Goal: Transaction & Acquisition: Purchase product/service

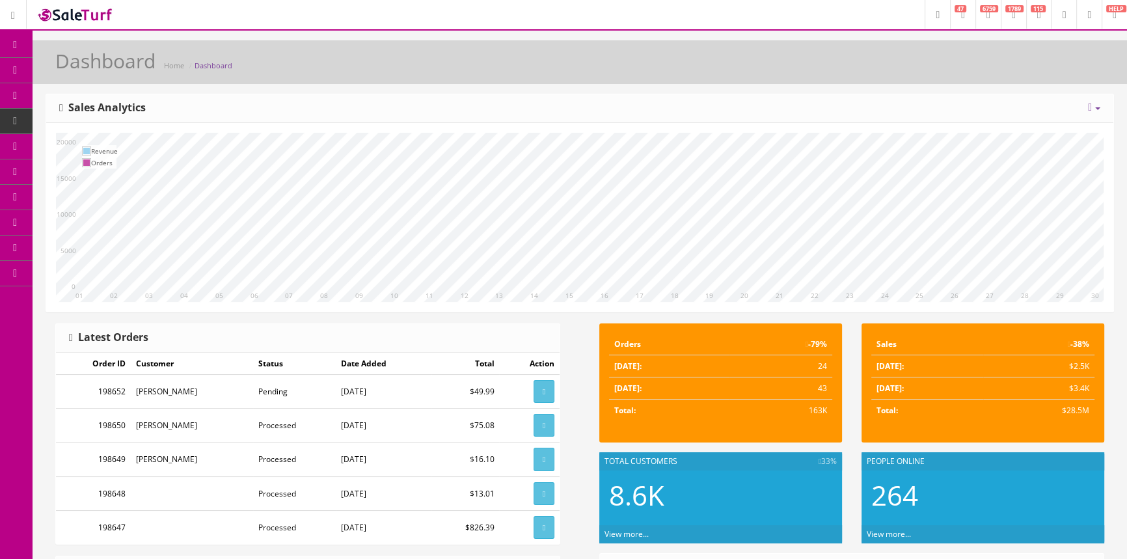
click at [90, 120] on span "POS Console" at bounding box center [107, 120] width 46 height 11
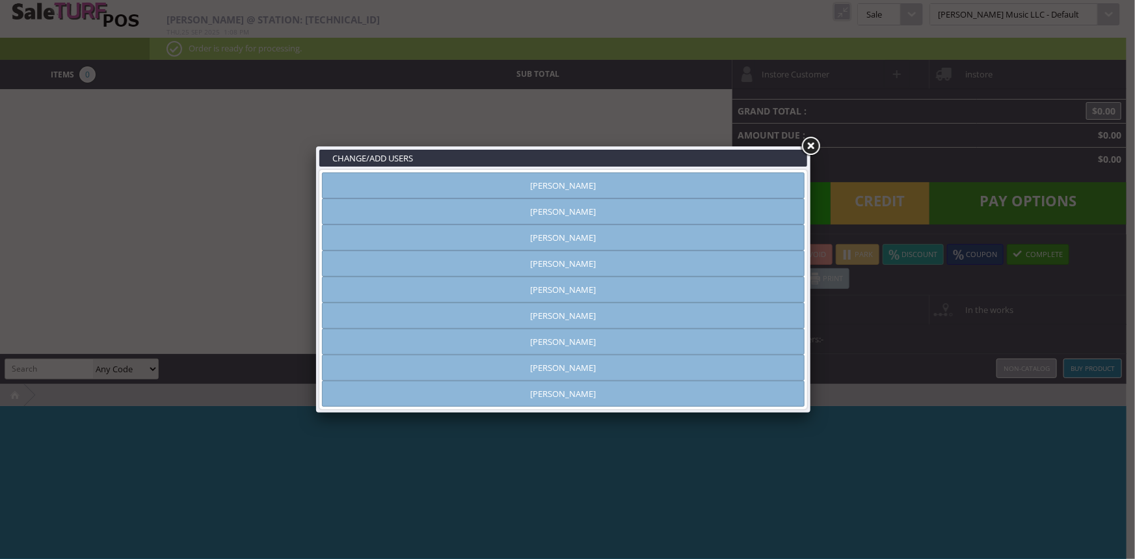
type input "[PERSON_NAME]"
click at [608, 317] on link "[PERSON_NAME]" at bounding box center [563, 315] width 483 height 26
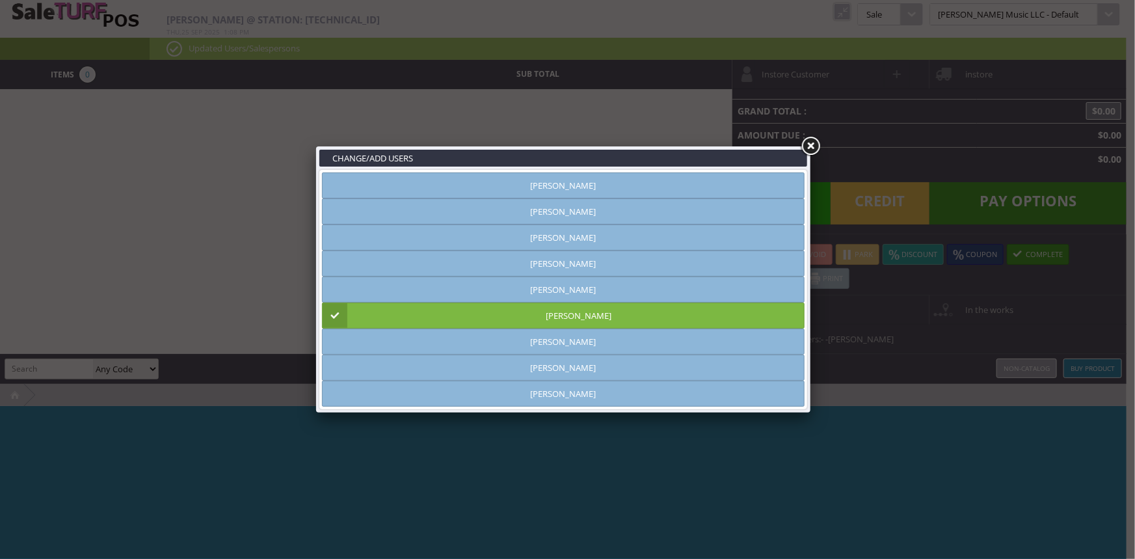
click at [773, 314] on link "[PERSON_NAME]" at bounding box center [563, 315] width 483 height 26
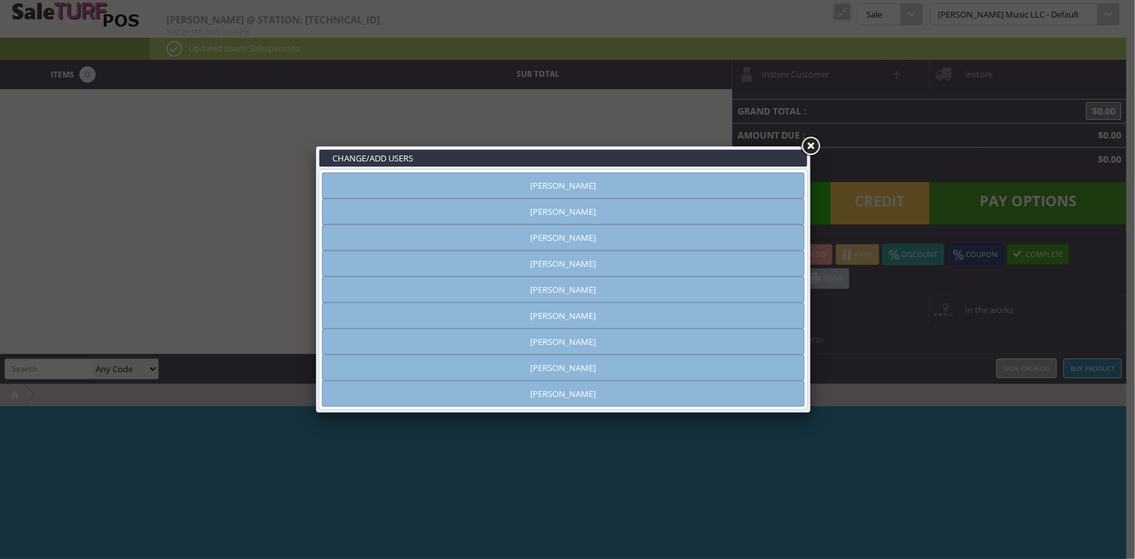
click at [650, 308] on link "[PERSON_NAME]" at bounding box center [563, 315] width 483 height 26
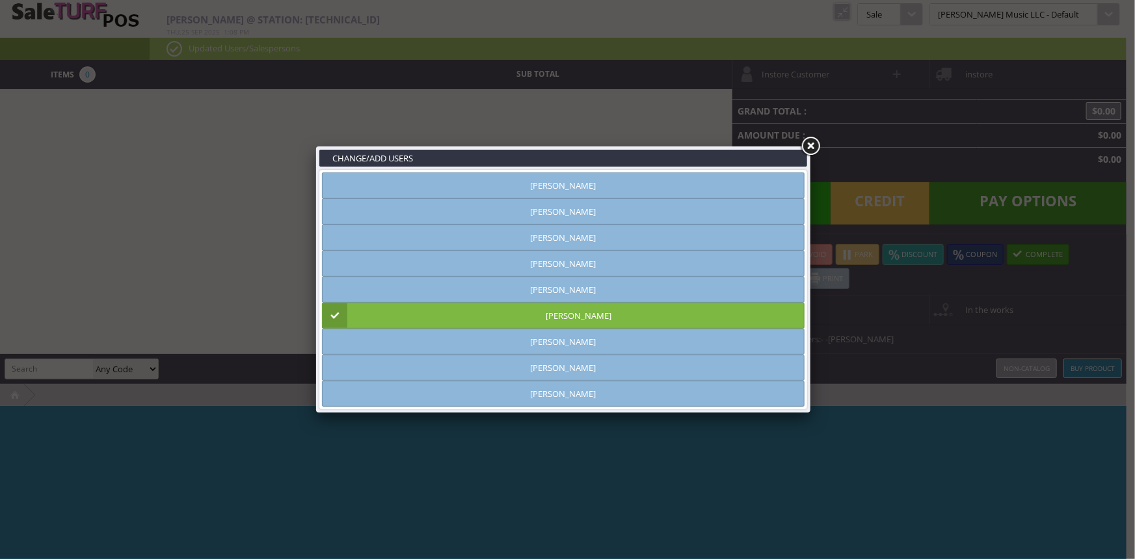
click at [810, 146] on link at bounding box center [810, 146] width 23 height 23
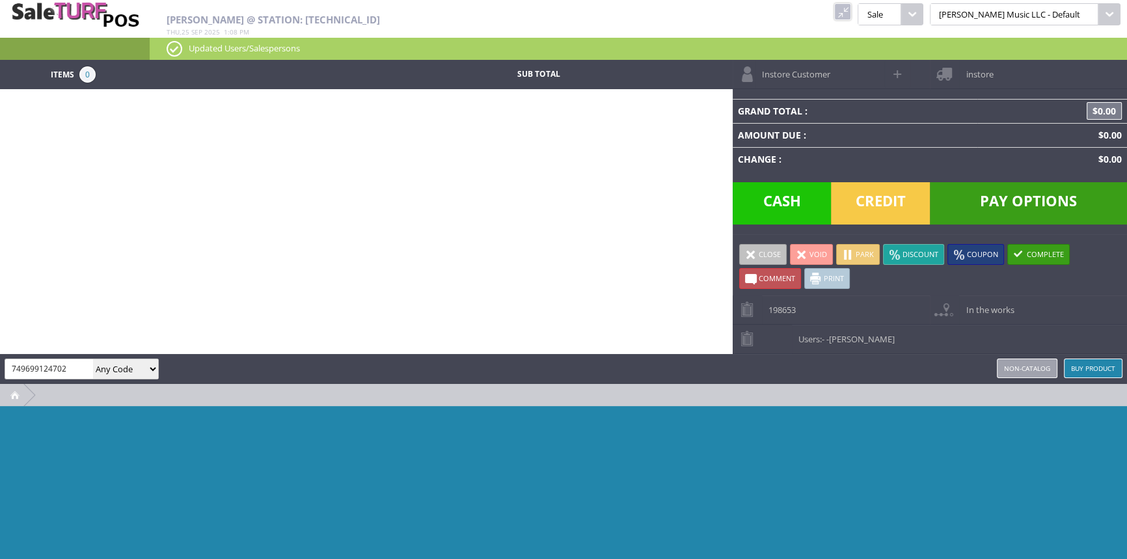
type input "749699124702"
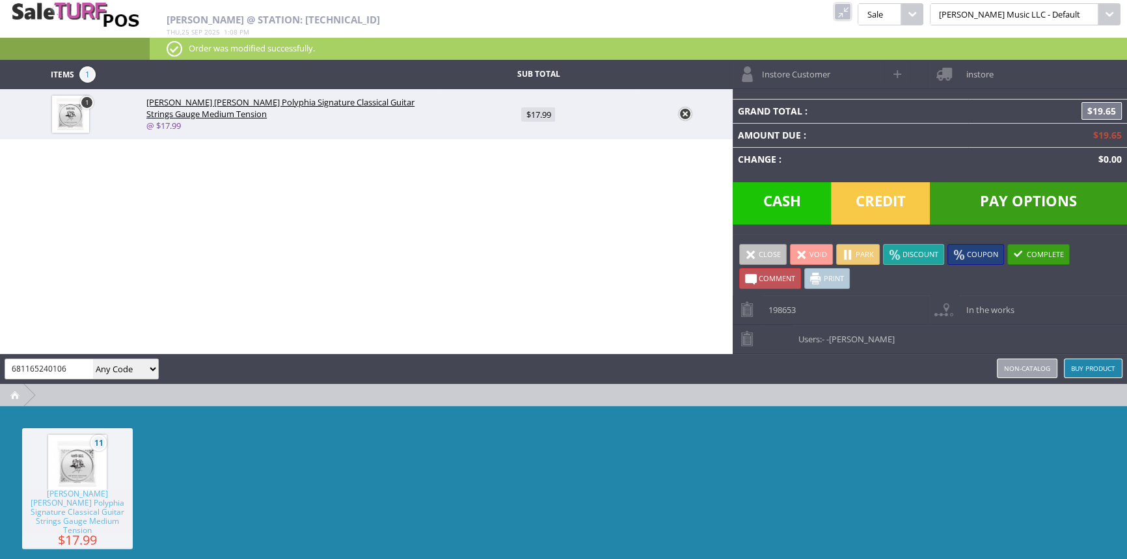
type input "681165240106"
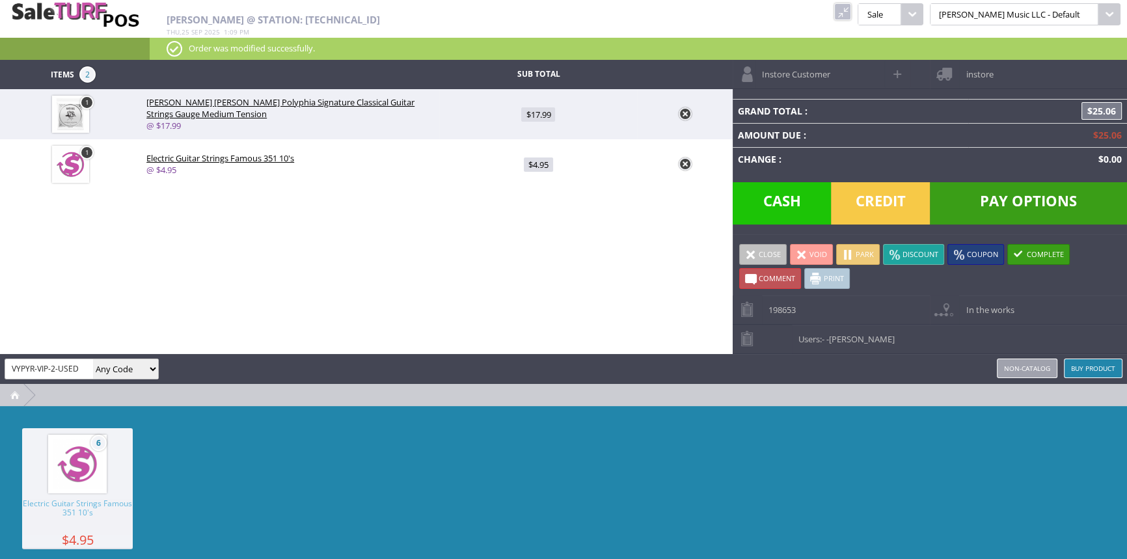
type input "VYPYR-VIP-2-USED"
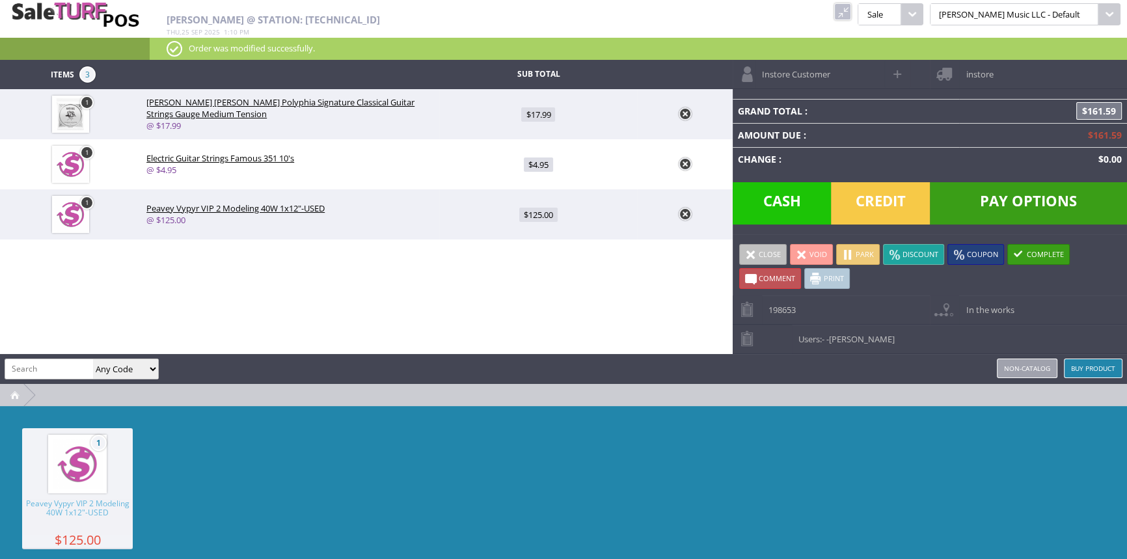
click at [798, 207] on span "Cash" at bounding box center [781, 203] width 99 height 42
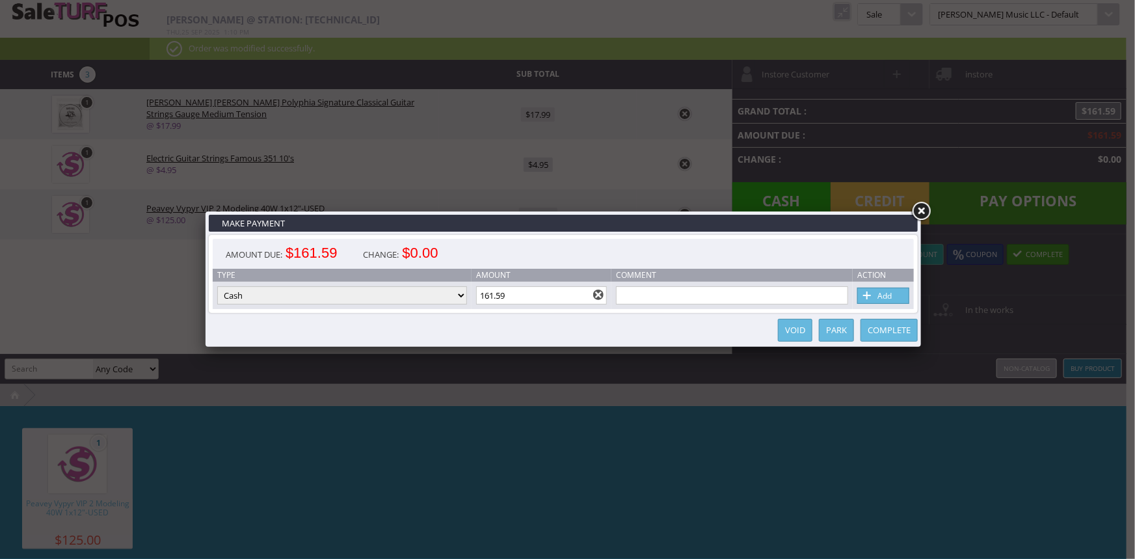
click at [877, 325] on link "Complete" at bounding box center [889, 330] width 57 height 23
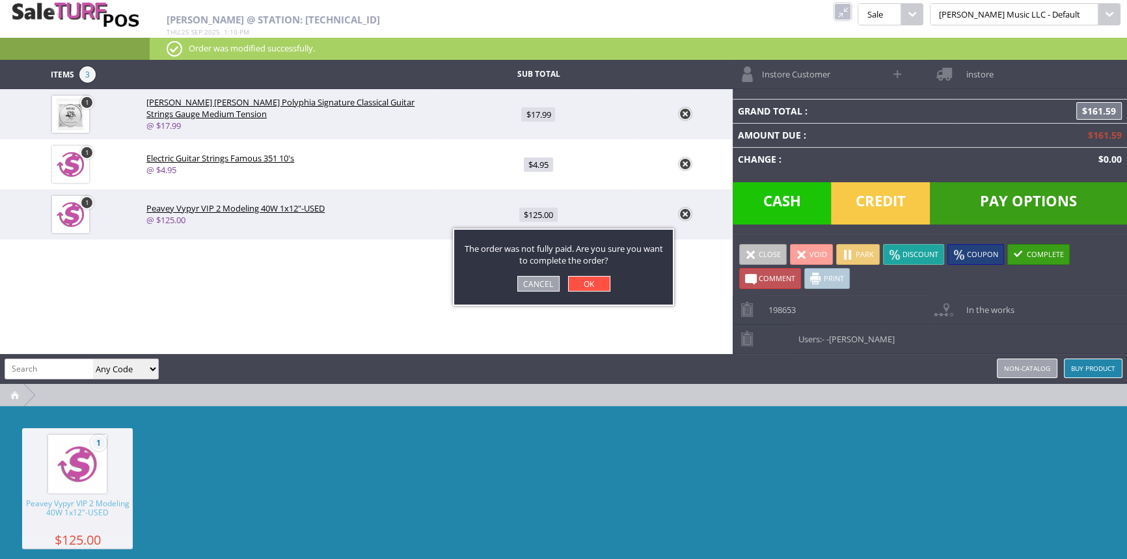
click at [589, 285] on link "OK" at bounding box center [589, 284] width 42 height 16
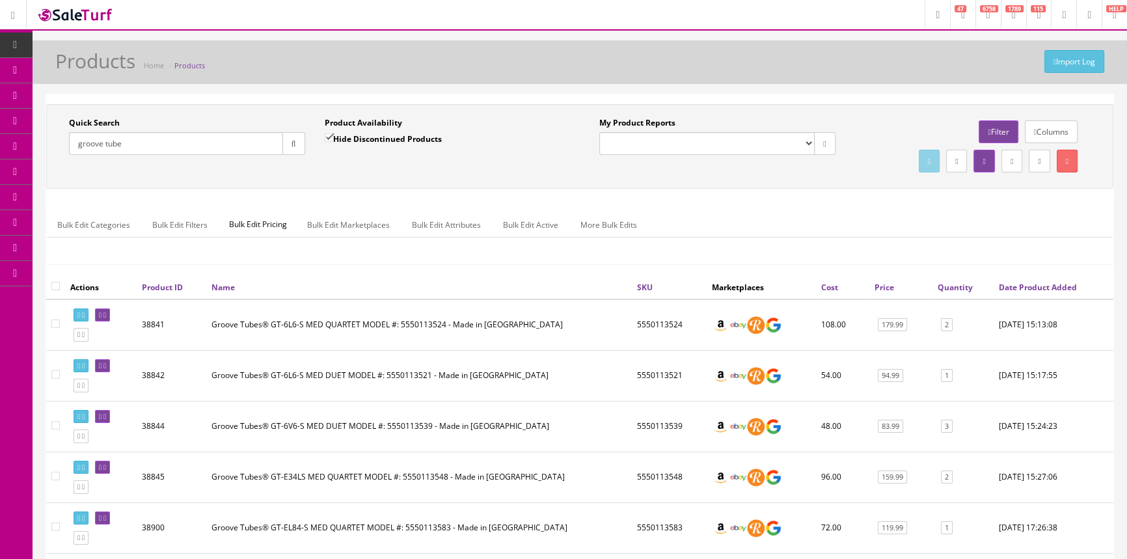
click at [162, 149] on input "groove tube" at bounding box center [176, 143] width 214 height 23
type input "adrian smith"
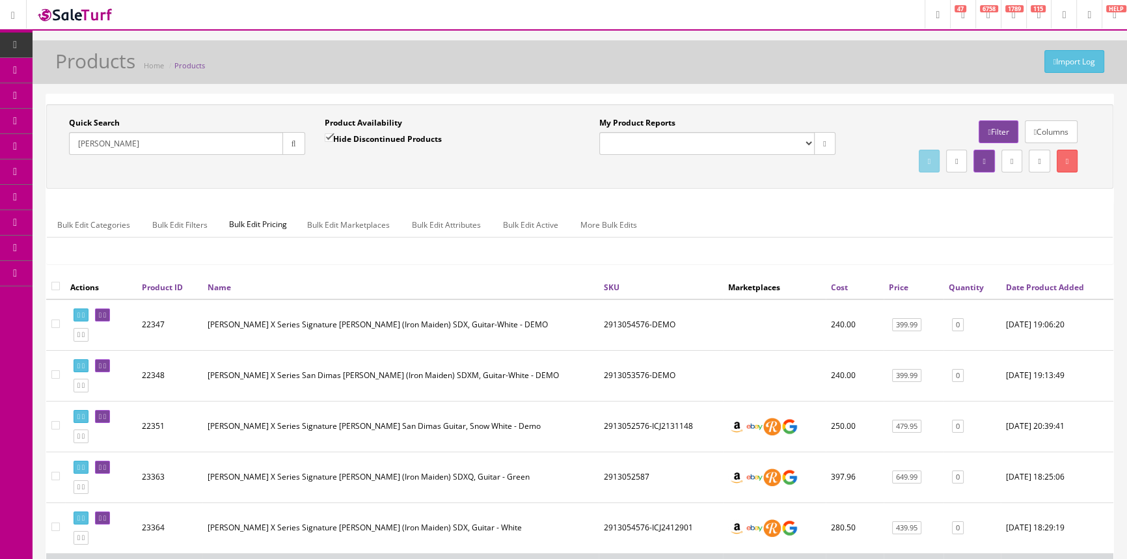
click at [136, 143] on input "adrian smith" at bounding box center [176, 143] width 214 height 23
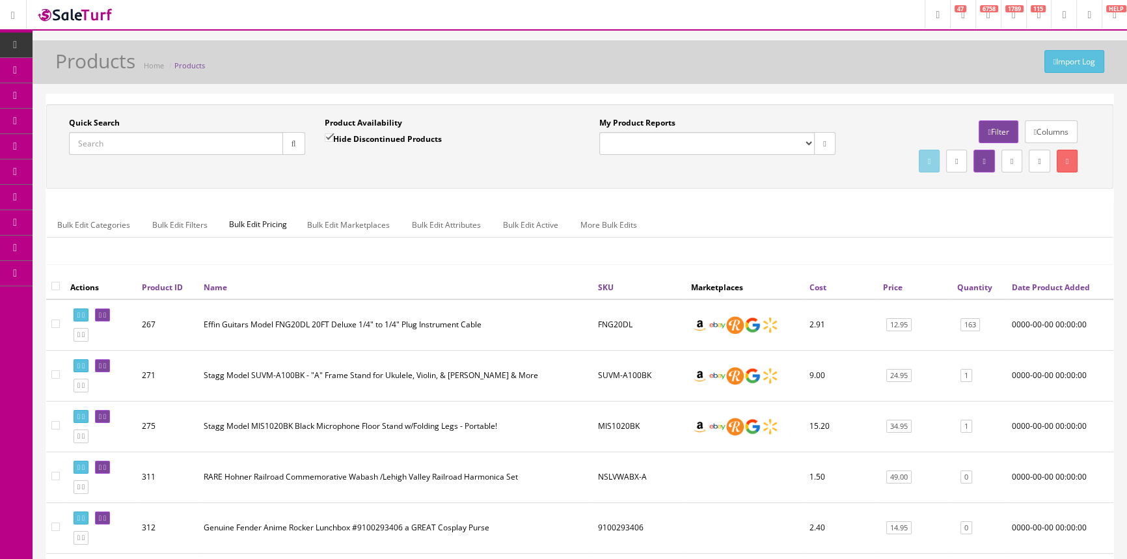
click at [194, 107] on div "Quick Search Date From Product Availability Hide Discontinued Products Date To …" at bounding box center [579, 146] width 1067 height 85
click at [95, 126] on link "POS Console" at bounding box center [101, 121] width 137 height 25
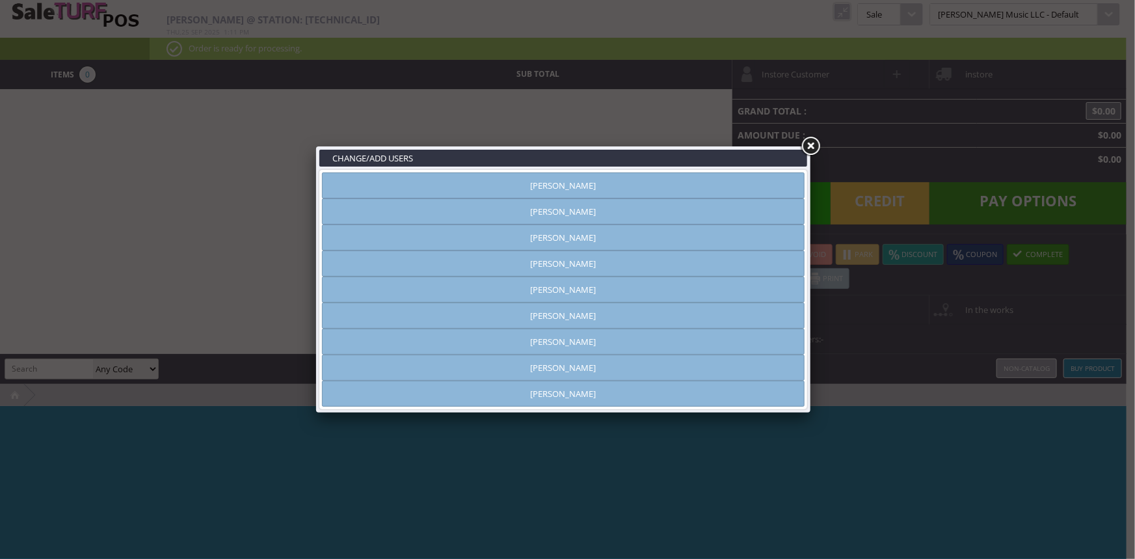
type input "[PERSON_NAME]"
click at [559, 321] on link "[PERSON_NAME]" at bounding box center [563, 315] width 483 height 26
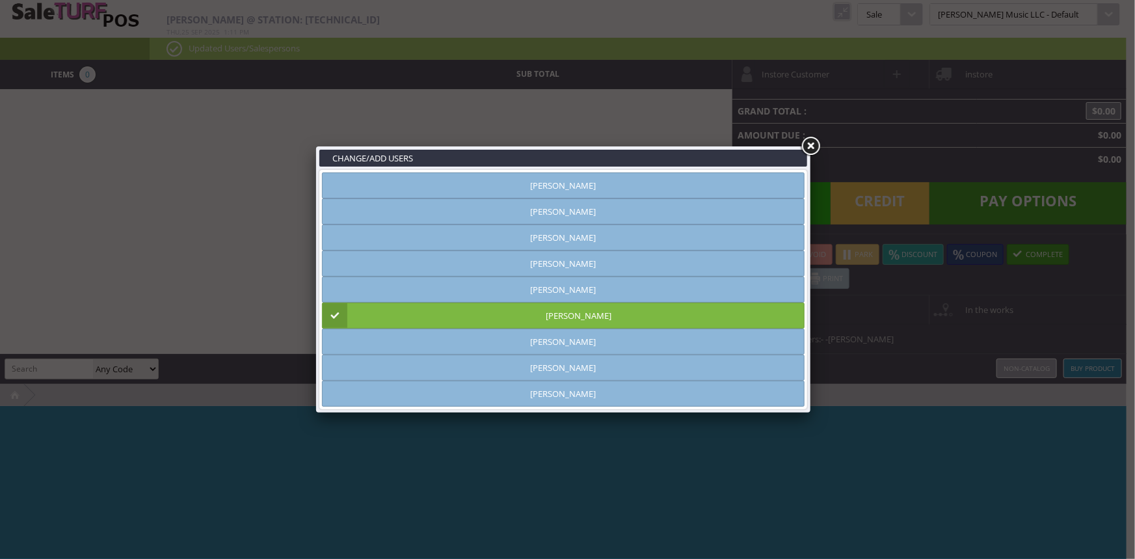
click at [813, 140] on link at bounding box center [810, 146] width 23 height 23
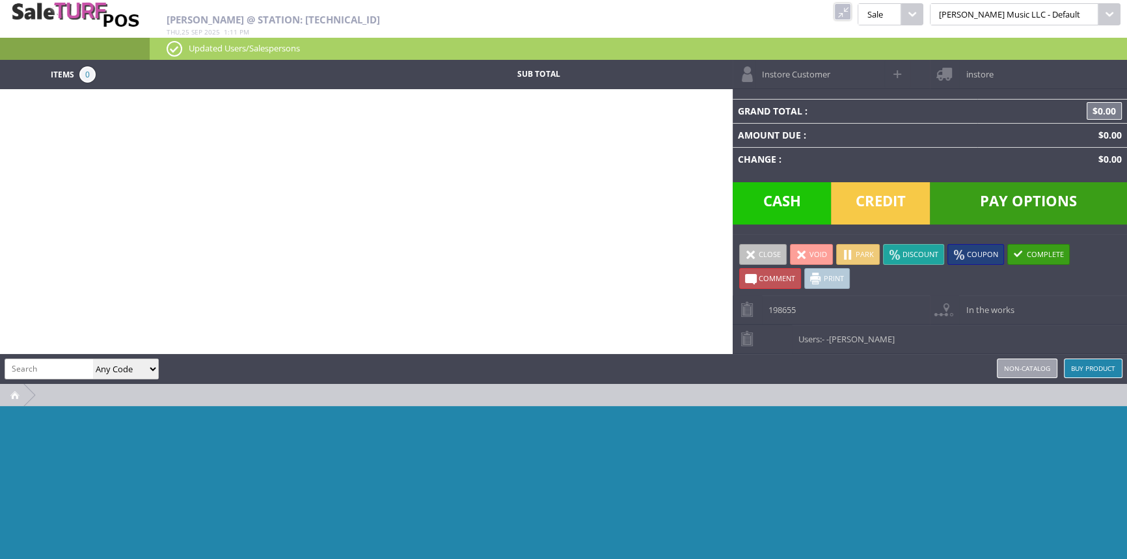
click at [47, 371] on input "search" at bounding box center [49, 368] width 88 height 19
type input "733132120253"
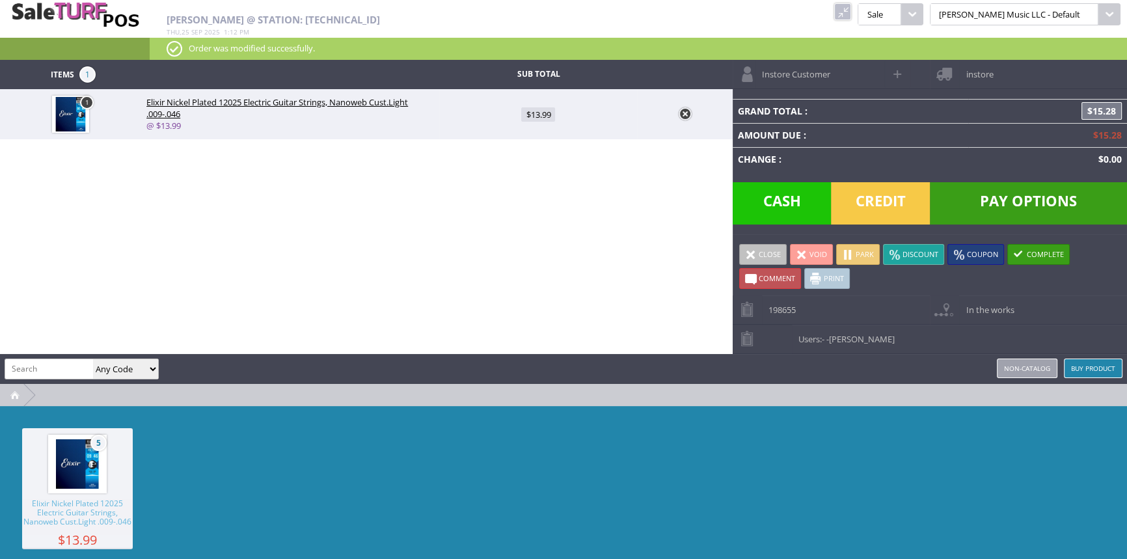
click at [868, 209] on span "Credit" at bounding box center [880, 203] width 99 height 42
click at [921, 211] on span "Credit" at bounding box center [880, 203] width 99 height 42
click at [880, 207] on span "Credit" at bounding box center [880, 203] width 99 height 42
click at [1099, 207] on span "Pay Options" at bounding box center [1027, 203] width 197 height 42
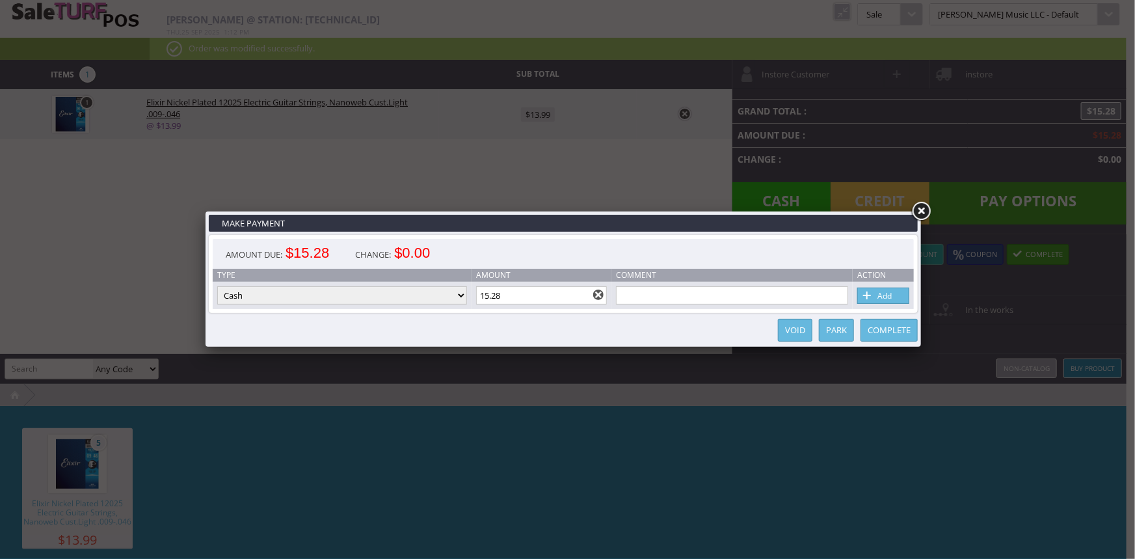
click at [351, 289] on select "Cash Credit Card Cheque or Money Order" at bounding box center [342, 295] width 250 height 18
select select "credit_card"
click at [217, 287] on select "Cash Credit Card Cheque or Money Order" at bounding box center [342, 295] width 250 height 18
click at [885, 298] on link "Add" at bounding box center [883, 295] width 52 height 16
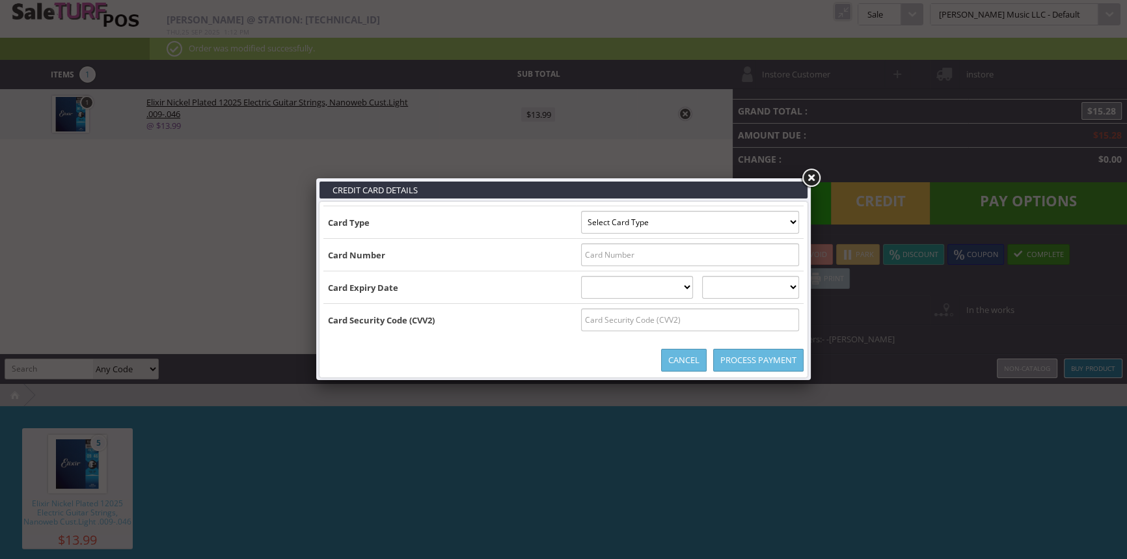
click at [595, 217] on select "Select Card Type Visa MasterCard Discover Card American Express Maestro Solo" at bounding box center [690, 222] width 218 height 23
click at [636, 257] on input "text" at bounding box center [690, 254] width 218 height 23
click at [709, 223] on select "Select Card Type Visa MasterCard Discover Card American Express Maestro Solo" at bounding box center [690, 222] width 218 height 23
select select "MASTERCARD"
click at [581, 211] on select "Select Card Type Visa MasterCard Discover Card American Express Maestro Solo" at bounding box center [690, 222] width 218 height 23
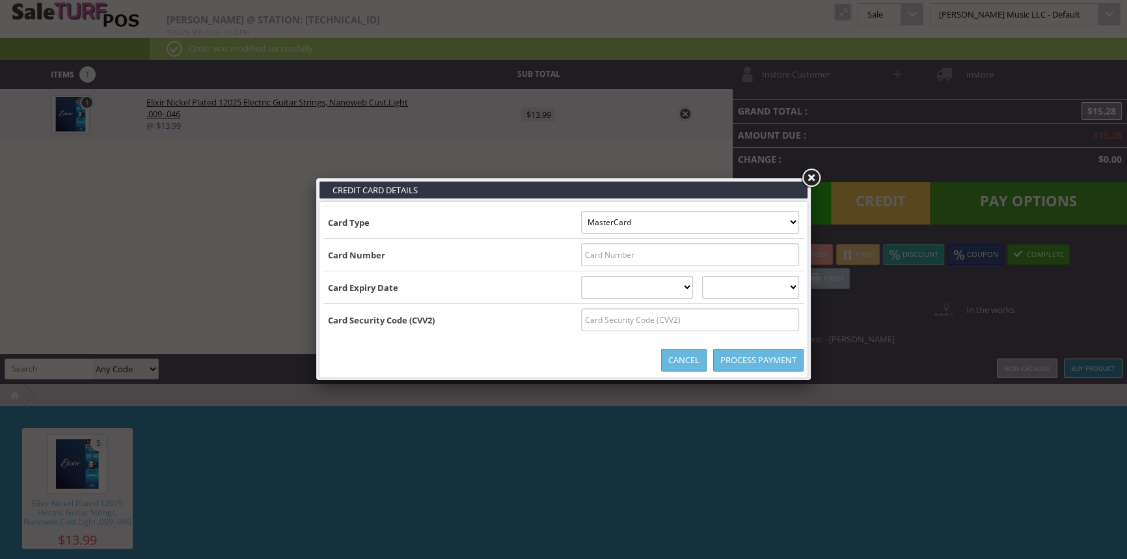
click at [643, 262] on input "text" at bounding box center [690, 254] width 218 height 23
click at [652, 255] on input "text" at bounding box center [690, 254] width 218 height 23
type input "5332480459838969"
click at [646, 285] on select "01 January 02 February 03 March 04 April 05 May 06 June 07 July 08 August 09 Se…" at bounding box center [637, 287] width 113 height 23
select select "08"
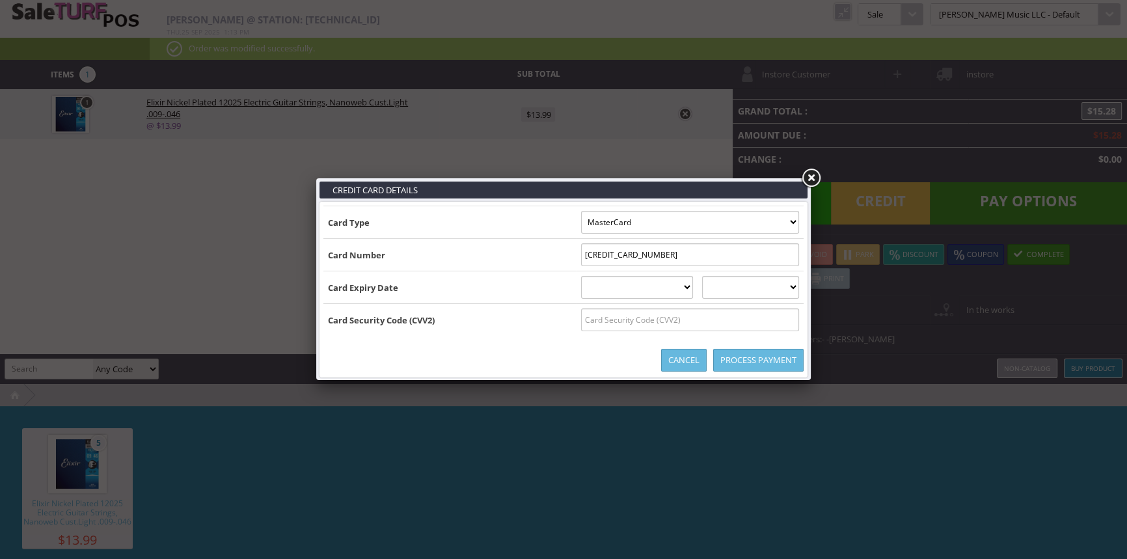
click at [581, 276] on select "01 January 02 February 03 March 04 April 05 May 06 June 07 July 08 August 09 Se…" at bounding box center [637, 287] width 113 height 23
click at [725, 284] on select "2025 2026 2027 2028 2029 2030 2031 2032 2033 2034 2035" at bounding box center [750, 287] width 97 height 23
select select "2030"
click at [715, 276] on select "2025 2026 2027 2028 2029 2030 2031 2032 2033 2034 2035" at bounding box center [750, 287] width 97 height 23
click at [646, 322] on input "text" at bounding box center [690, 319] width 218 height 23
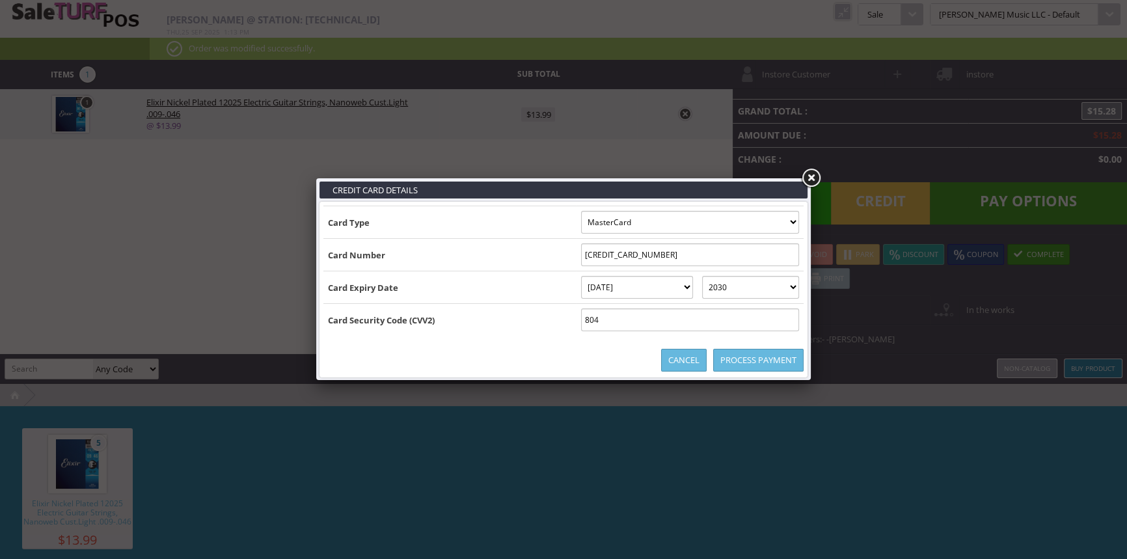
type input "804"
click at [762, 361] on link "Process Payment" at bounding box center [758, 360] width 90 height 23
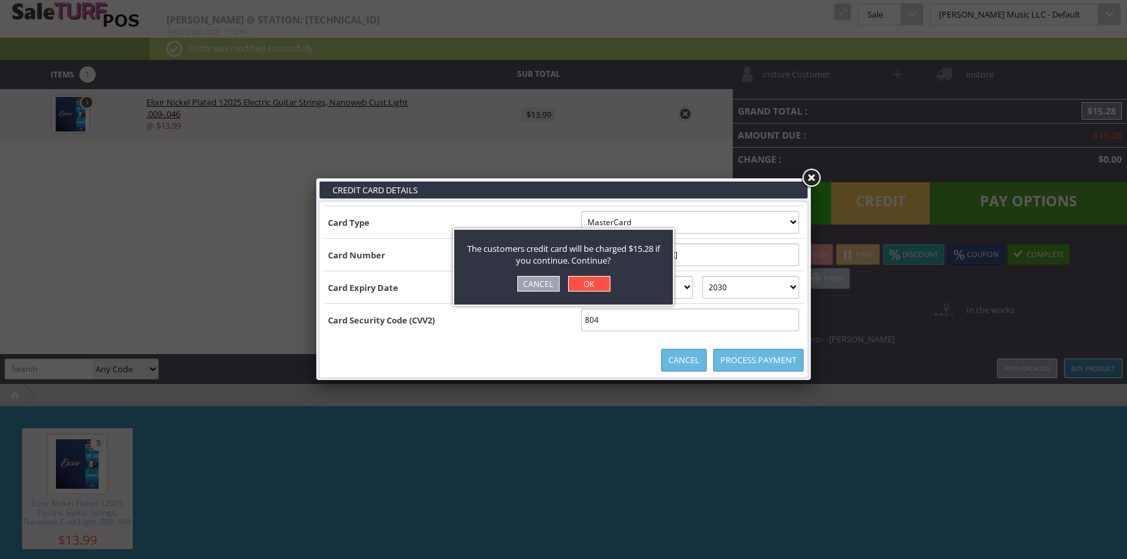
click at [580, 280] on link "OK" at bounding box center [589, 284] width 42 height 16
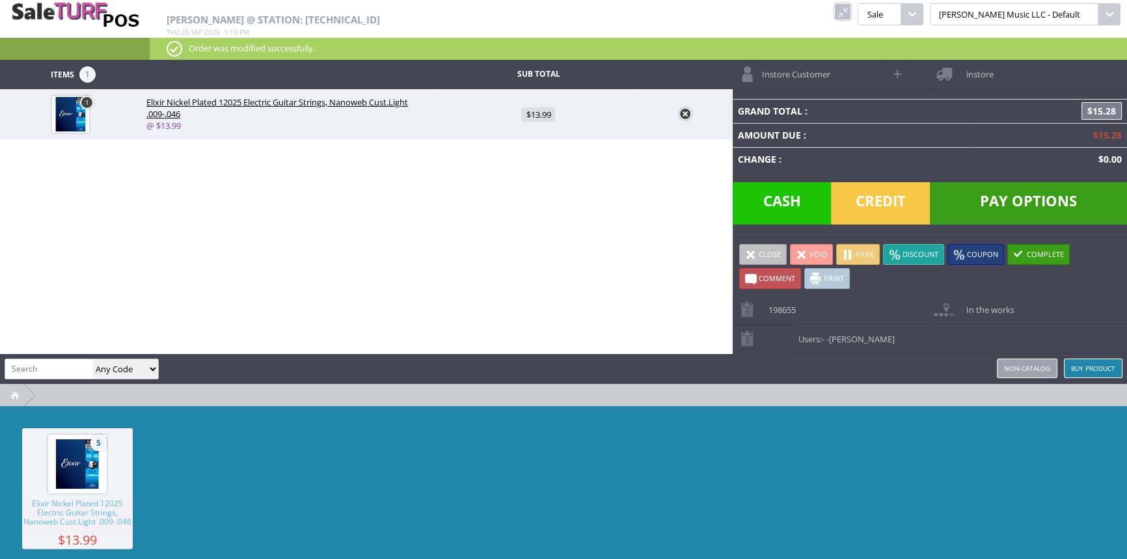
type input "0"
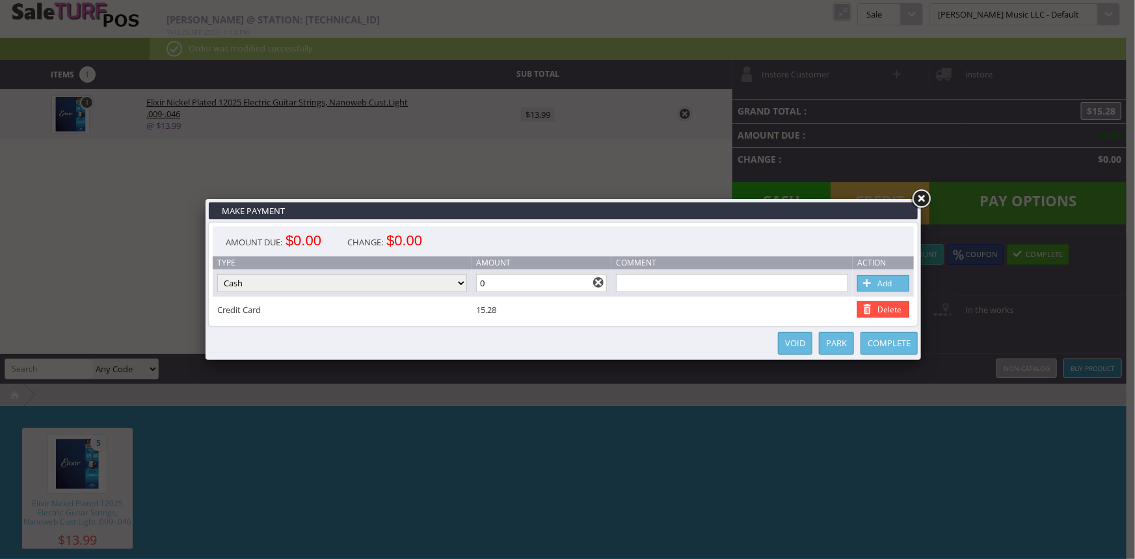
click at [889, 351] on link "Complete" at bounding box center [889, 343] width 57 height 23
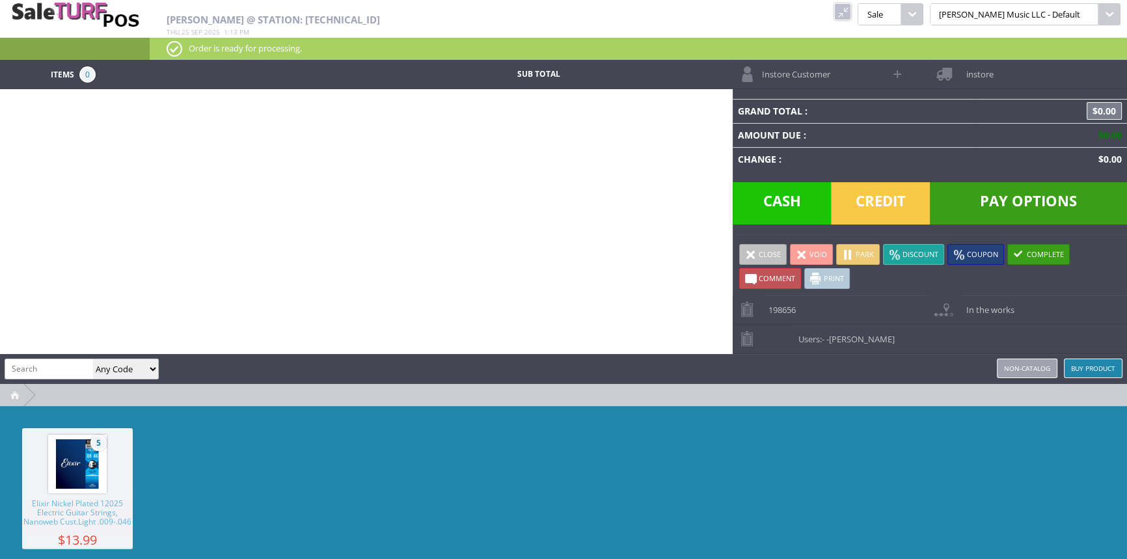
click at [851, 13] on link at bounding box center [842, 11] width 17 height 17
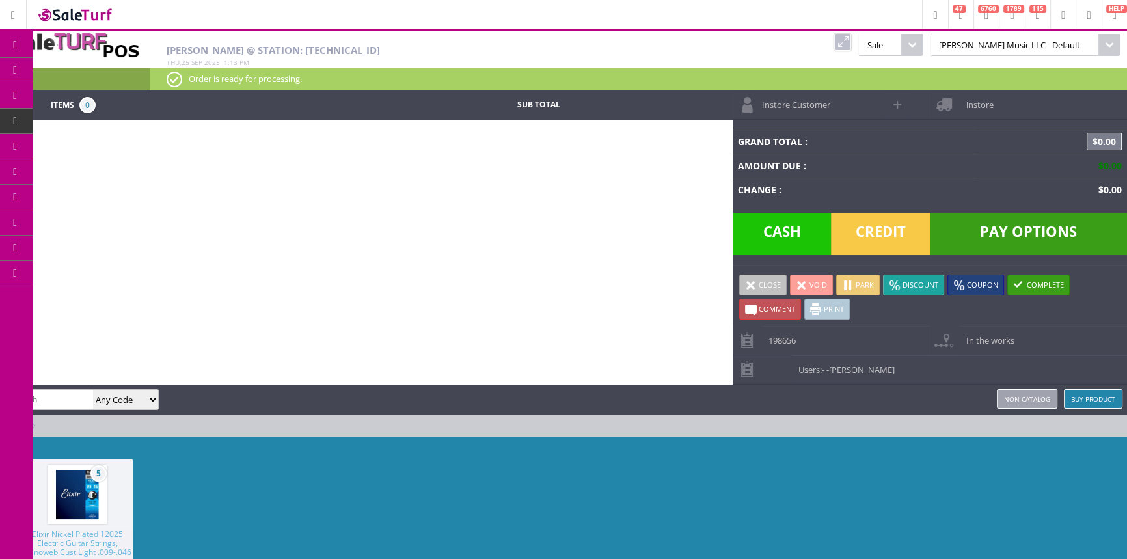
click at [88, 69] on span "Products" at bounding box center [94, 70] width 35 height 12
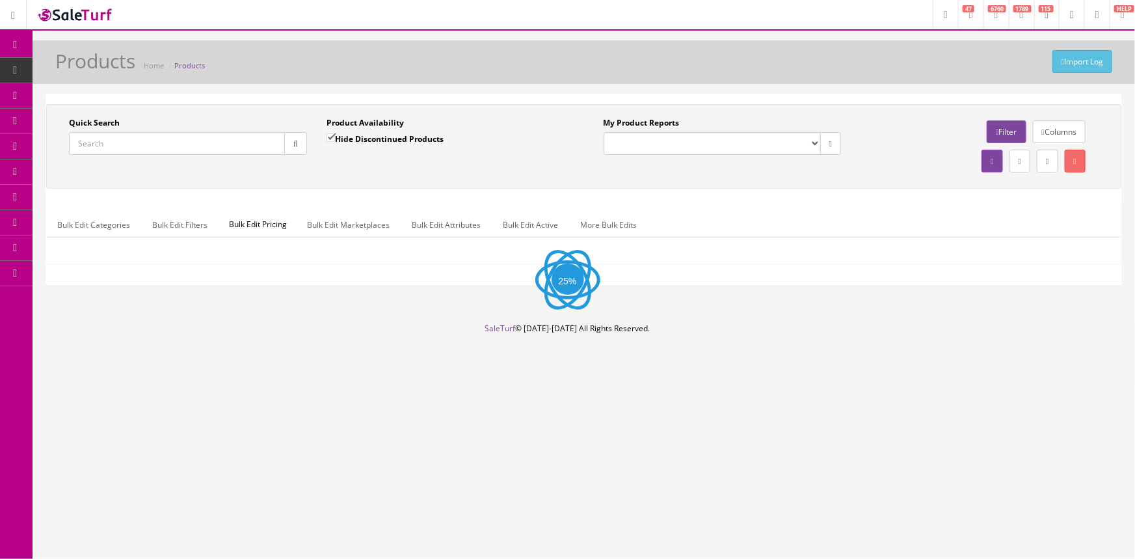
click at [250, 152] on input "Quick Search" at bounding box center [177, 143] width 216 height 23
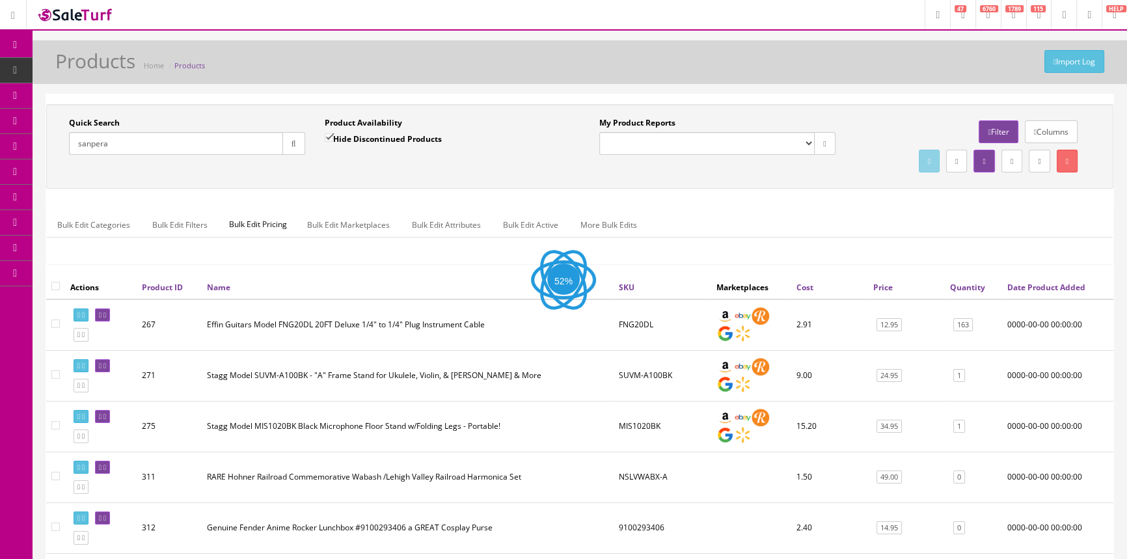
type input "sanpera"
click at [472, 160] on div "Product Availability Hide Discontinued Products Date To" at bounding box center [443, 140] width 256 height 47
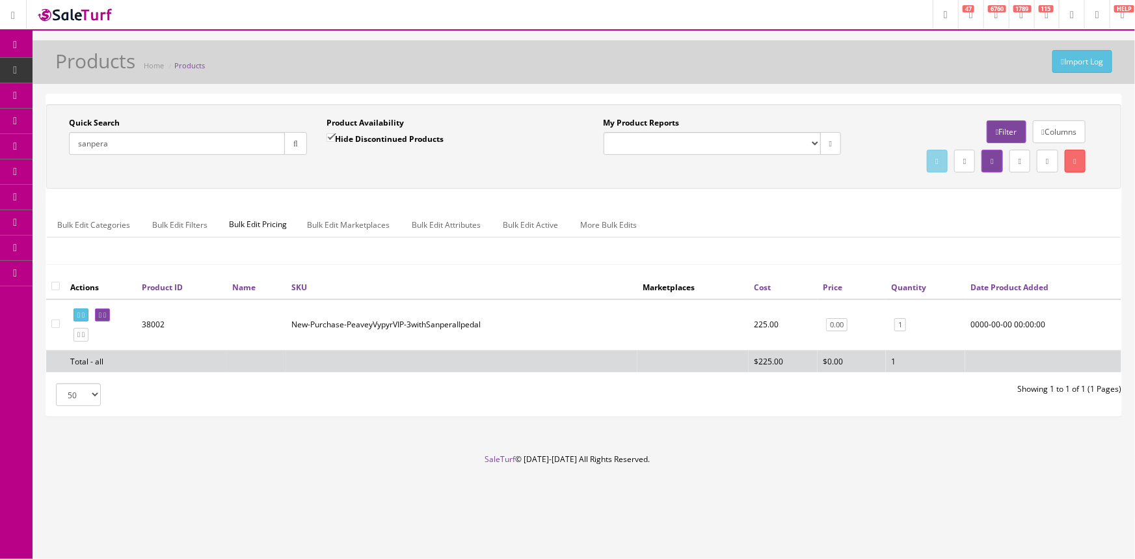
click at [54, 282] on input "checkbox" at bounding box center [55, 286] width 8 height 8
checkbox input "true"
checkbox input"] "true"
click at [1074, 160] on icon at bounding box center [1075, 161] width 3 height 8
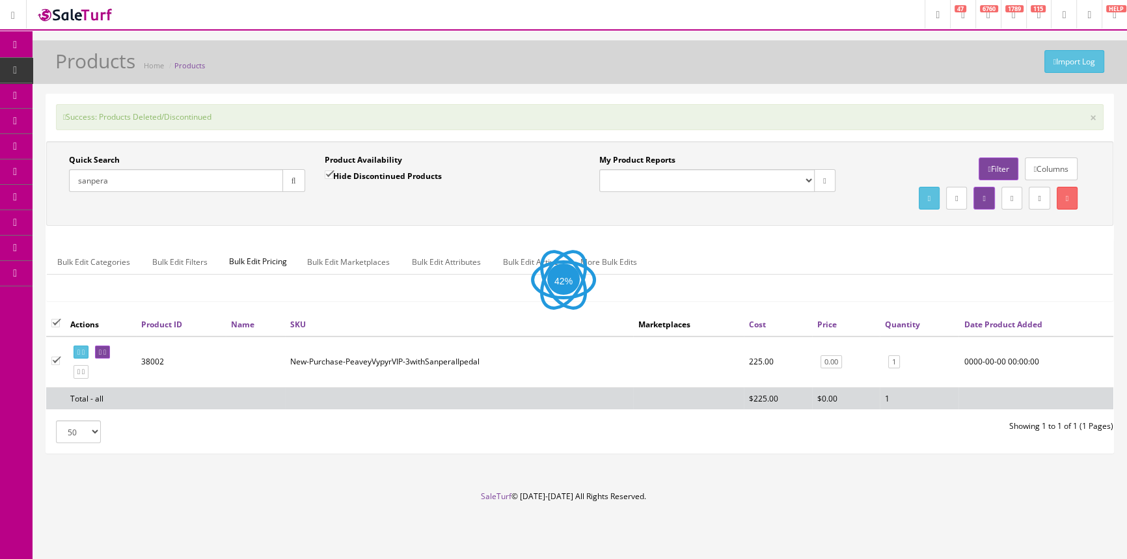
click at [624, 122] on div "Success: Products Deleted/Discontinued ×" at bounding box center [579, 117] width 1047 height 26
click at [588, 125] on div "Success: Products Deleted/Discontinued ×" at bounding box center [579, 117] width 1047 height 26
click at [588, 124] on div "Success: Products Deleted/Discontinued ×" at bounding box center [579, 117] width 1047 height 26
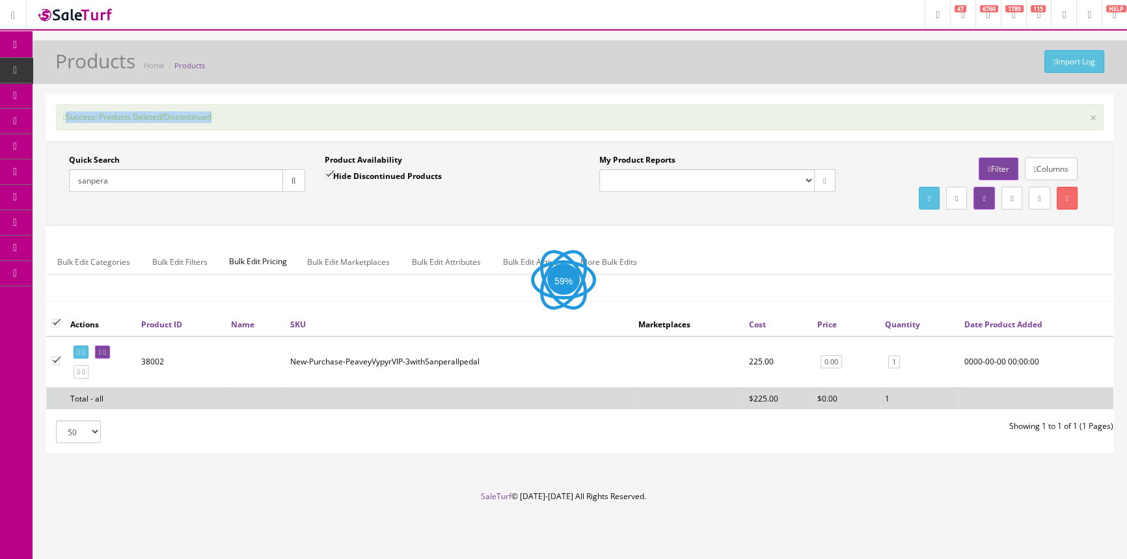
click at [588, 124] on div "Success: Products Deleted/Discontinued ×" at bounding box center [579, 117] width 1047 height 26
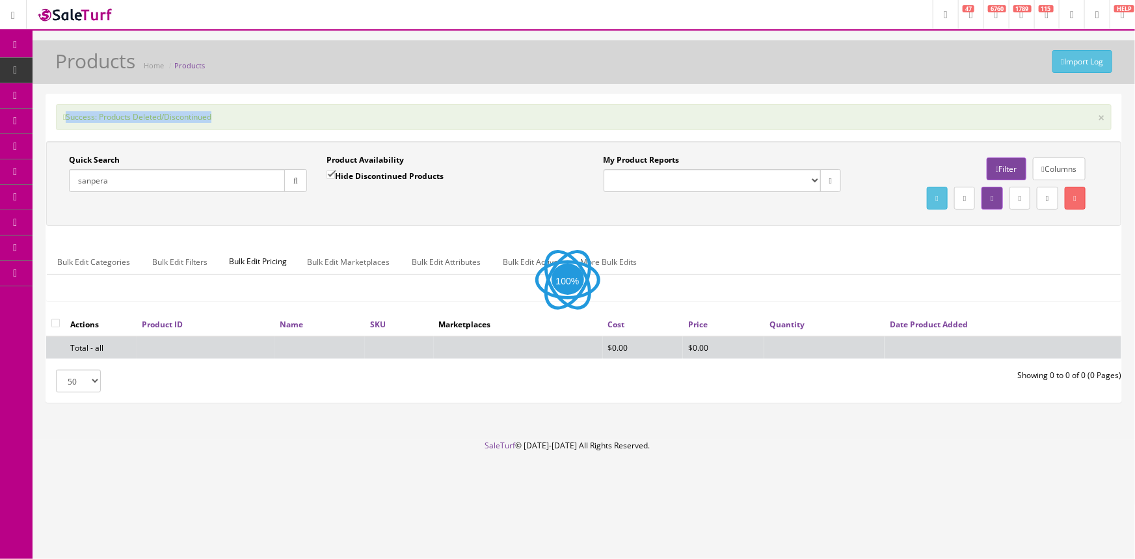
click at [585, 113] on div "Success: Products Deleted/Discontinued ×" at bounding box center [584, 117] width 1056 height 26
click at [395, 173] on label "Hide Discontinued Products" at bounding box center [385, 175] width 117 height 13
click at [335, 173] on input "Hide Discontinued Products" at bounding box center [331, 174] width 8 height 8
checkbox input "false"
click at [463, 195] on div "Product Availability Hide Discontinued Products Date To" at bounding box center [446, 177] width 258 height 47
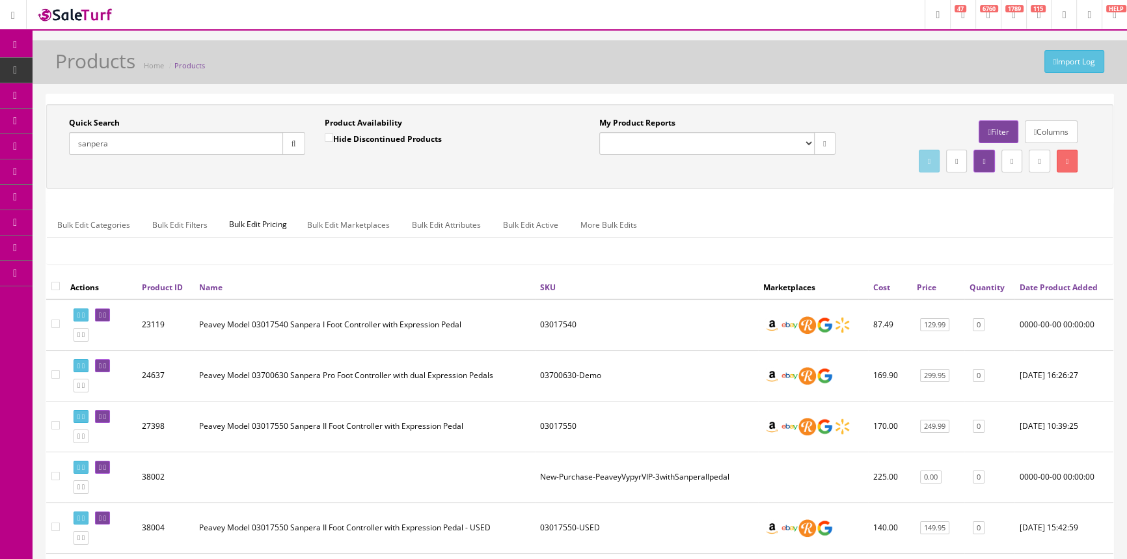
click at [447, 384] on td "Peavey Model 03700630 Sanpera Pro Foot Controller with dual Expression Pedals" at bounding box center [364, 375] width 341 height 51
click at [493, 353] on td "Peavey Model 03700630 Sanpera Pro Foot Controller with dual Expression Pedals" at bounding box center [364, 375] width 341 height 51
click at [264, 139] on input "sanpera" at bounding box center [176, 143] width 214 height 23
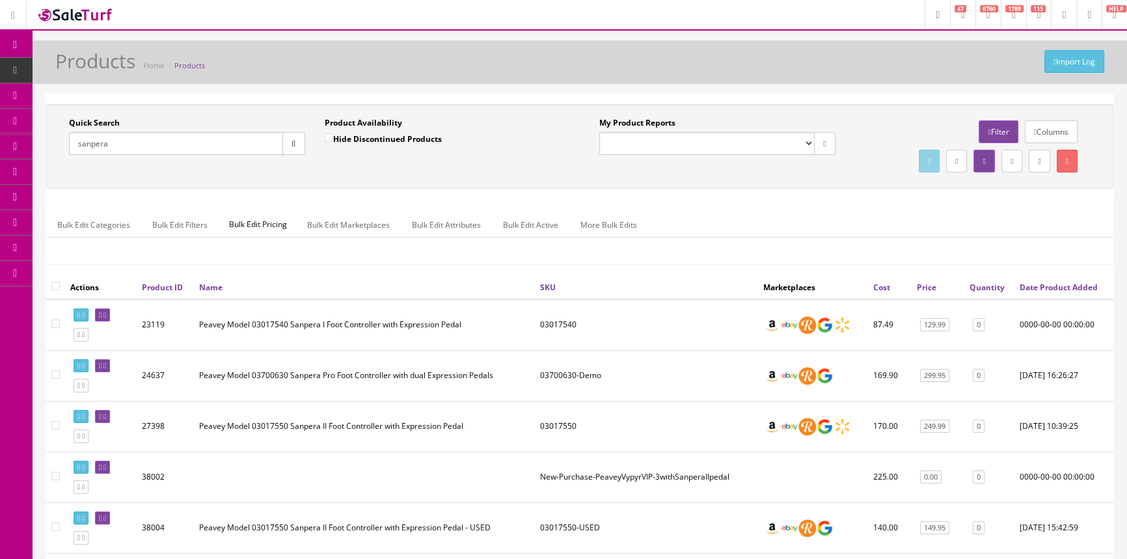
click at [264, 139] on input "sanpera" at bounding box center [176, 143] width 214 height 23
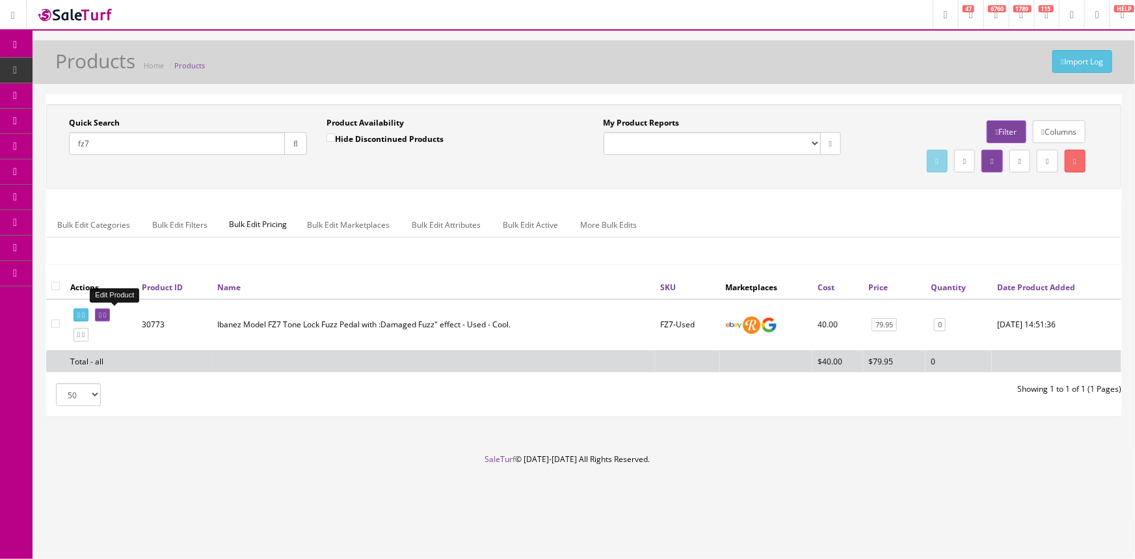
type input "fz7"
click at [110, 316] on link at bounding box center [102, 315] width 15 height 14
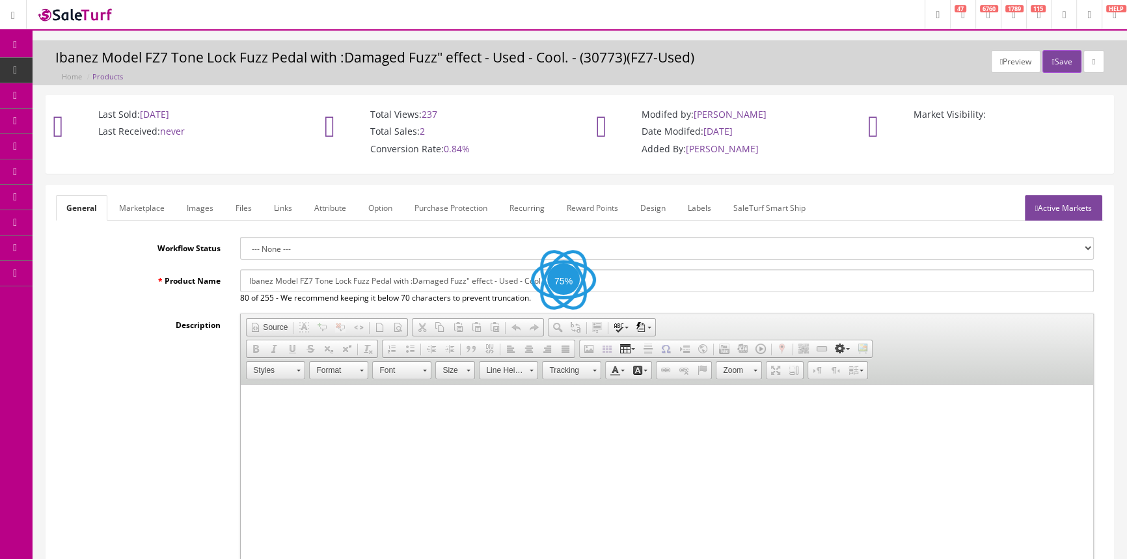
click at [204, 213] on link "Images" at bounding box center [199, 207] width 47 height 25
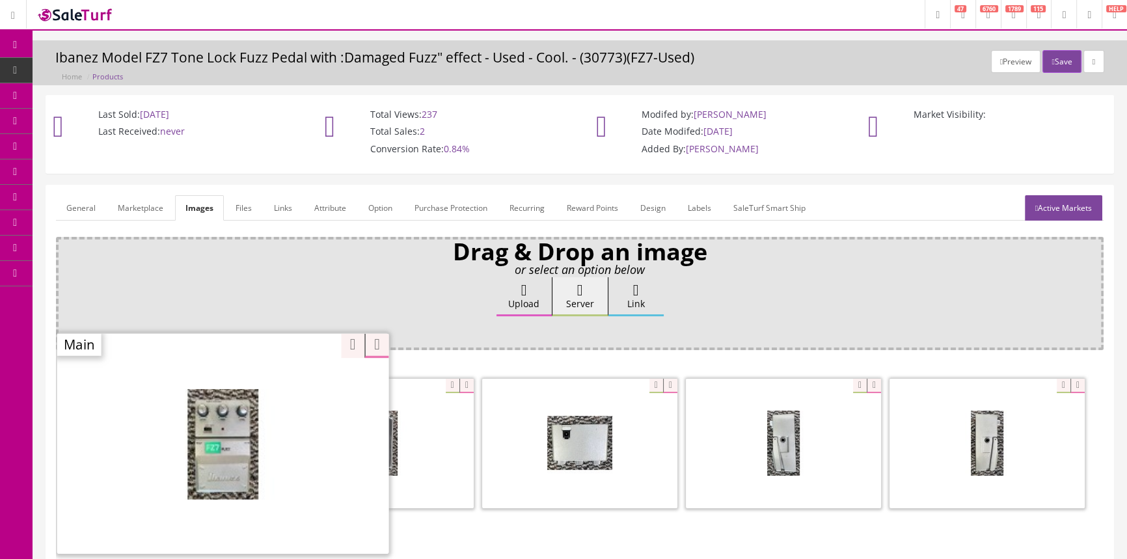
click at [237, 385] on div "Zoom" at bounding box center [223, 442] width 332 height 221
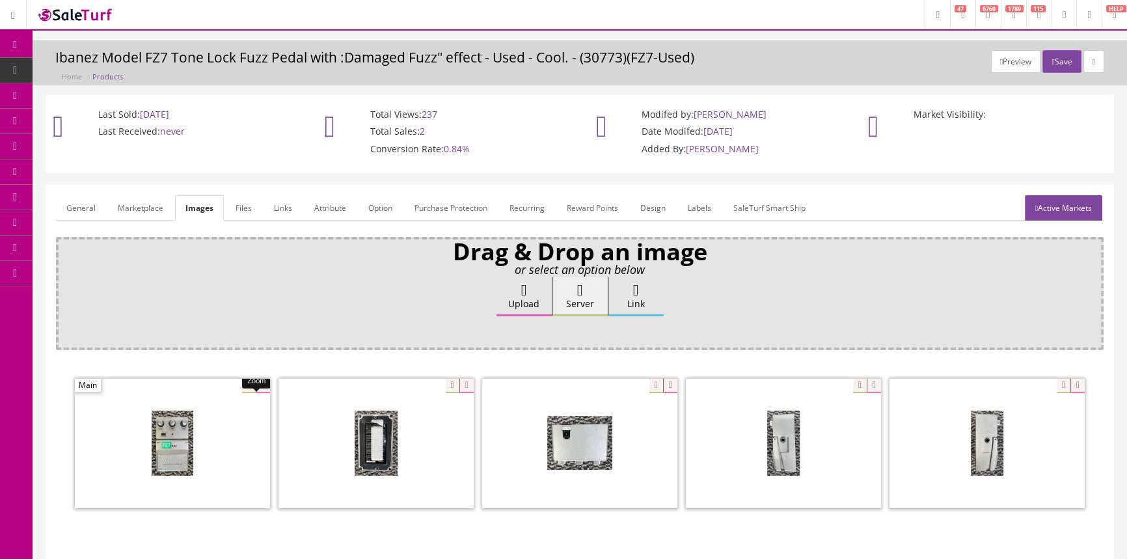
click at [124, 71] on link "Products" at bounding box center [101, 70] width 137 height 25
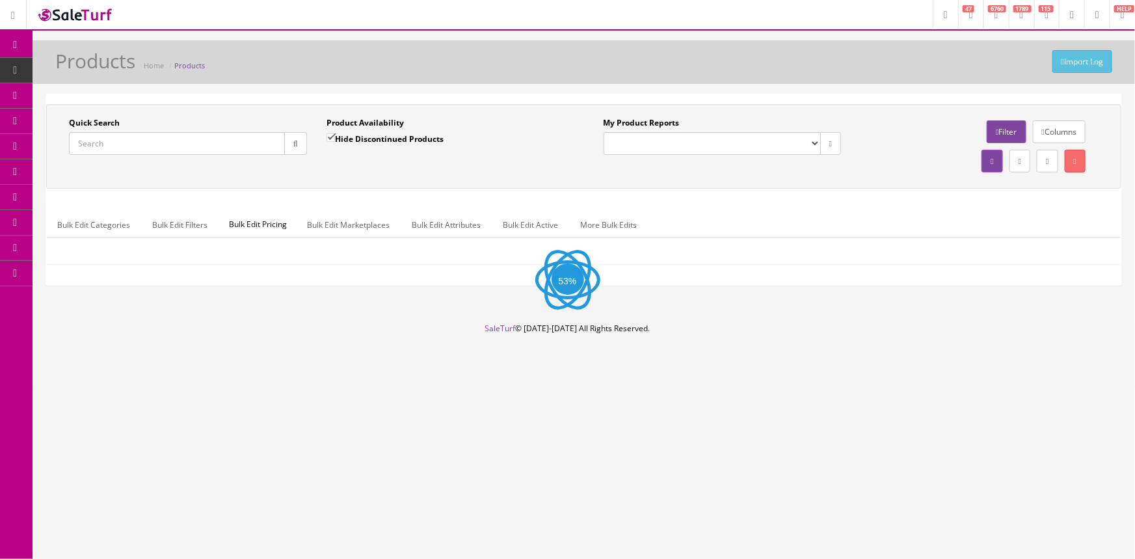
click at [139, 145] on input "Quick Search" at bounding box center [177, 143] width 216 height 23
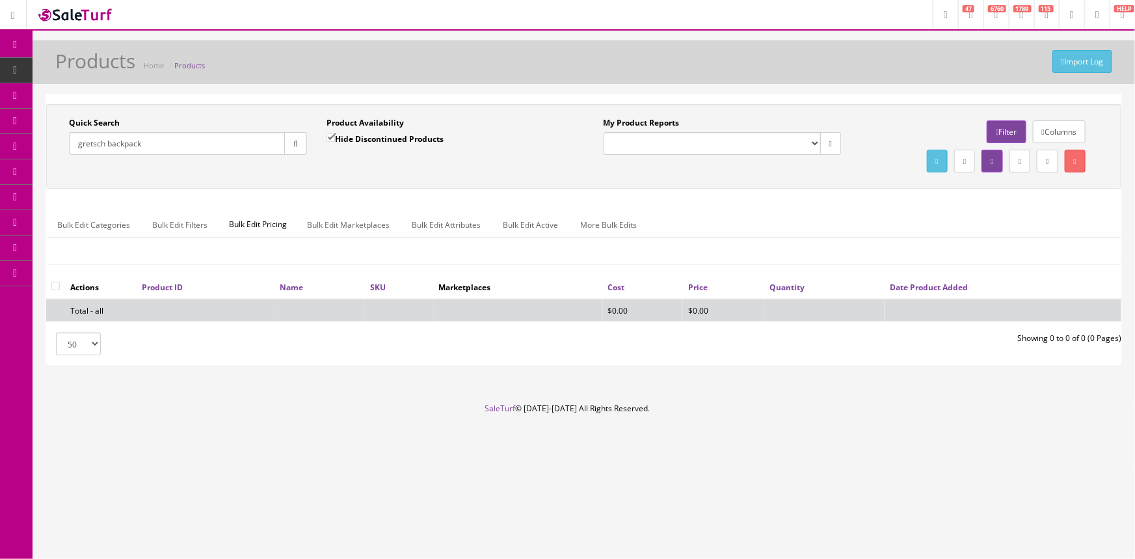
type input "gretsch backpack"
click at [330, 136] on input "Hide Discontinued Products" at bounding box center [331, 137] width 8 height 8
checkbox input "false"
drag, startPoint x: 124, startPoint y: 142, endPoint x: 324, endPoint y: 64, distance: 215.0
click at [129, 140] on input "gretsch backpack" at bounding box center [177, 143] width 216 height 23
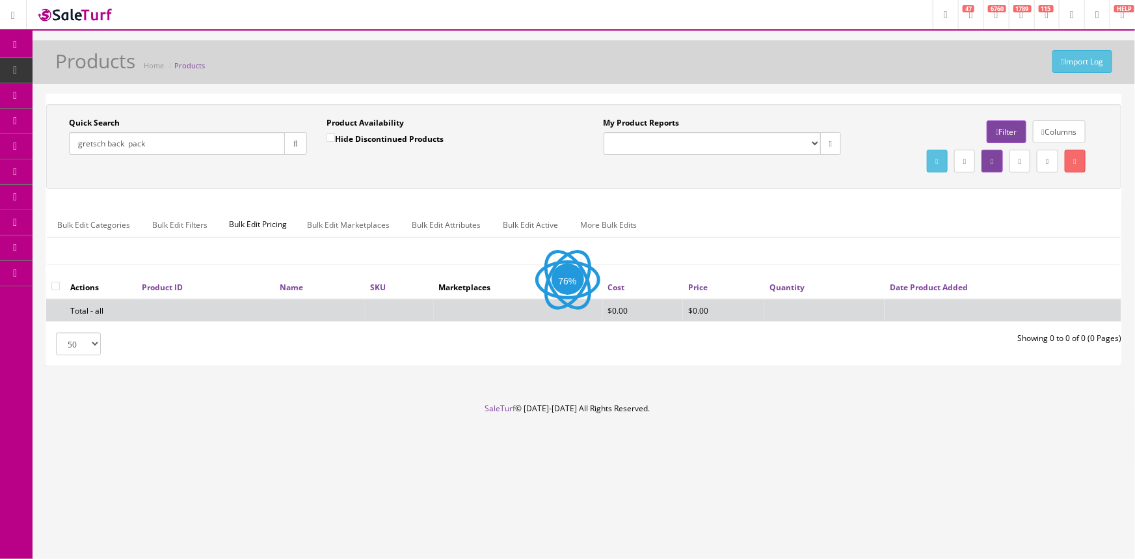
click at [124, 142] on input "gretsch back pack" at bounding box center [177, 143] width 216 height 23
drag, startPoint x: 152, startPoint y: 139, endPoint x: 60, endPoint y: 157, distance: 93.5
click at [60, 157] on div "Quick Search gretsch back pack Date From" at bounding box center [188, 140] width 258 height 47
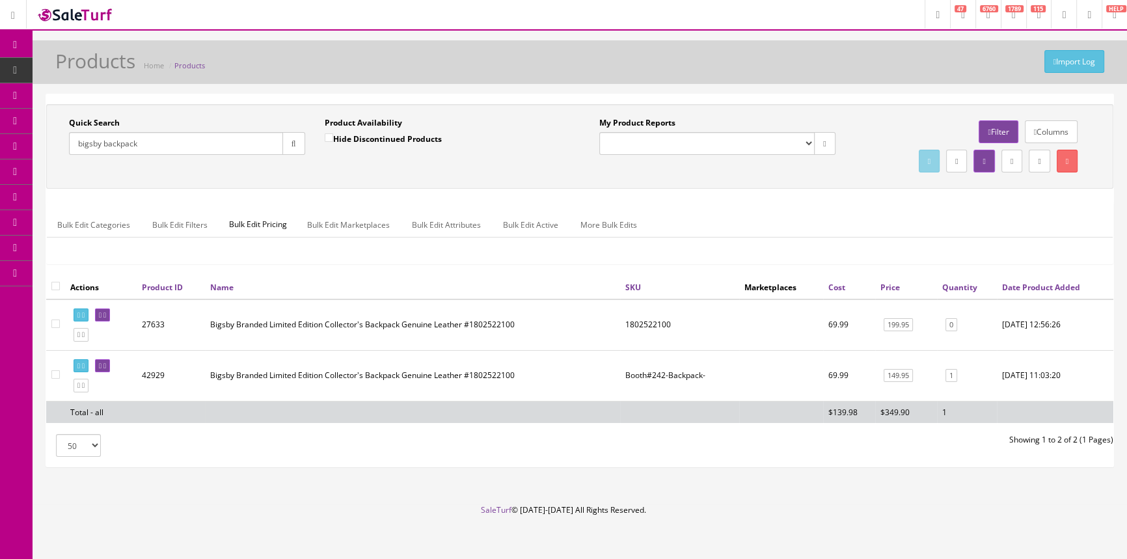
type input "bigsby backpack"
click at [102, 119] on span "POS Console" at bounding box center [100, 120] width 46 height 11
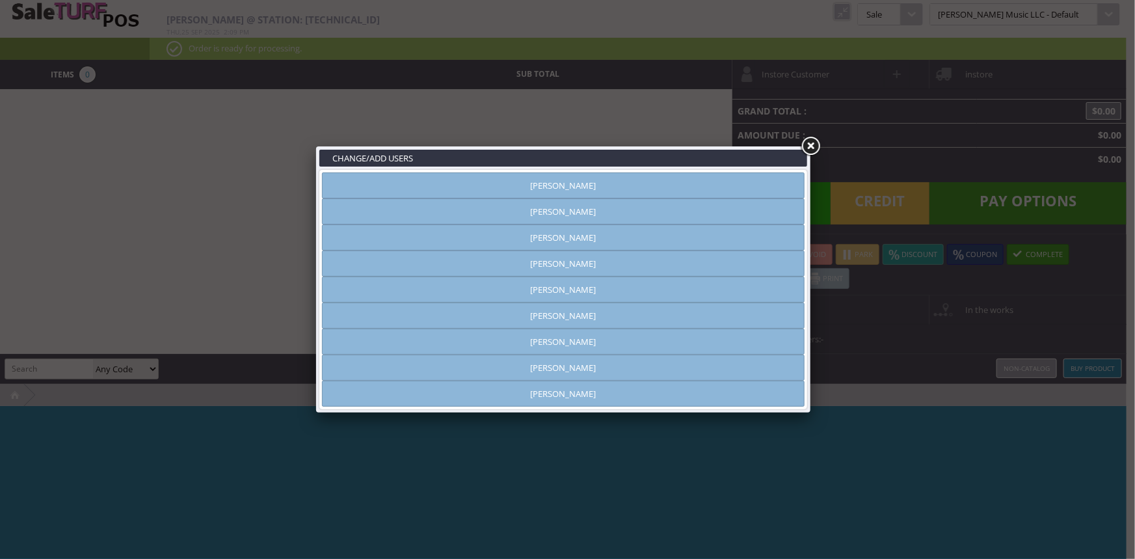
type input "[PERSON_NAME]"
click at [656, 183] on link "[PERSON_NAME]" at bounding box center [563, 185] width 483 height 26
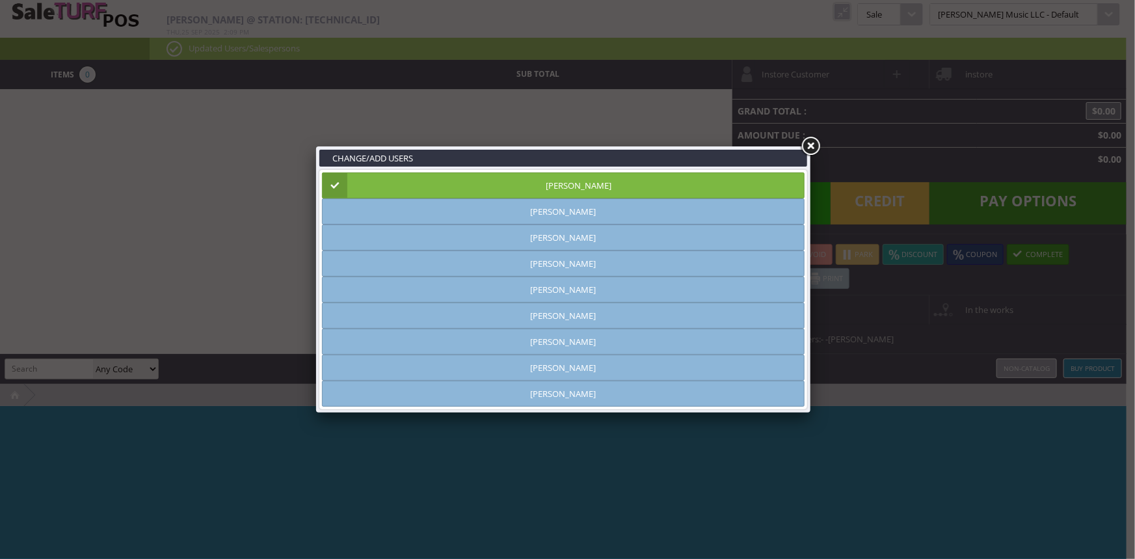
click at [813, 146] on link at bounding box center [810, 146] width 23 height 23
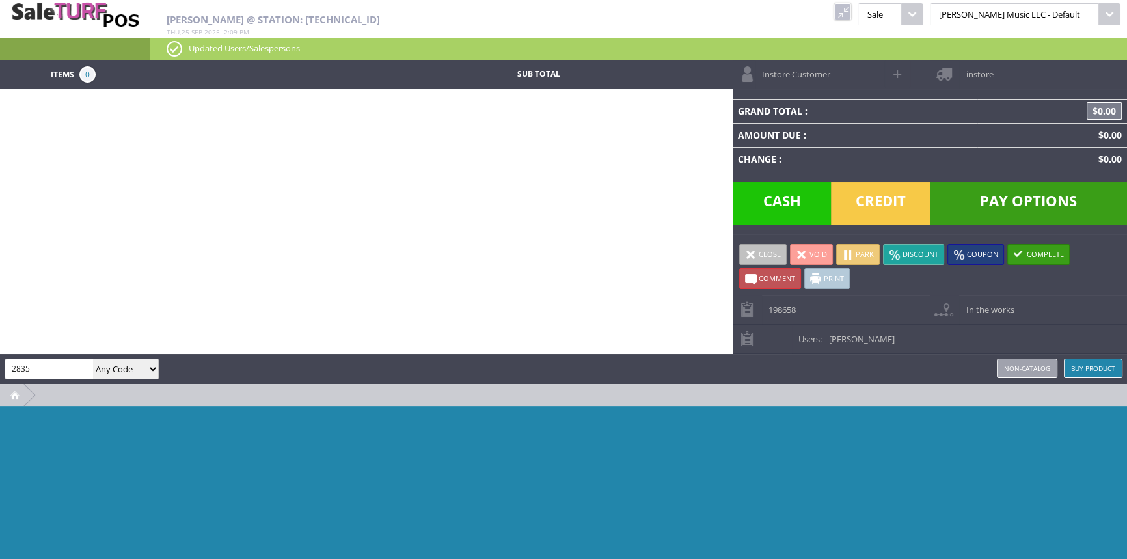
type input "2835"
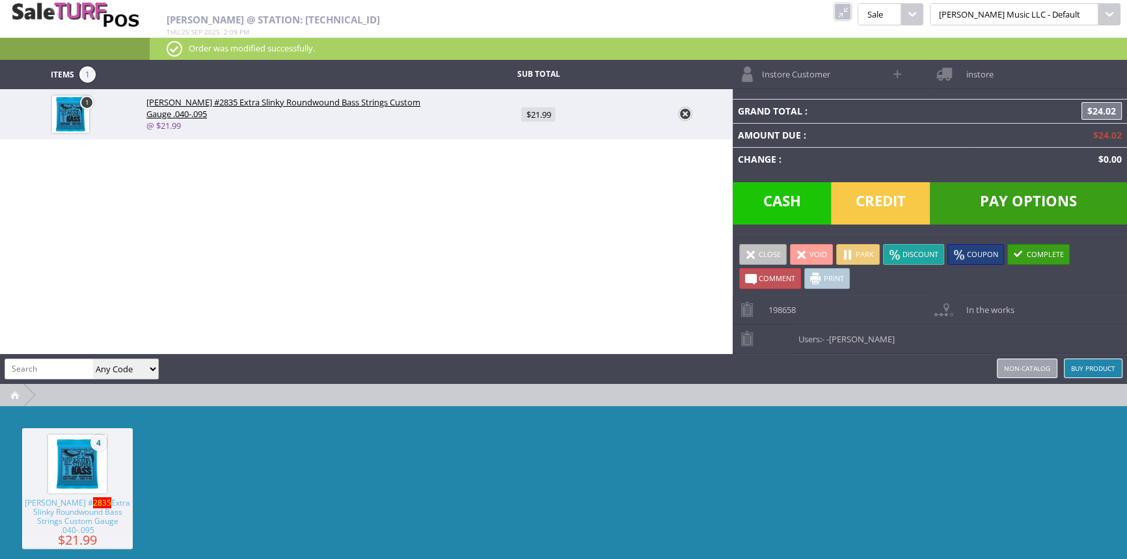
click at [85, 101] on link "1" at bounding box center [87, 103] width 14 height 14
type input "1"
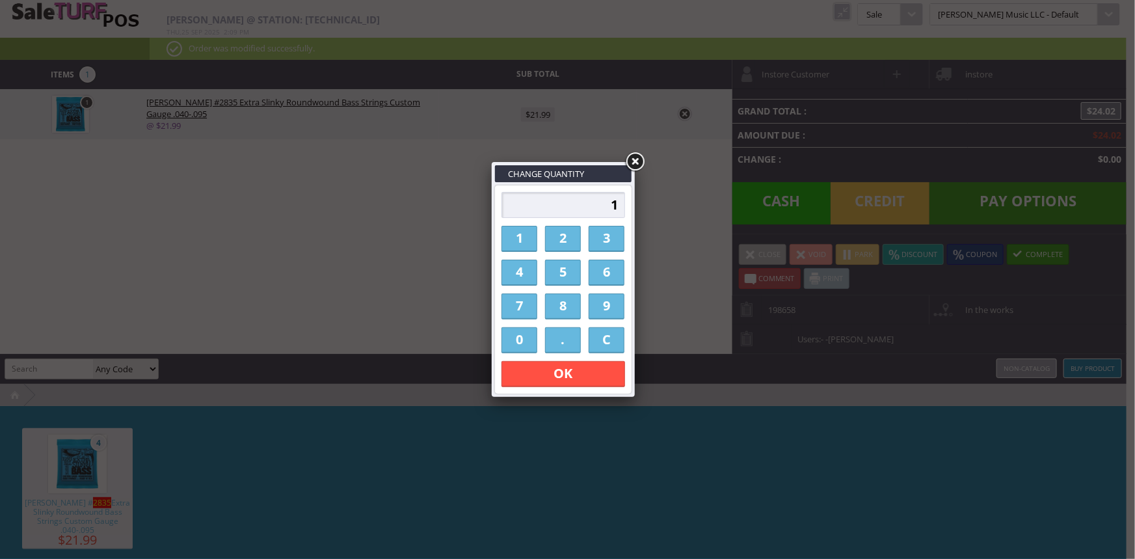
click at [565, 237] on link "2" at bounding box center [563, 239] width 36 height 26
type input "2"
click at [611, 373] on link "OK" at bounding box center [563, 374] width 124 height 26
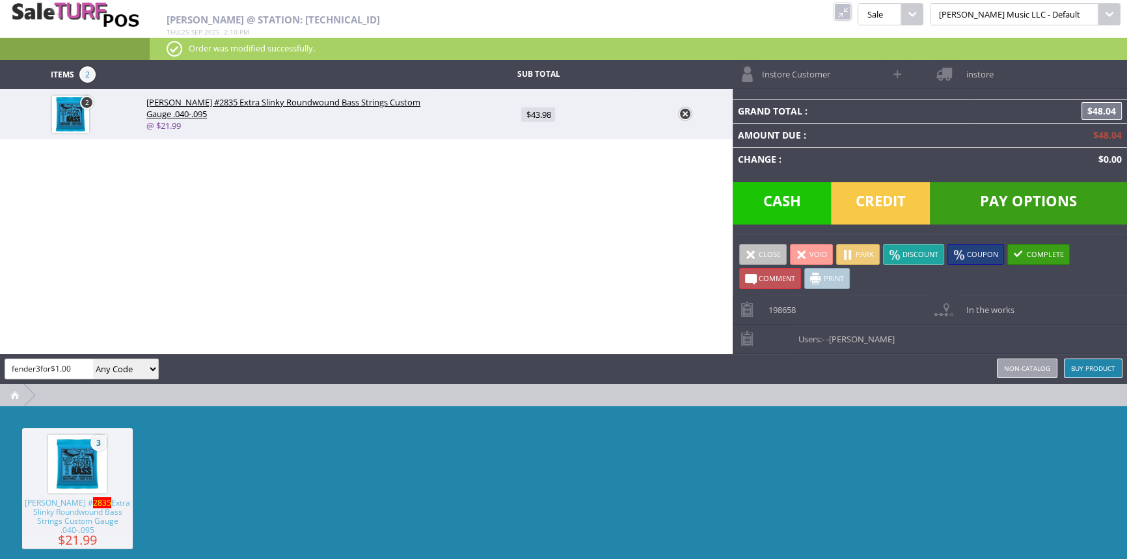
type input "fender3for$1.00"
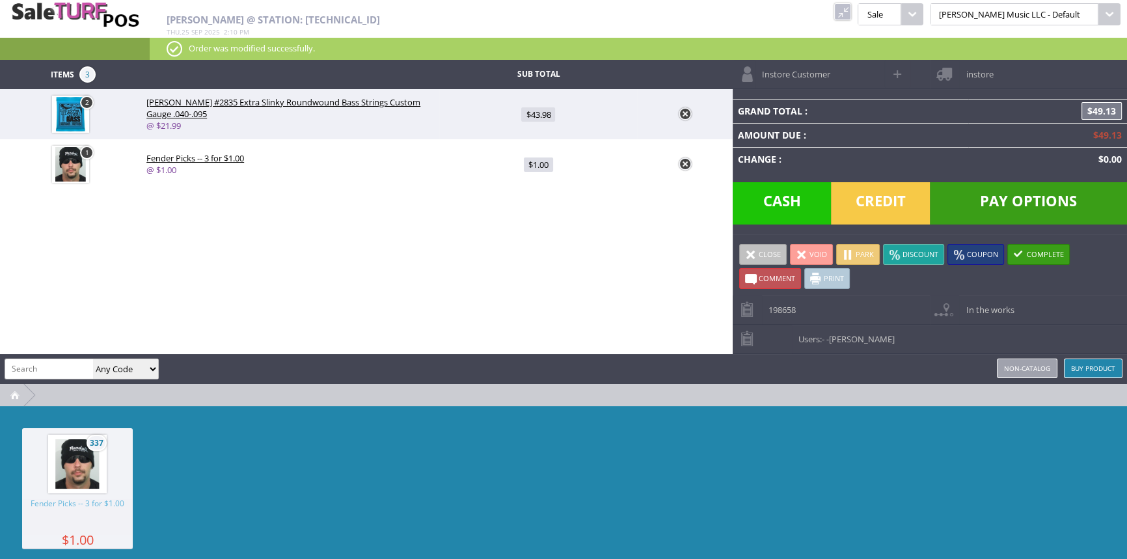
click at [874, 202] on span "Credit" at bounding box center [880, 203] width 99 height 42
click at [874, 196] on span "Credit" at bounding box center [880, 203] width 99 height 42
click at [885, 189] on span "Credit" at bounding box center [880, 203] width 99 height 42
click at [1009, 199] on span "Pay Options" at bounding box center [1027, 203] width 197 height 42
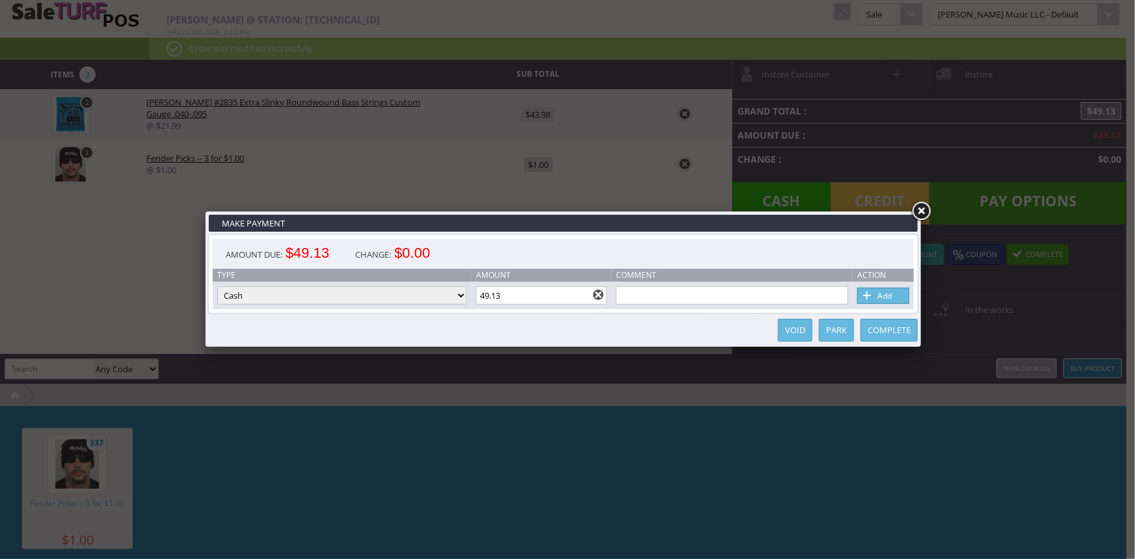
click at [352, 291] on select "Cash Credit Card Cheque or Money Order" at bounding box center [342, 295] width 250 height 18
select select "credit_card"
click at [217, 287] on select "Cash Credit Card Cheque or Money Order" at bounding box center [342, 295] width 250 height 18
click at [872, 295] on span at bounding box center [867, 296] width 13 height 14
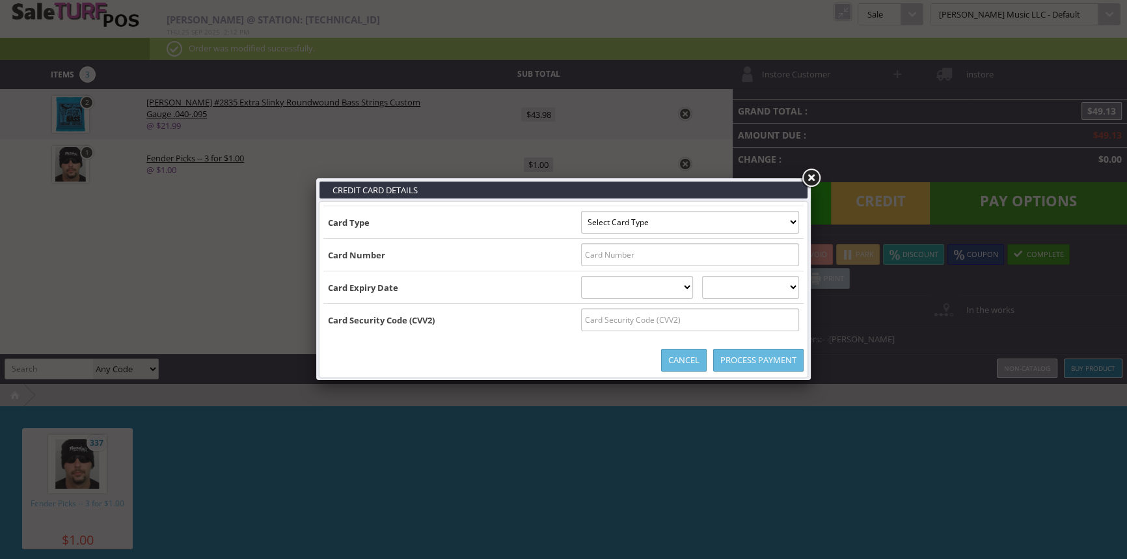
type input "B4425210005933738^CORBINO/CORY M^3003201000000000000101000000"
select select "VISA"
type input "4425210005933738"
select select "03"
select select "2030"
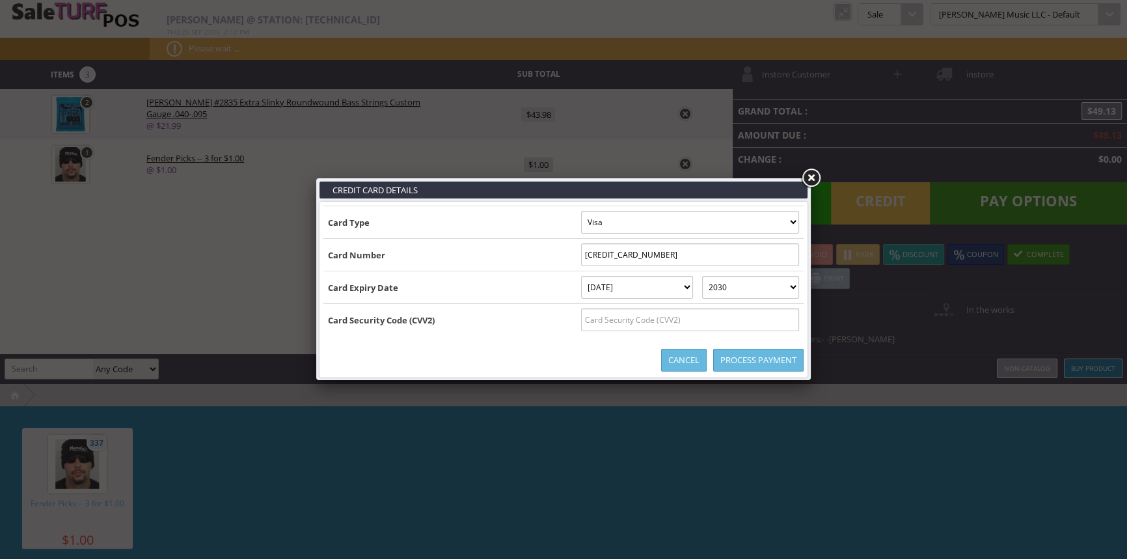
click at [682, 320] on input "text" at bounding box center [690, 319] width 218 height 23
type input "916"
click at [758, 362] on link "Process Payment" at bounding box center [758, 360] width 90 height 23
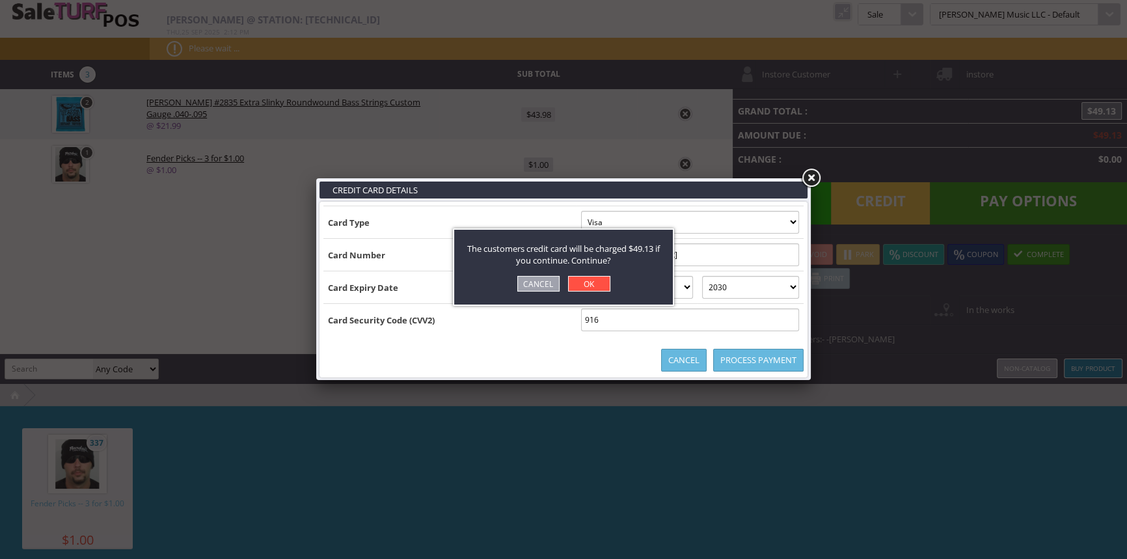
click at [591, 283] on link "OK" at bounding box center [589, 284] width 42 height 16
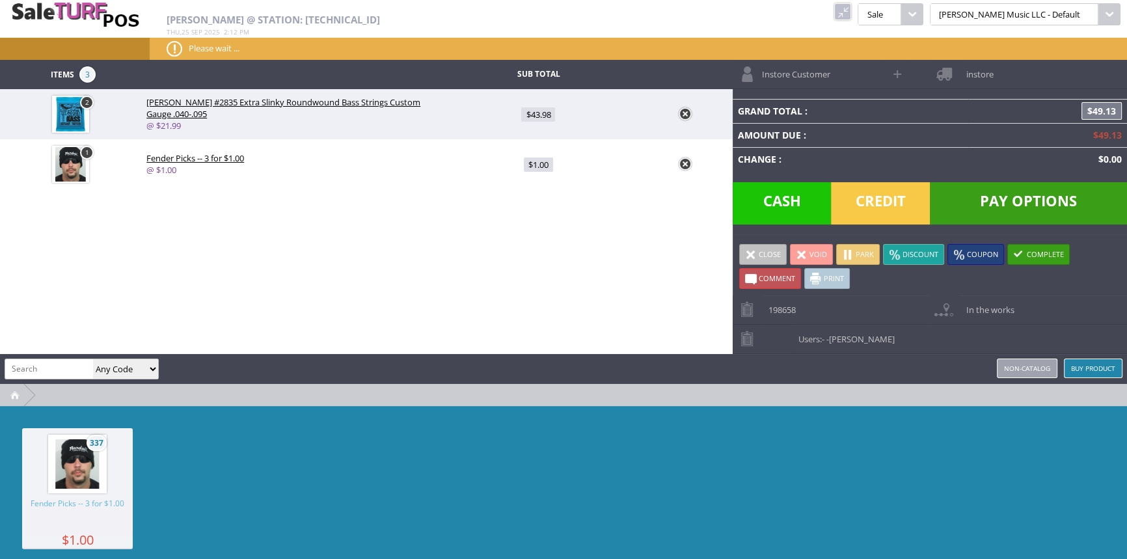
type input "0"
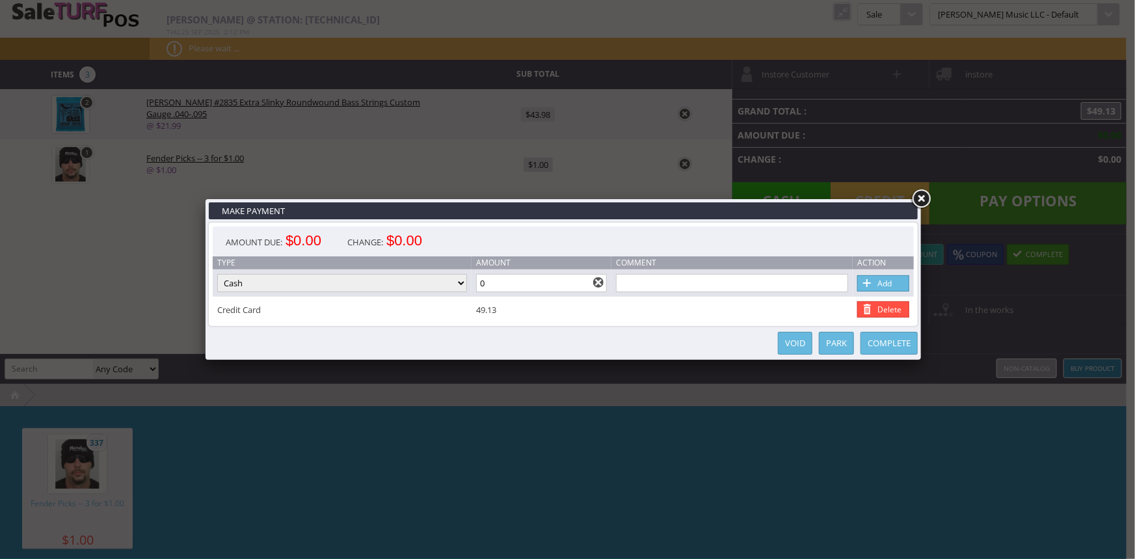
click at [889, 340] on link "Complete" at bounding box center [889, 343] width 57 height 23
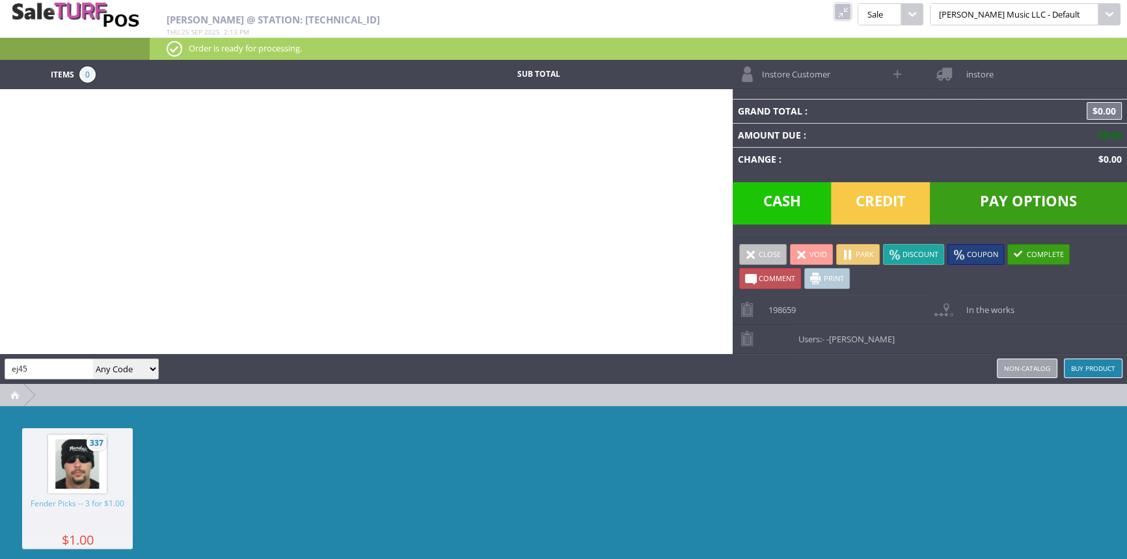
type input "ej45"
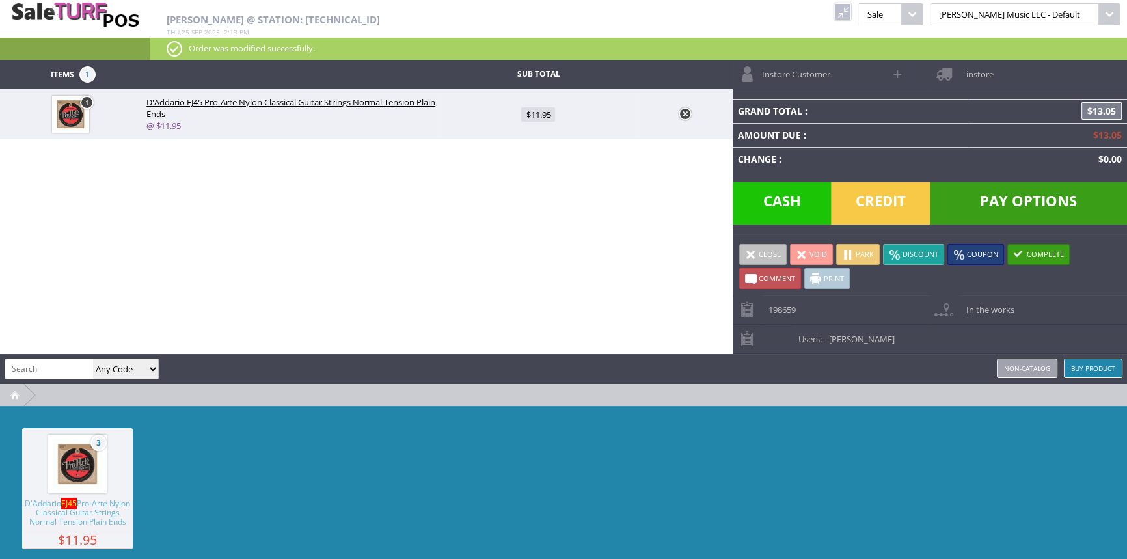
click at [1028, 195] on span "Pay Options" at bounding box center [1027, 203] width 197 height 42
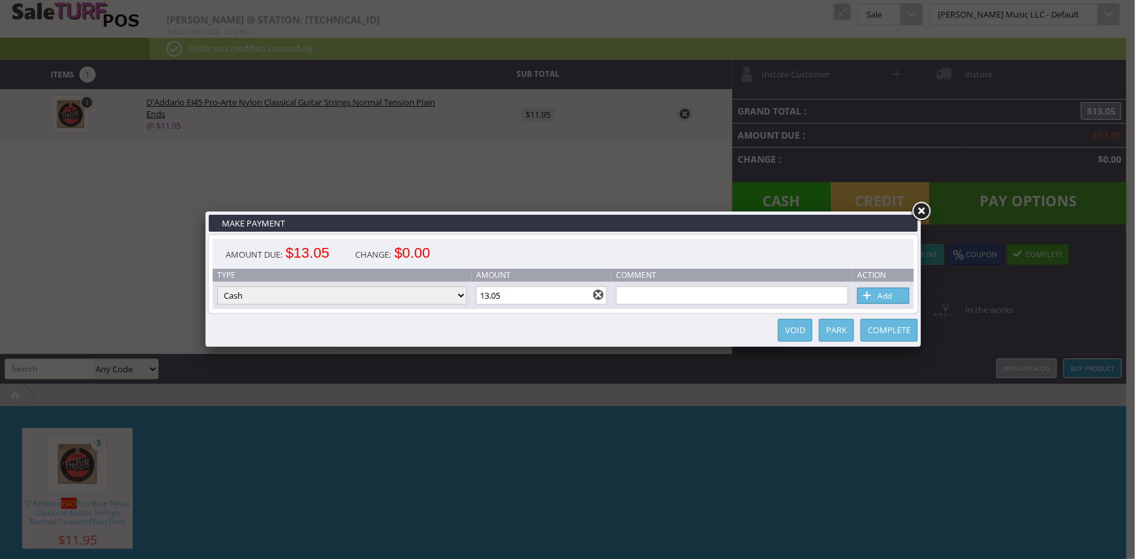
click at [898, 292] on link "Add" at bounding box center [883, 295] width 52 height 16
type input "0"
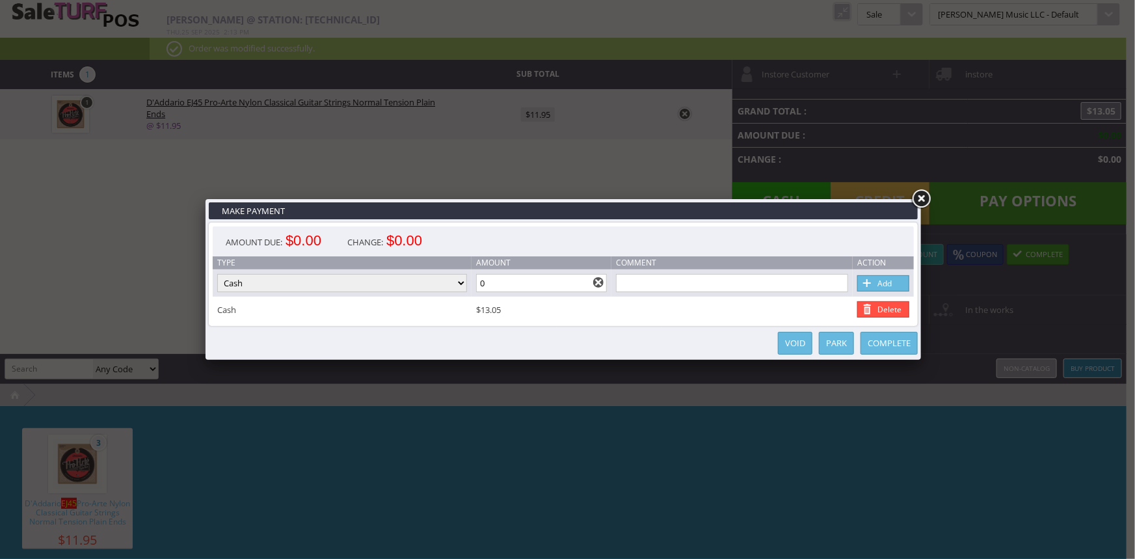
click at [882, 347] on link "Complete" at bounding box center [889, 343] width 57 height 23
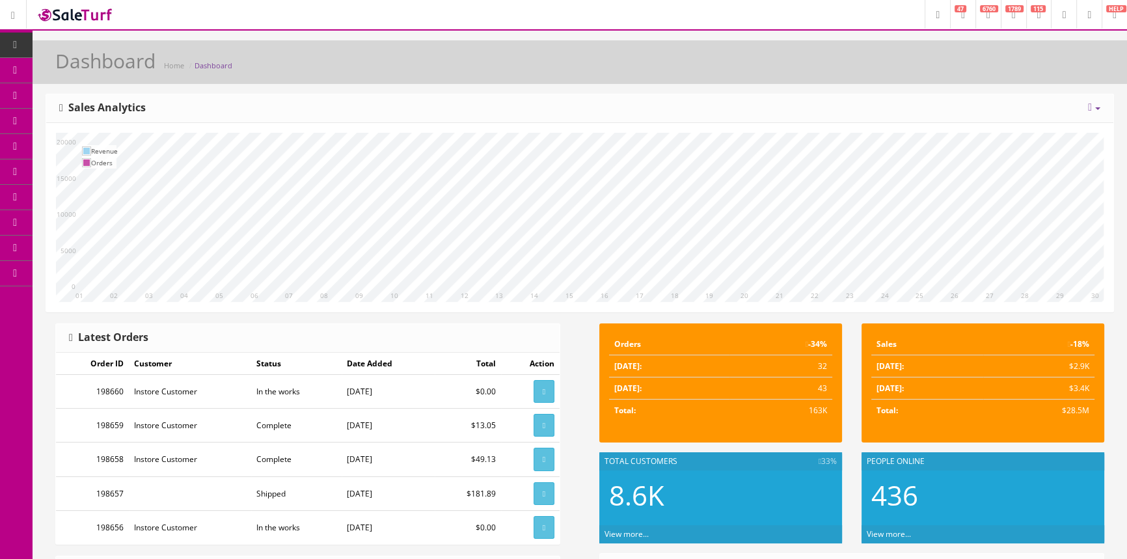
click at [59, 120] on link "POS Console" at bounding box center [101, 121] width 137 height 25
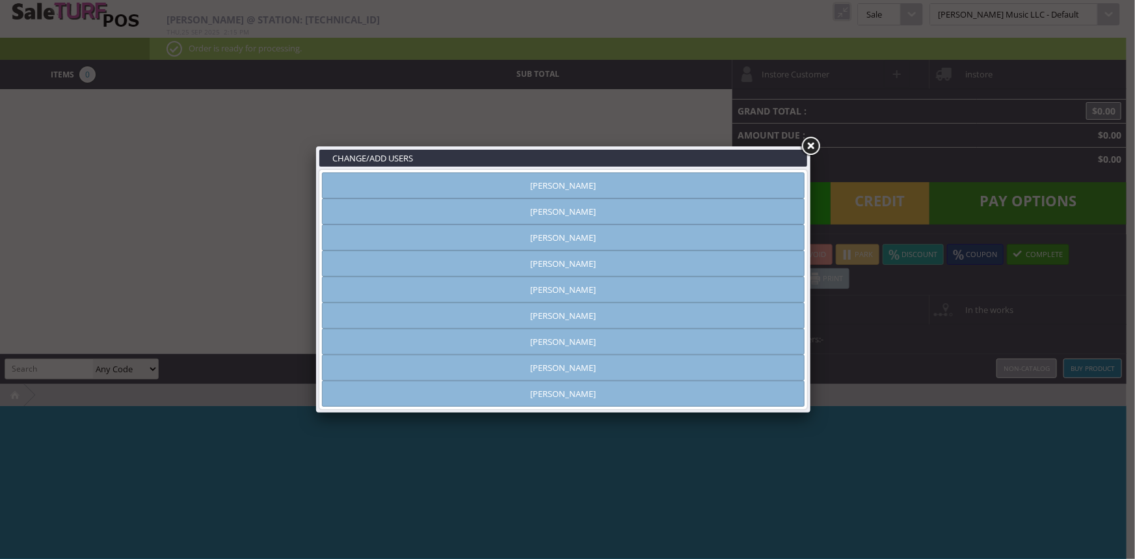
type input "amber helgren"
click at [650, 182] on link "[PERSON_NAME]" at bounding box center [563, 185] width 483 height 26
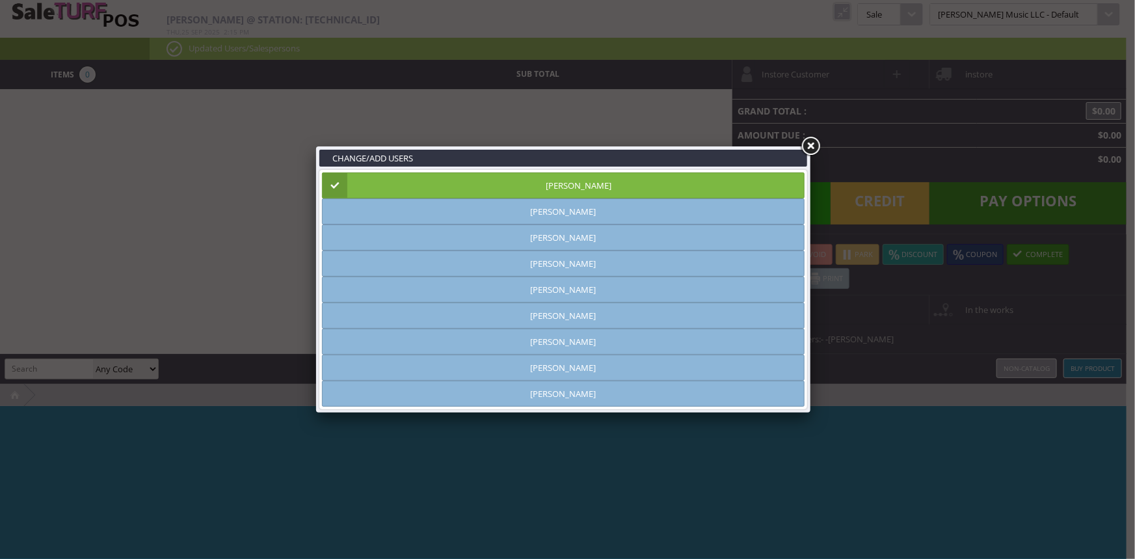
click at [807, 147] on link at bounding box center [810, 146] width 23 height 23
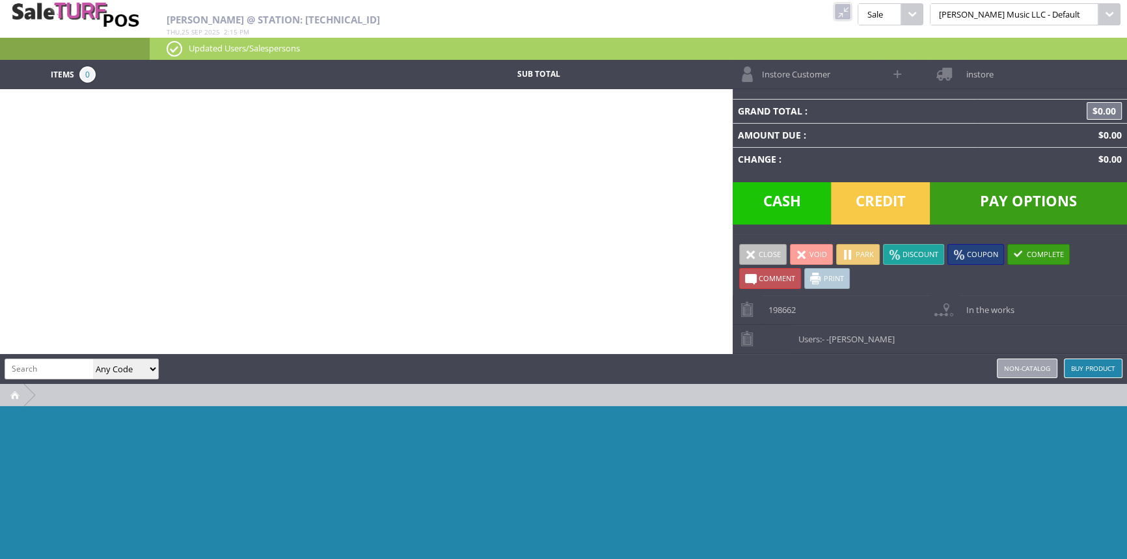
click at [885, 200] on span "Credit" at bounding box center [880, 203] width 99 height 42
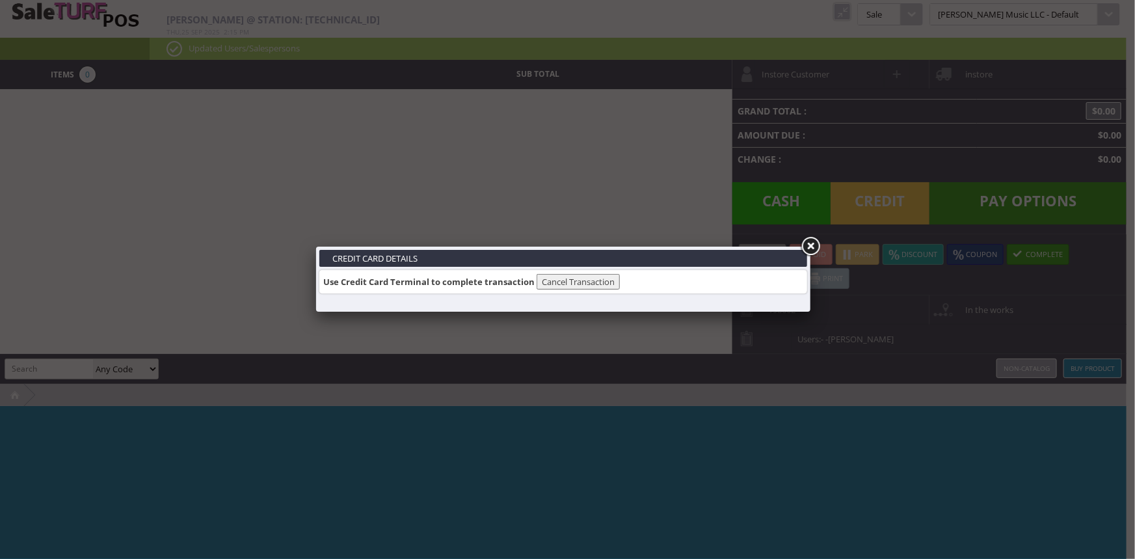
click at [812, 246] on link at bounding box center [810, 246] width 23 height 23
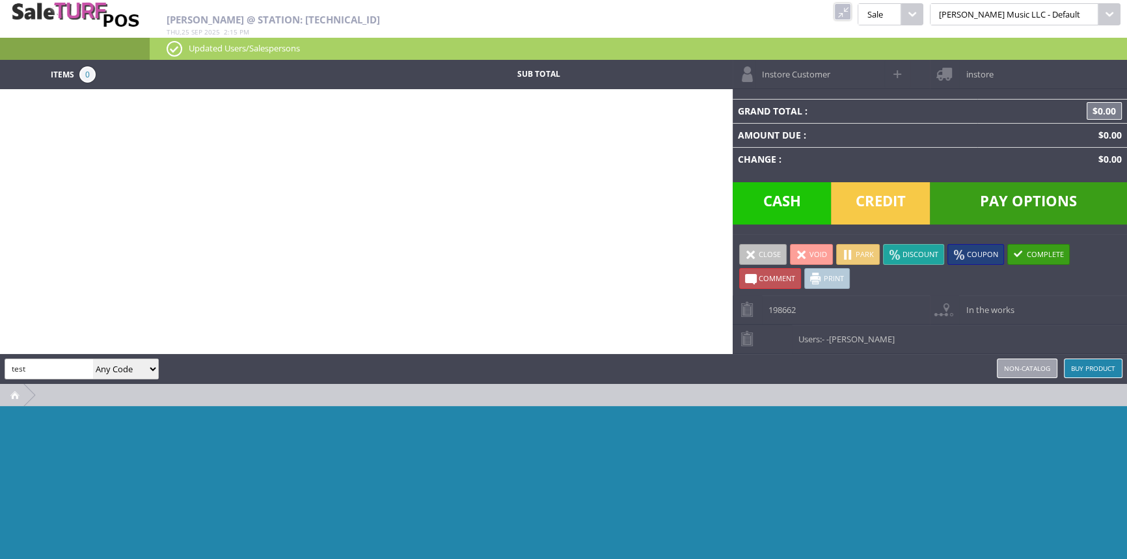
type input "test"
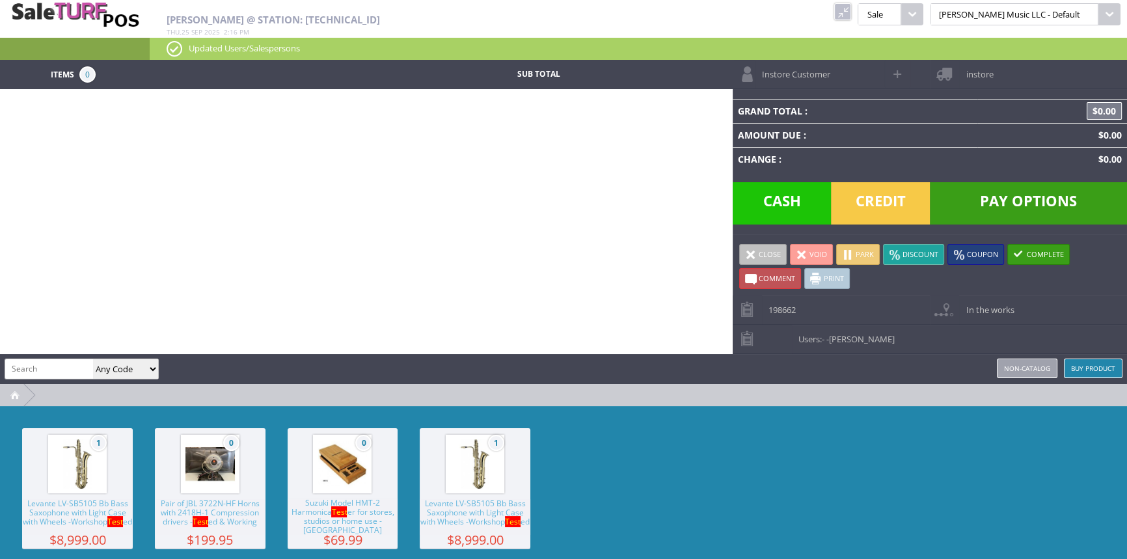
click at [328, 454] on img at bounding box center [342, 463] width 49 height 49
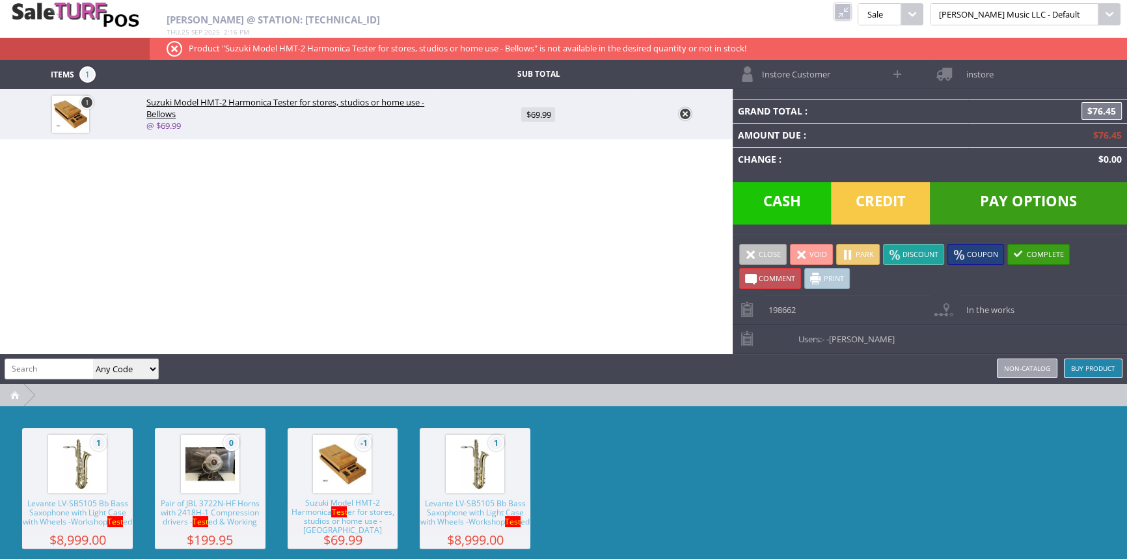
click at [898, 202] on span "Credit" at bounding box center [880, 203] width 99 height 42
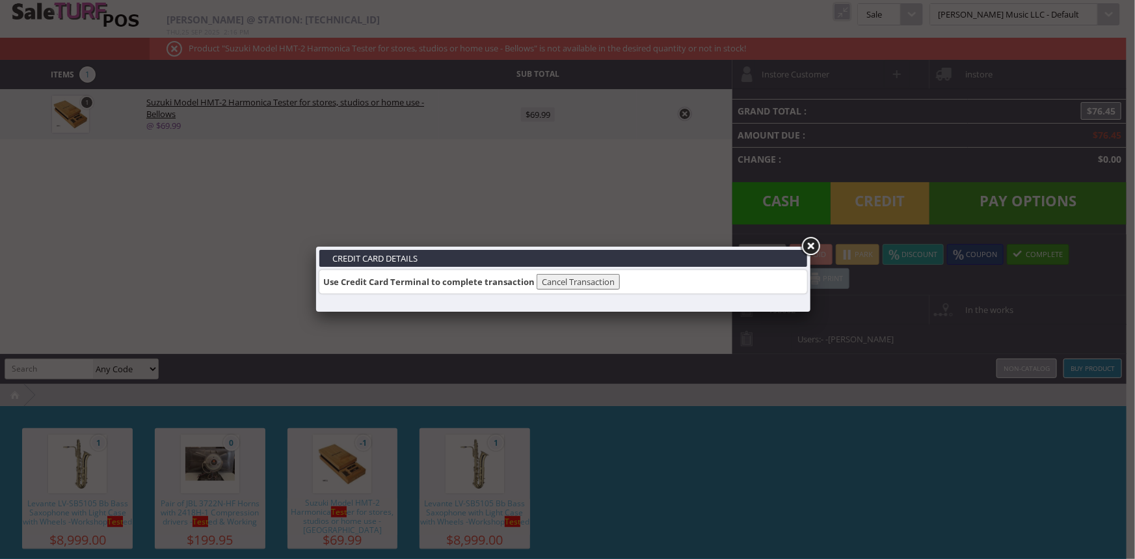
click at [587, 274] on button "Cancel Transaction" at bounding box center [578, 282] width 83 height 16
click at [810, 245] on link at bounding box center [810, 246] width 23 height 23
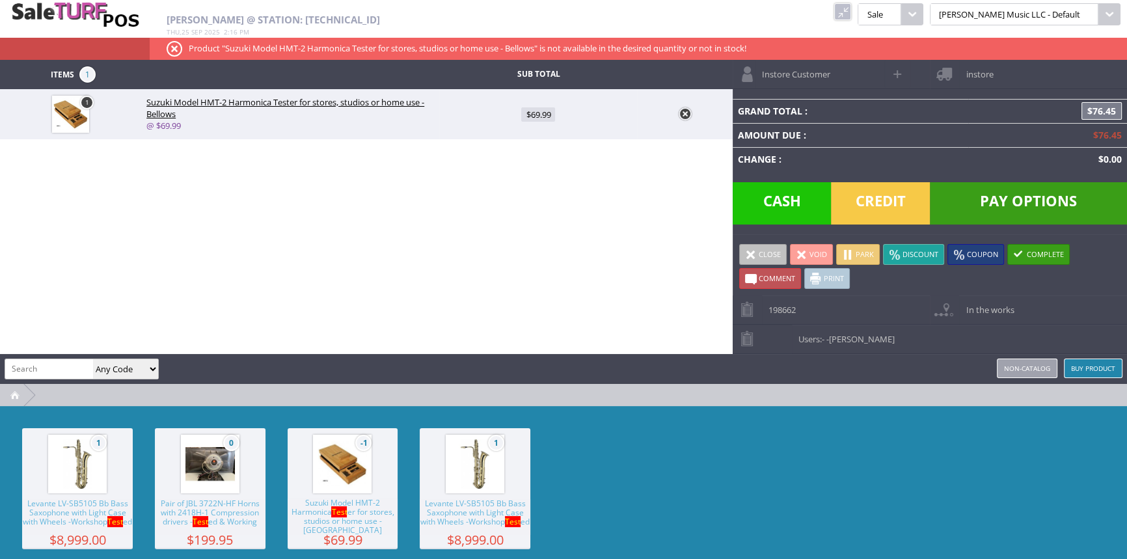
click at [608, 243] on div "Items 1 Sub Total 1 Suzuki Model HMT-2 Harmonica Tester for stores, studios or …" at bounding box center [563, 330] width 1127 height 541
click at [682, 113] on link at bounding box center [684, 113] width 13 height 13
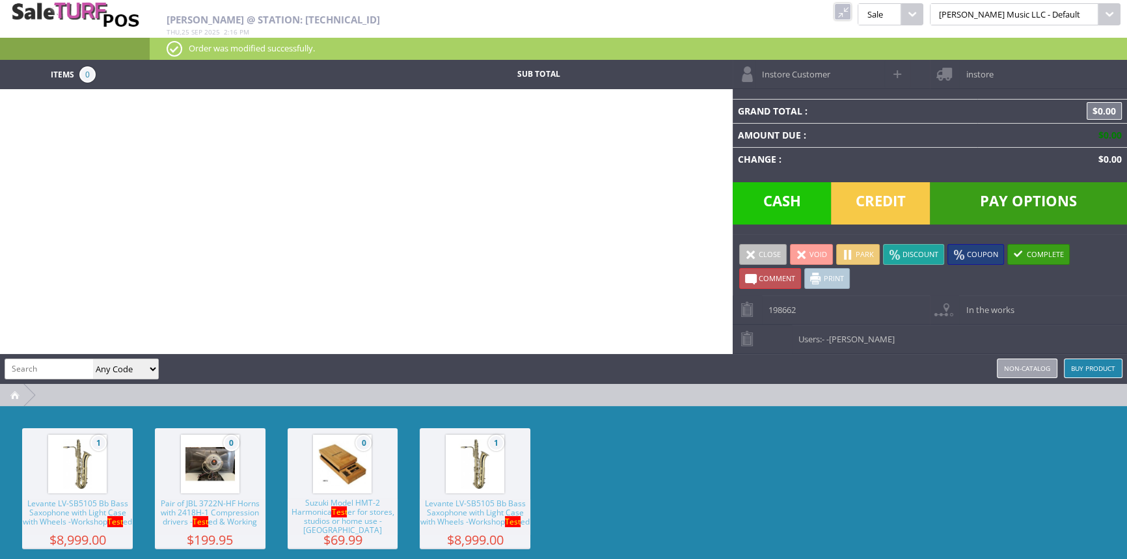
click at [634, 175] on div "Items 0 Sub Total Instore Customer instore Grand Total : $0.00 Amount Due : $0.…" at bounding box center [563, 330] width 1127 height 541
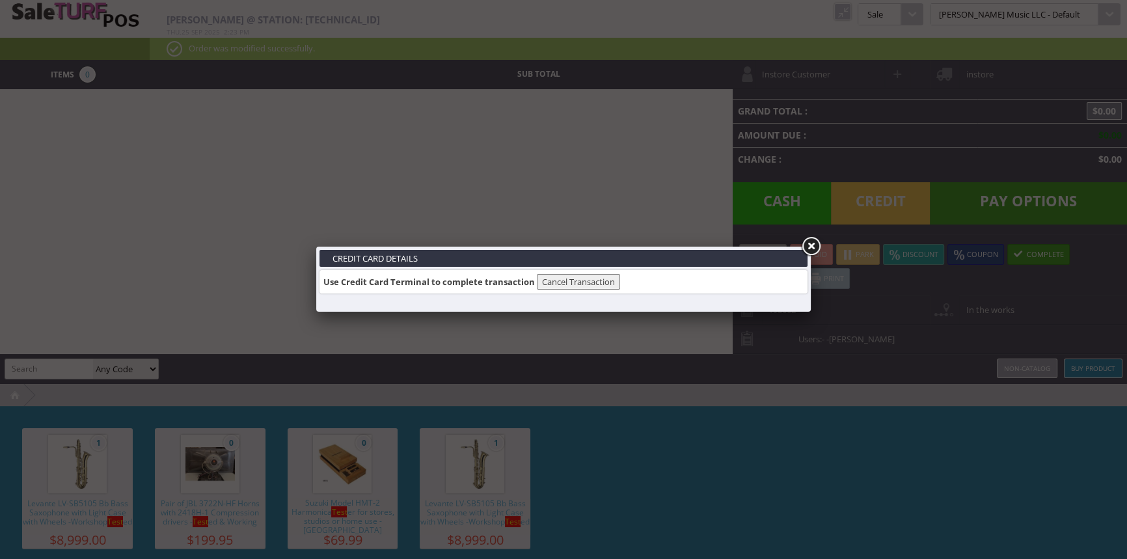
click at [808, 245] on link at bounding box center [810, 246] width 23 height 23
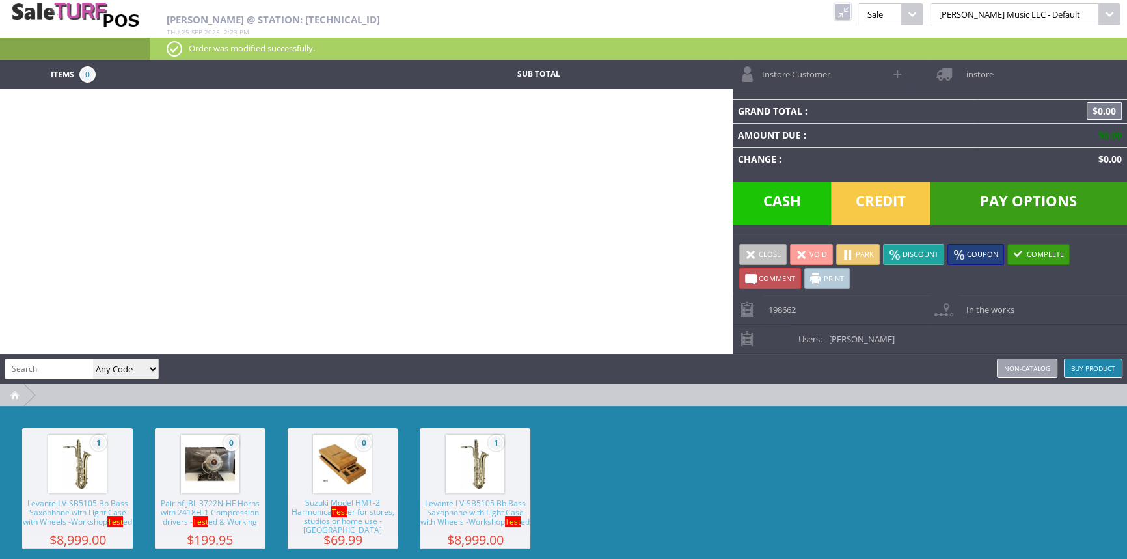
click at [851, 12] on link at bounding box center [842, 11] width 17 height 17
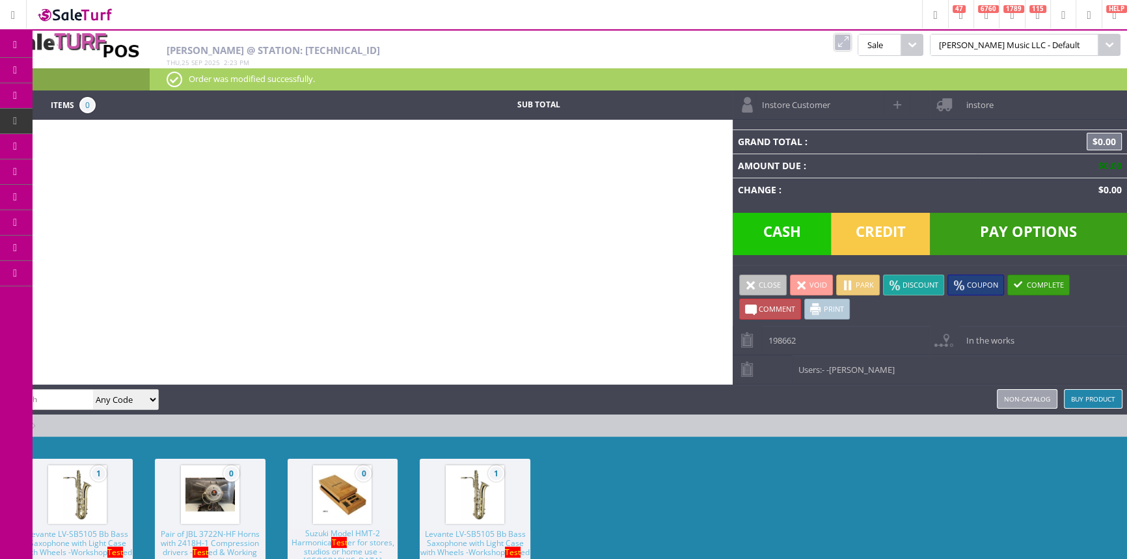
click at [104, 142] on span "Order List" at bounding box center [96, 147] width 38 height 12
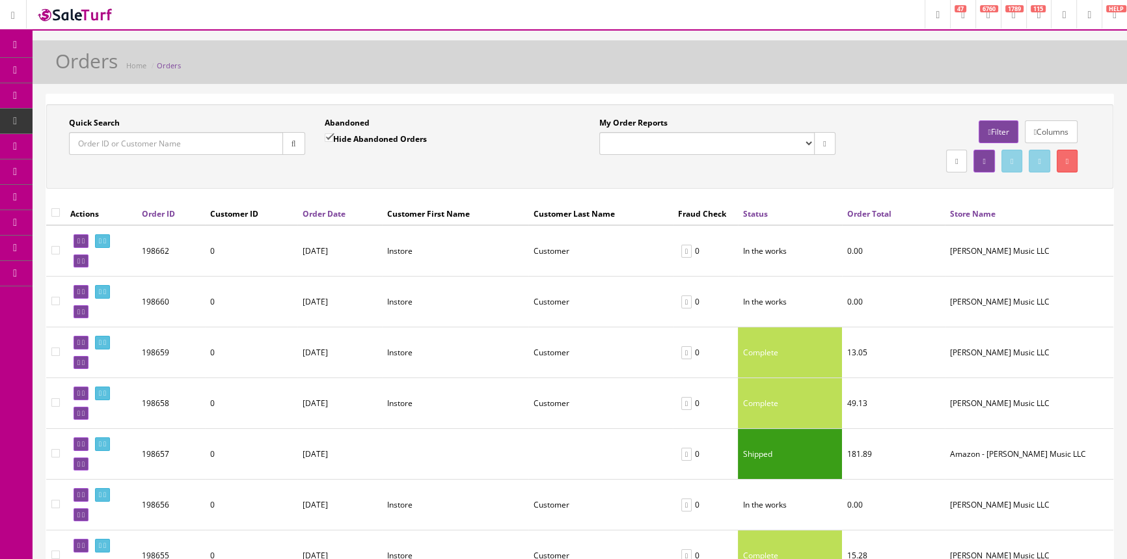
click at [131, 148] on input "Quick Search" at bounding box center [176, 143] width 214 height 23
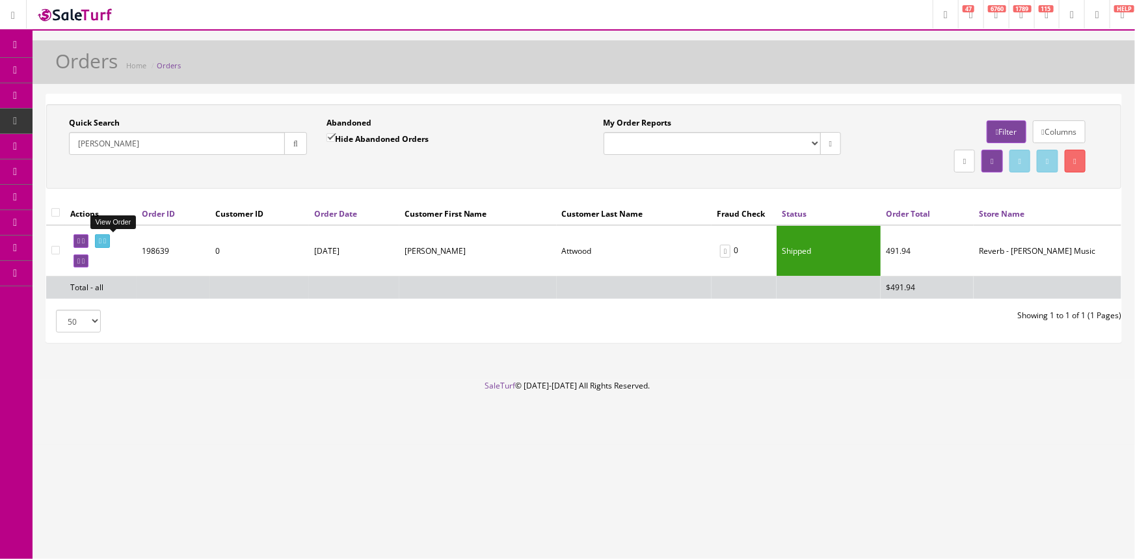
type input "[PERSON_NAME]"
click at [101, 238] on icon at bounding box center [100, 240] width 3 height 7
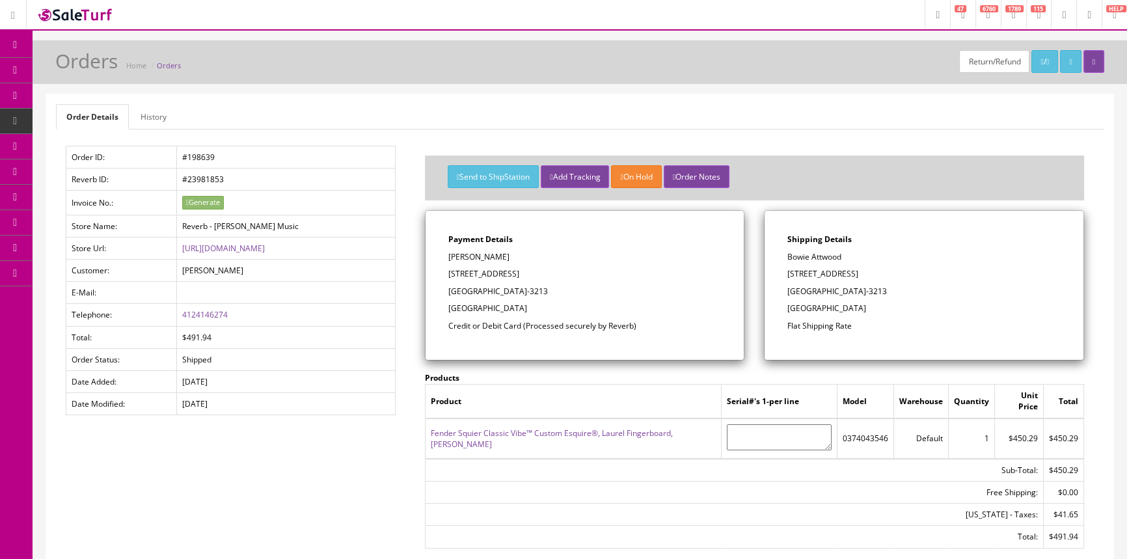
click at [68, 68] on link "Products" at bounding box center [101, 70] width 137 height 25
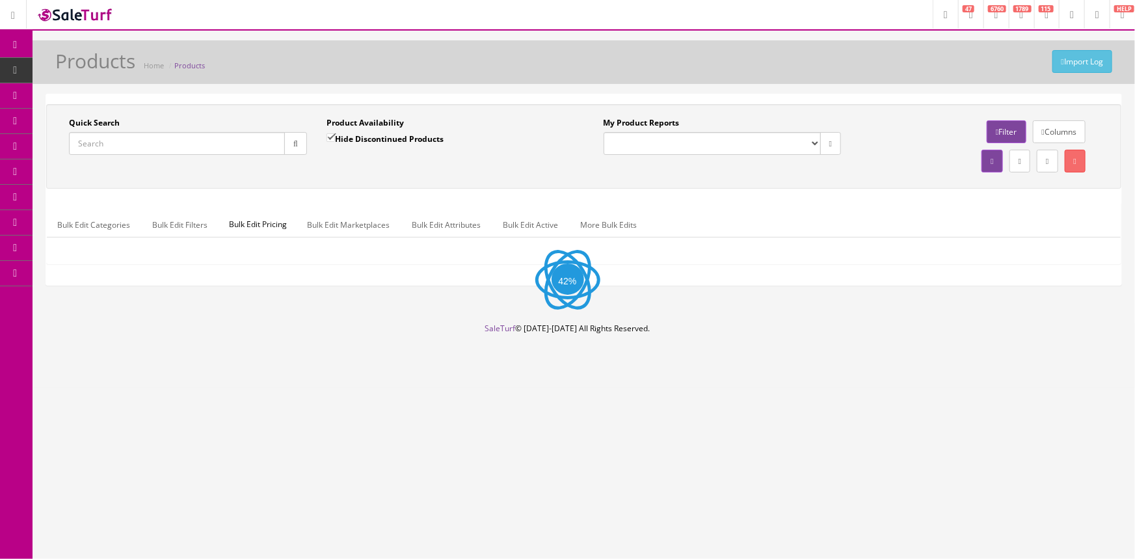
click at [163, 137] on input "Quick Search" at bounding box center [177, 143] width 216 height 23
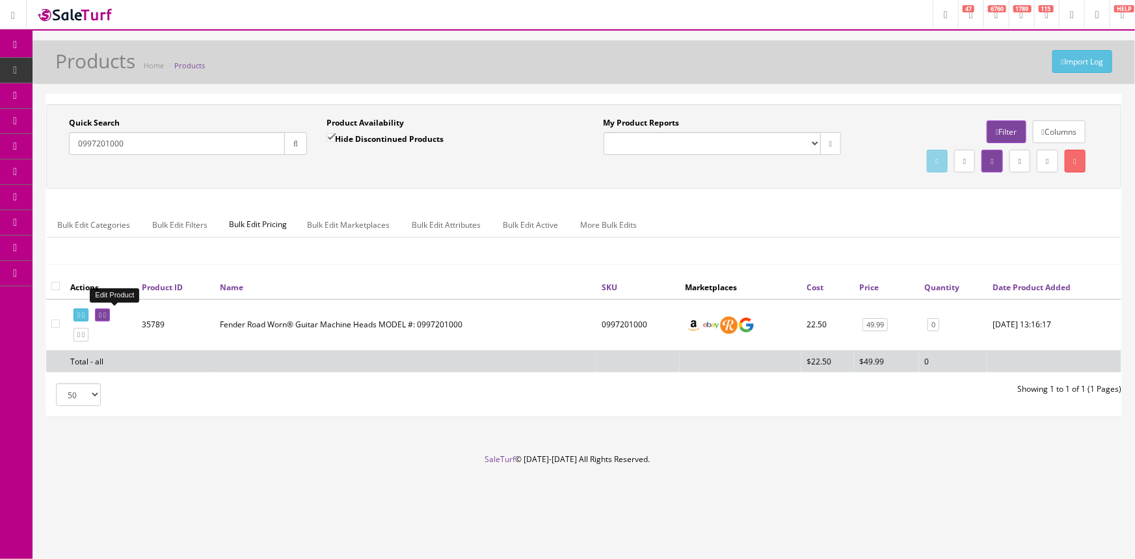
type input "0997201000"
click at [101, 313] on icon at bounding box center [100, 315] width 3 height 7
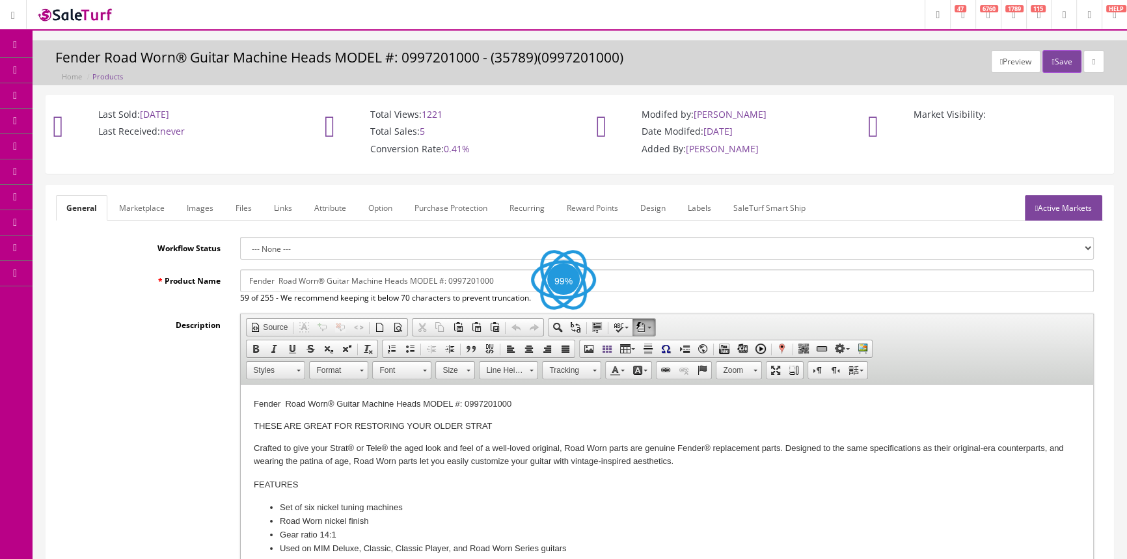
click at [193, 200] on link "Images" at bounding box center [199, 207] width 47 height 25
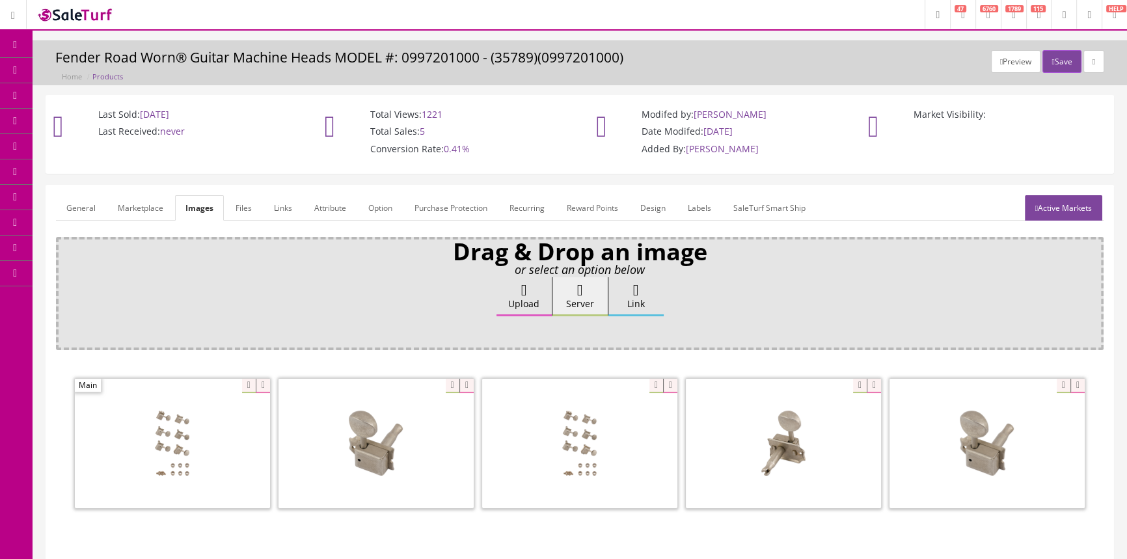
click at [92, 207] on link "General" at bounding box center [81, 207] width 50 height 25
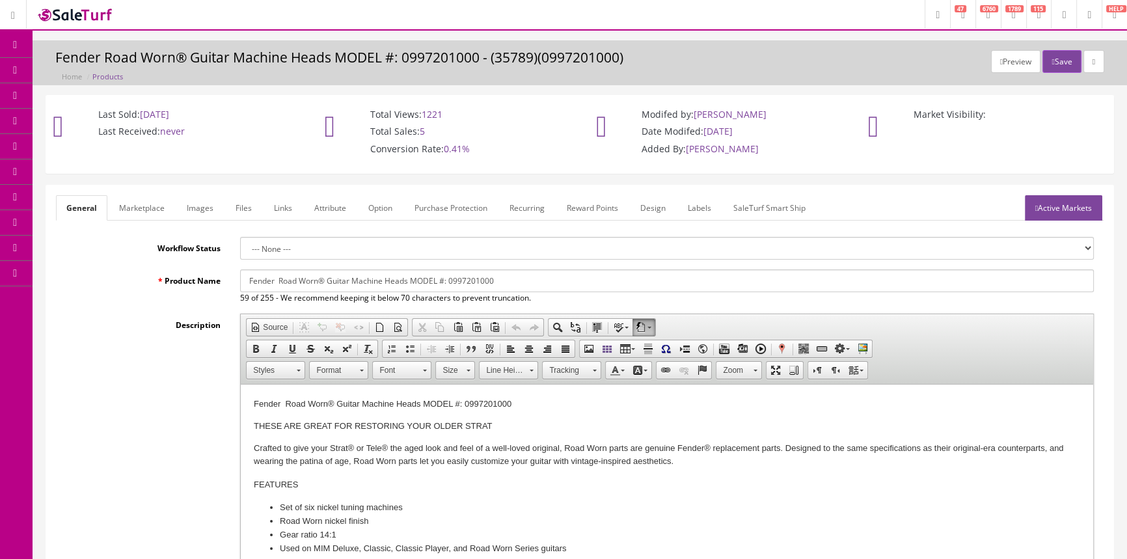
click at [208, 197] on link "Images" at bounding box center [199, 207] width 47 height 25
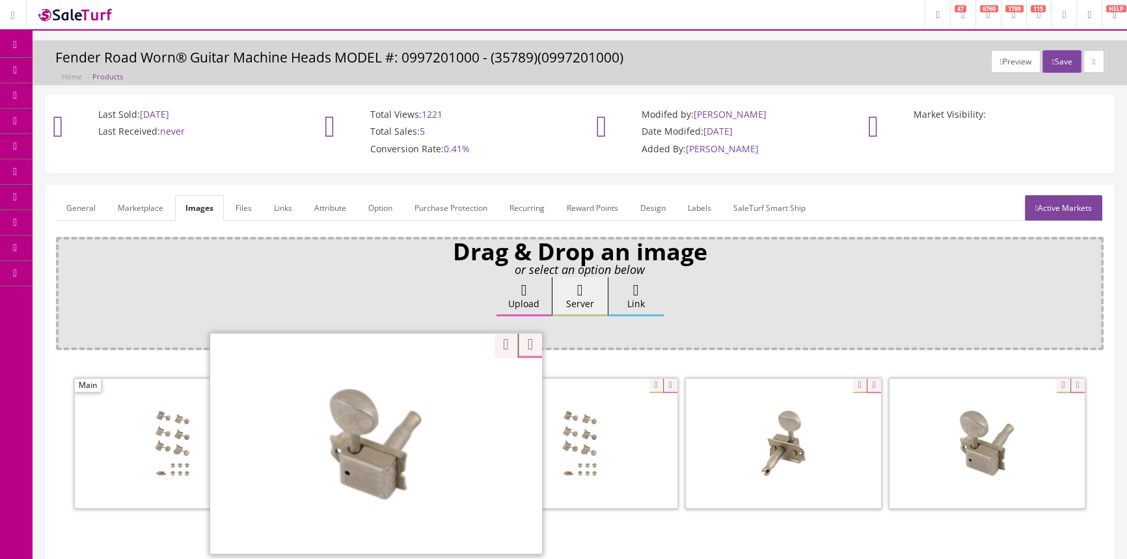
click at [442, 384] on div "Zoom" at bounding box center [376, 442] width 332 height 221
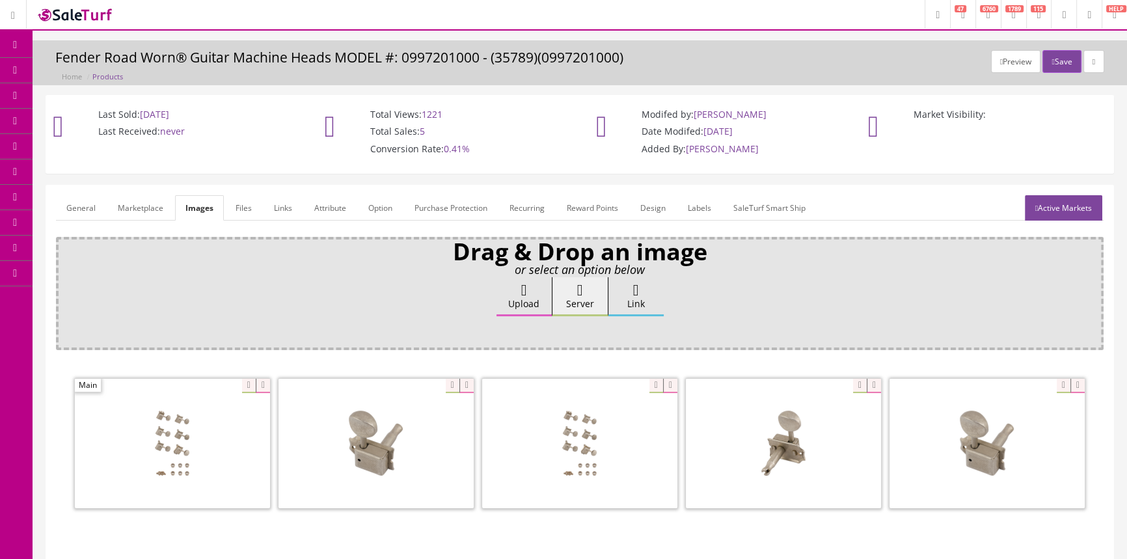
click at [94, 208] on link "General" at bounding box center [81, 207] width 50 height 25
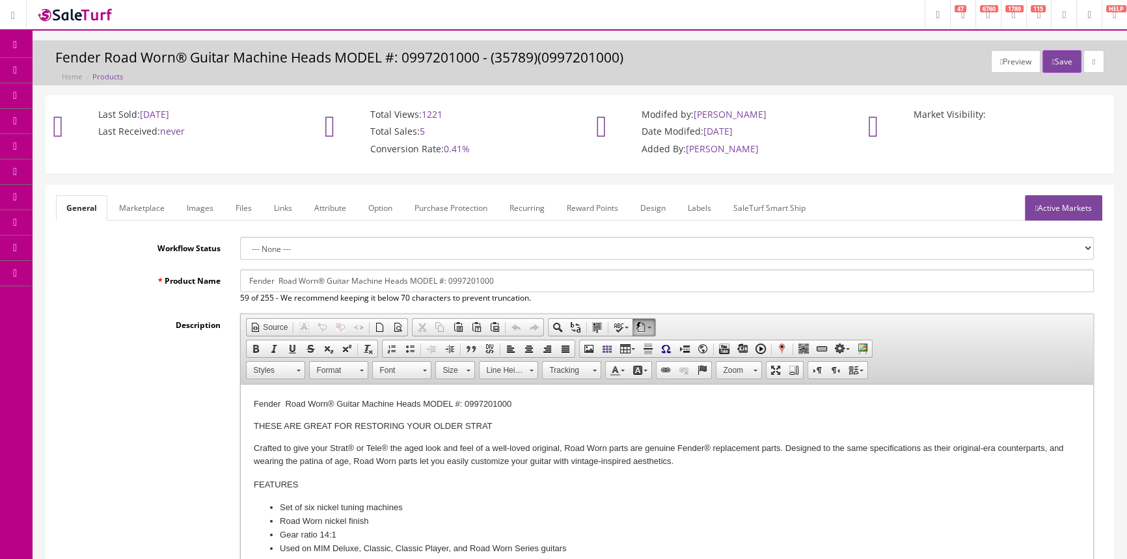
click at [113, 146] on span "Order List" at bounding box center [95, 145] width 36 height 11
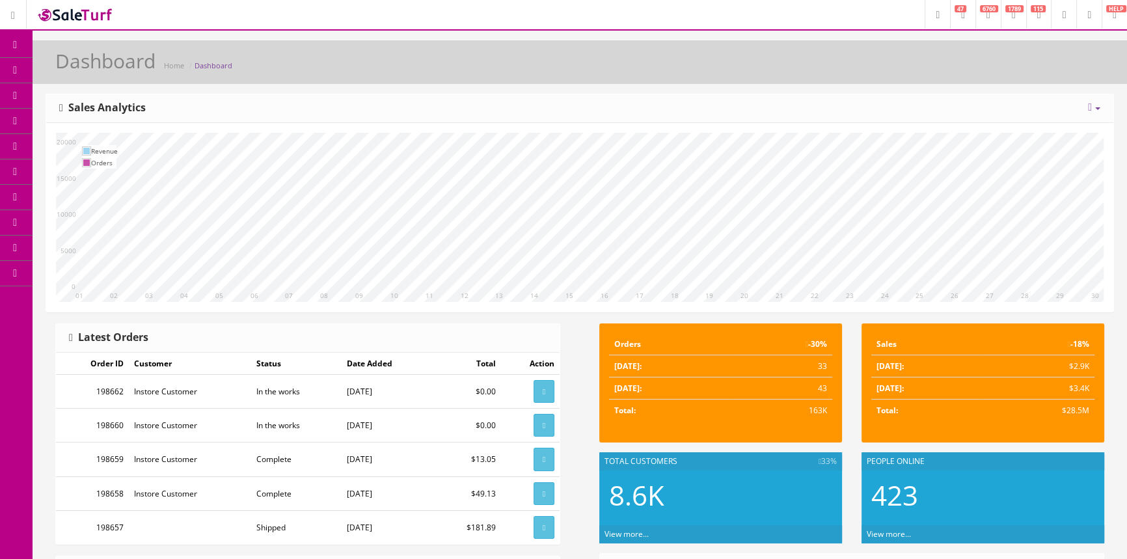
click at [96, 143] on span "Order List" at bounding box center [95, 145] width 36 height 11
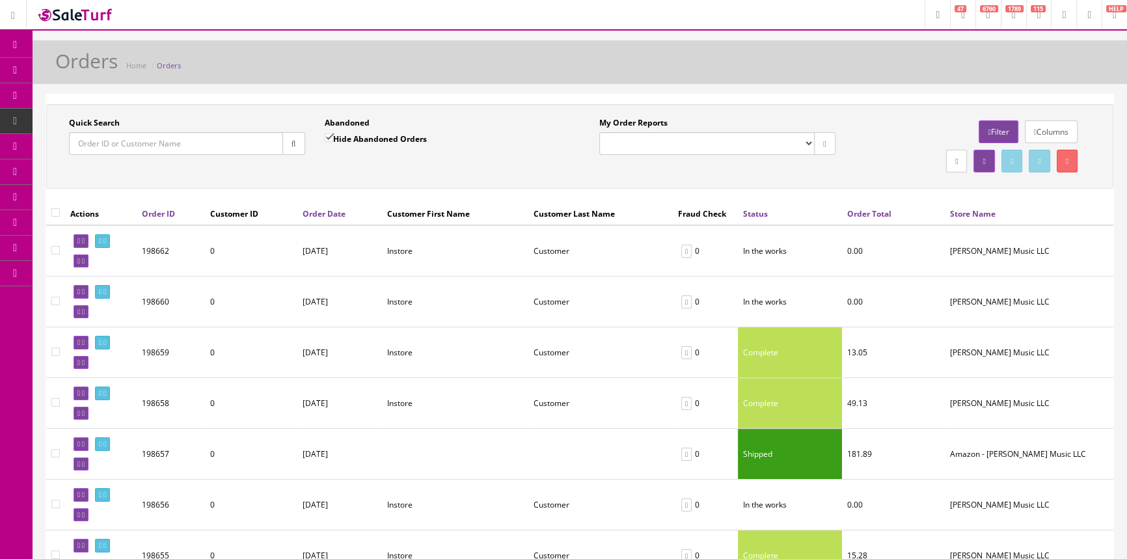
click at [129, 147] on input "Quick Search" at bounding box center [176, 143] width 214 height 23
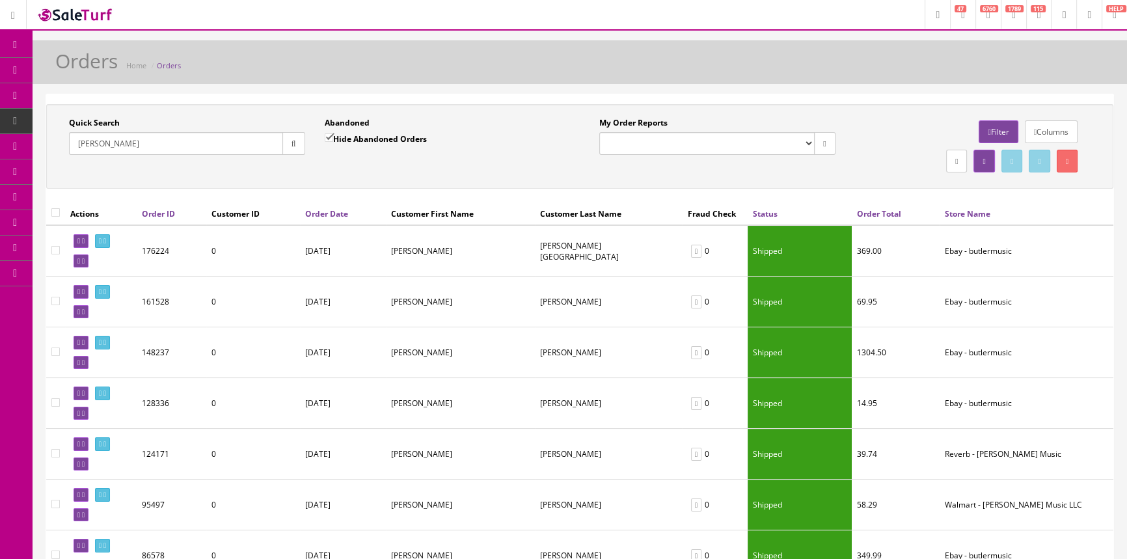
type input "[PERSON_NAME]"
click at [113, 122] on span "POS Console" at bounding box center [100, 120] width 46 height 11
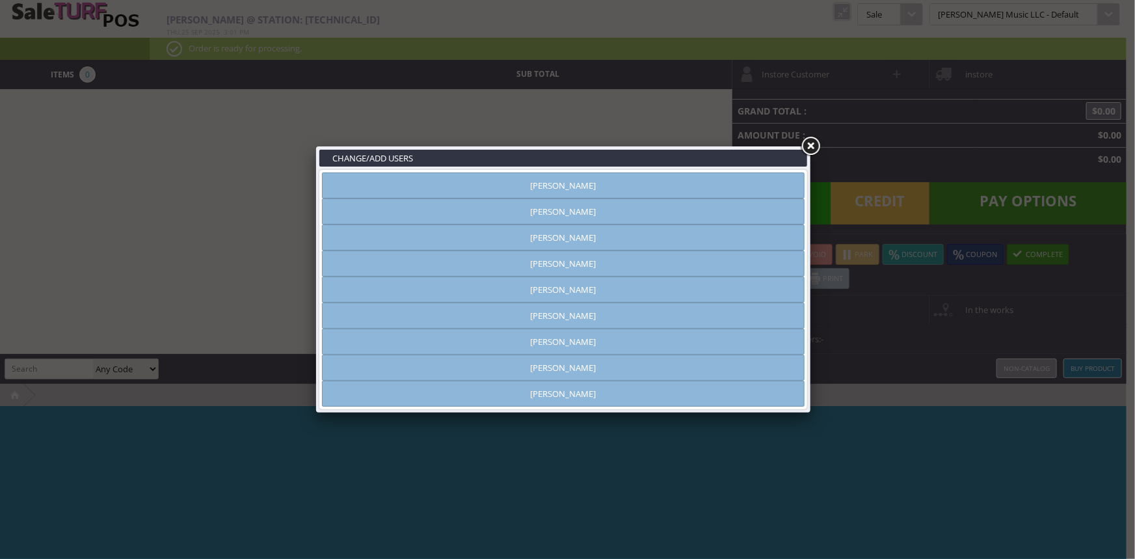
type input "[PERSON_NAME]"
click at [668, 192] on link "[PERSON_NAME]" at bounding box center [563, 185] width 483 height 26
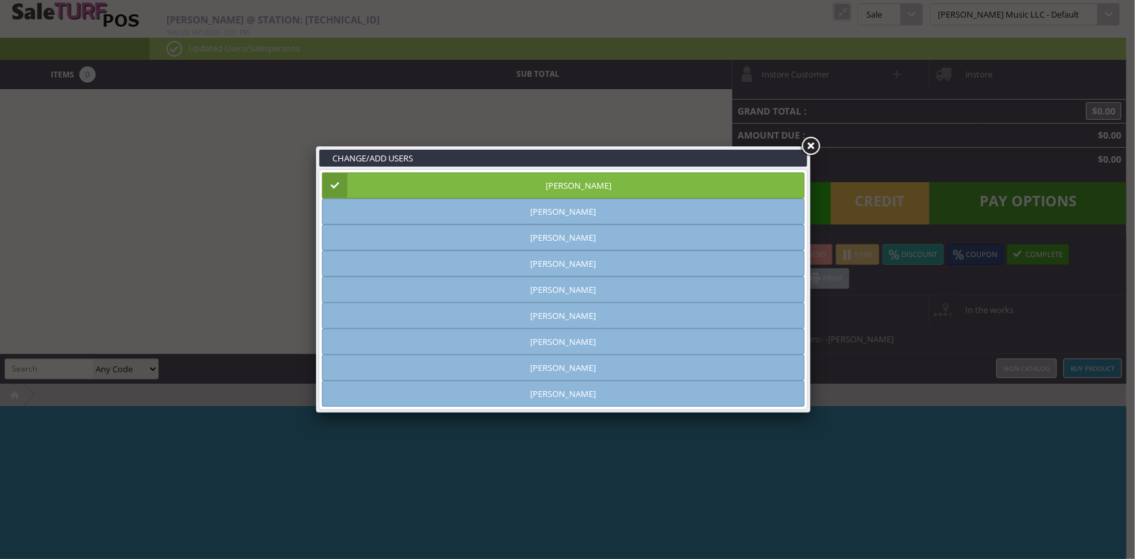
click at [812, 148] on link at bounding box center [810, 146] width 23 height 23
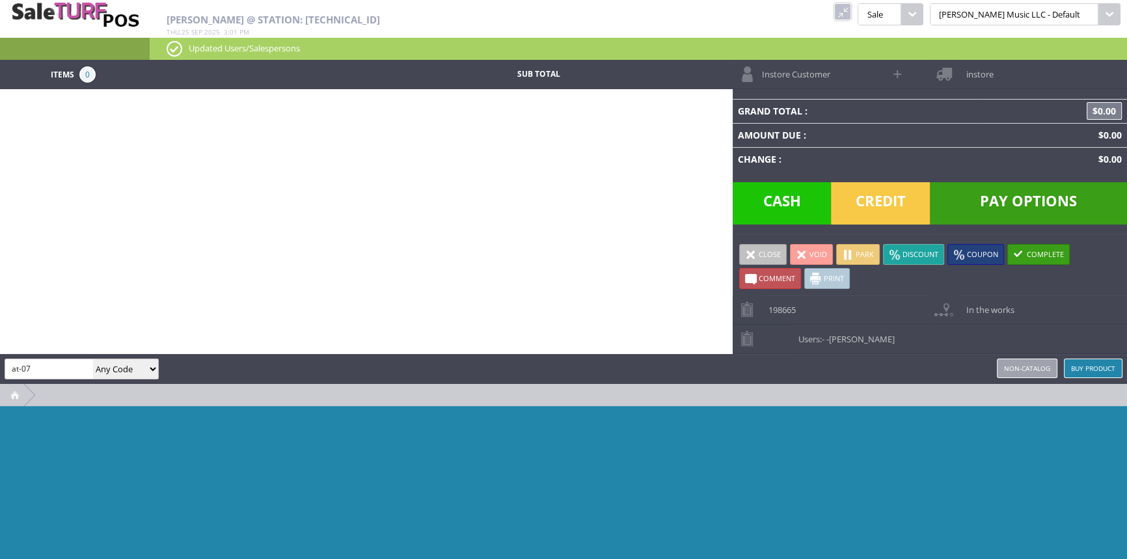
type input "at-07"
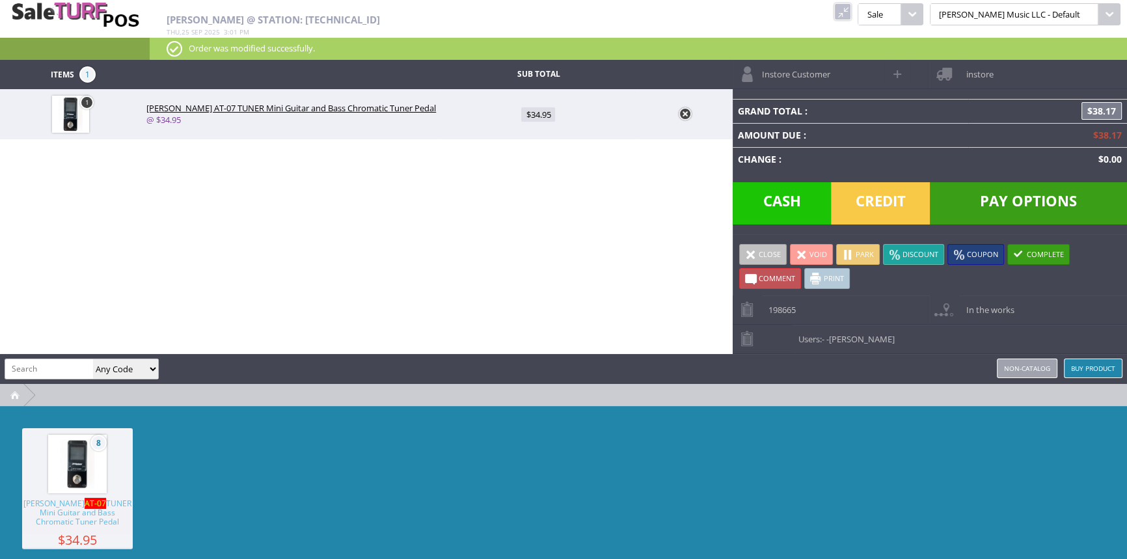
click at [896, 196] on span "Credit" at bounding box center [880, 203] width 99 height 42
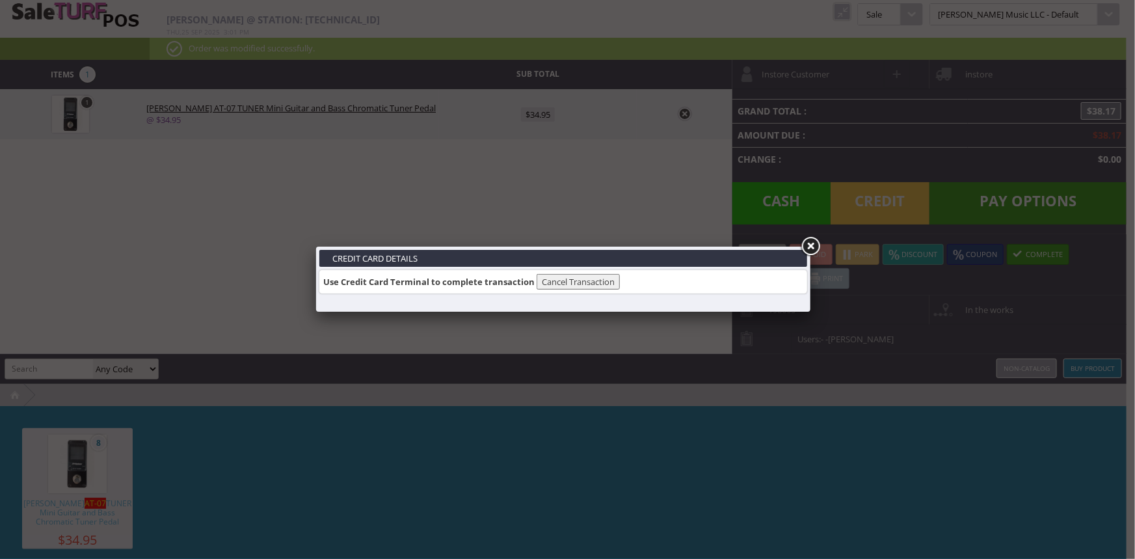
drag, startPoint x: 812, startPoint y: 245, endPoint x: 807, endPoint y: 241, distance: 7.0
click at [812, 244] on link at bounding box center [810, 246] width 23 height 23
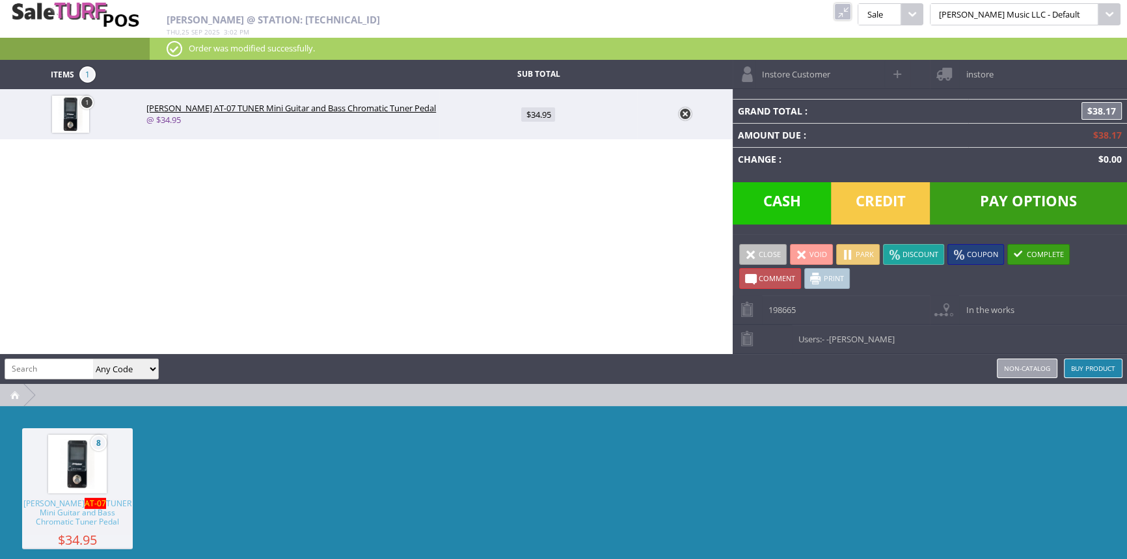
click at [1000, 195] on span "Pay Options" at bounding box center [1027, 203] width 197 height 42
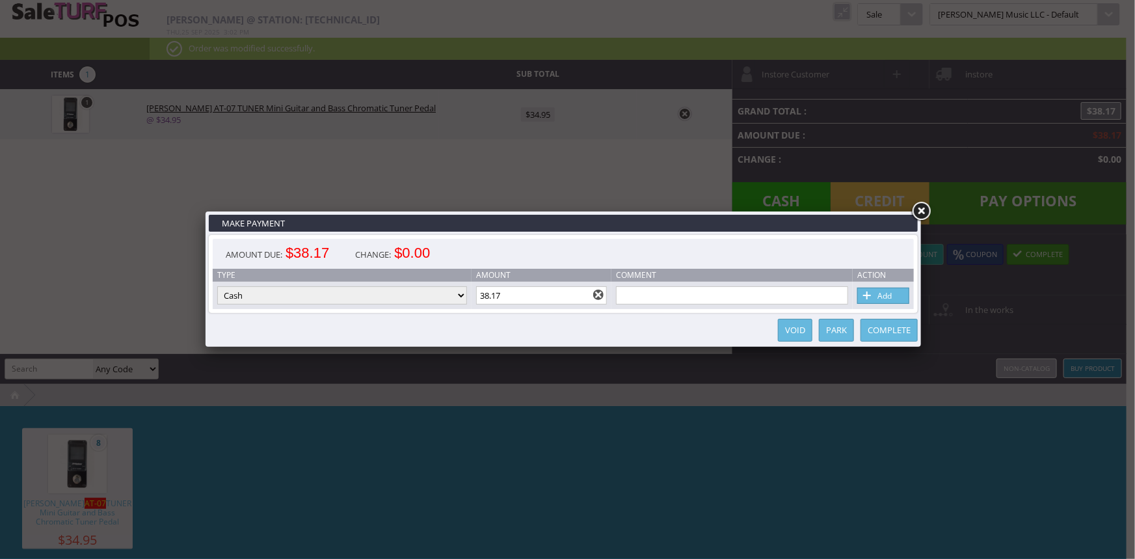
click at [328, 295] on select "Cash Credit Card Cheque or Money Order" at bounding box center [342, 295] width 250 height 18
select select "credit_card"
click at [217, 287] on select "Cash Credit Card Cheque or Money Order" at bounding box center [342, 295] width 250 height 18
click at [883, 295] on link "Add" at bounding box center [883, 295] width 52 height 16
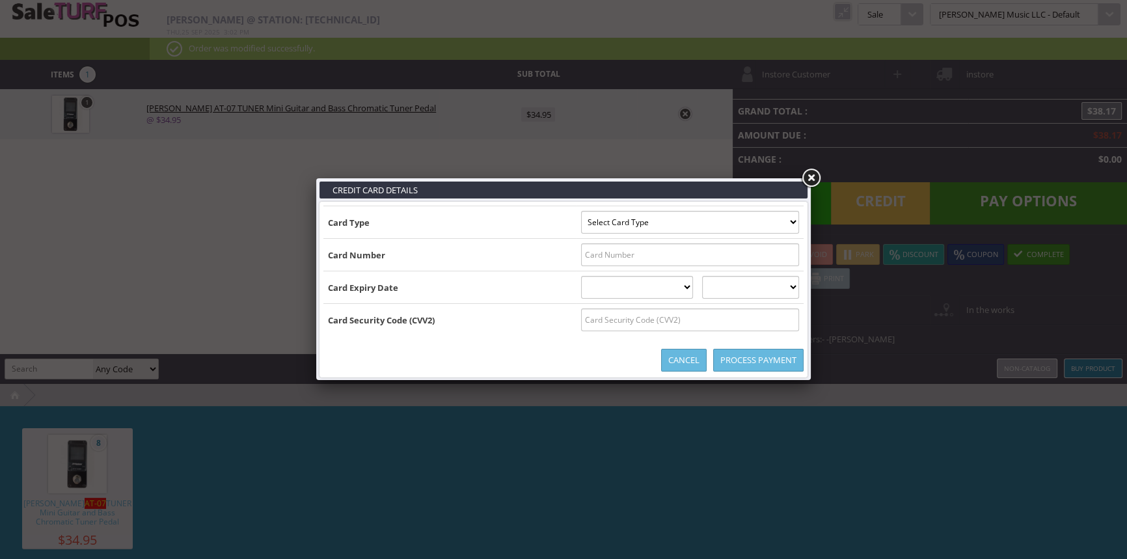
click at [701, 256] on input "text" at bounding box center [690, 254] width 218 height 23
click at [755, 223] on select "Select Card Type Visa MasterCard Discover Card American Express Maestro Solo" at bounding box center [690, 222] width 218 height 23
select select "MASTERCARD"
click at [581, 211] on select "Select Card Type Visa MasterCard Discover Card American Express Maestro Solo" at bounding box center [690, 222] width 218 height 23
click at [751, 260] on input "text" at bounding box center [690, 254] width 218 height 23
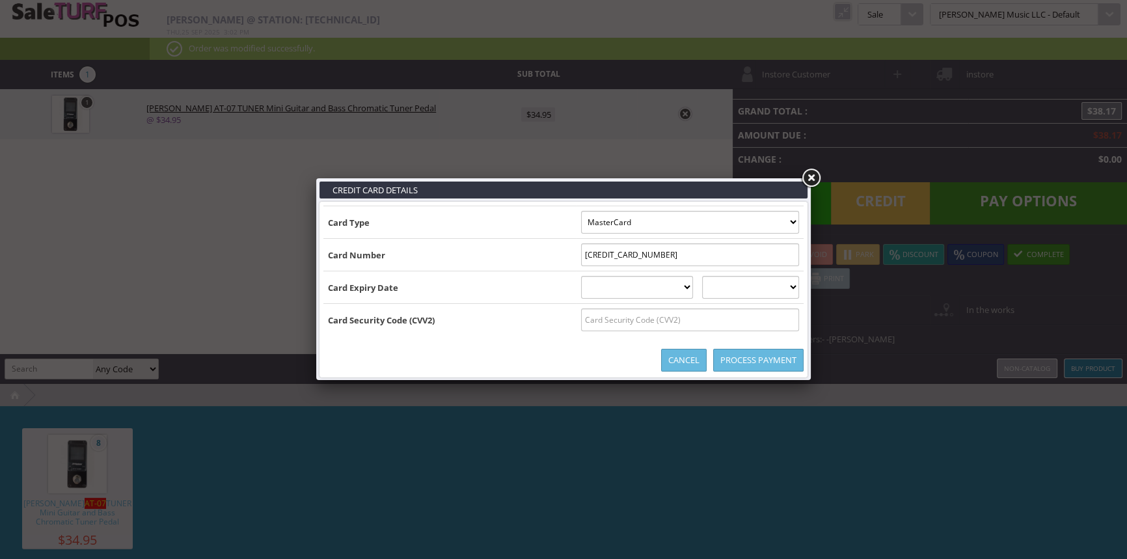
type input "5556754903075215"
click at [688, 286] on select "01 January 02 February 03 March 04 April 05 May 06 June 07 July 08 August 09 Se…" at bounding box center [637, 287] width 113 height 23
select select "09"
click at [581, 276] on select "01 January 02 February 03 March 04 April 05 May 06 June 07 July 08 August 09 Se…" at bounding box center [637, 287] width 113 height 23
click at [769, 286] on select "2025 2026 2027 2028 2029 2030 2031 2032 2033 2034 2035" at bounding box center [750, 287] width 97 height 23
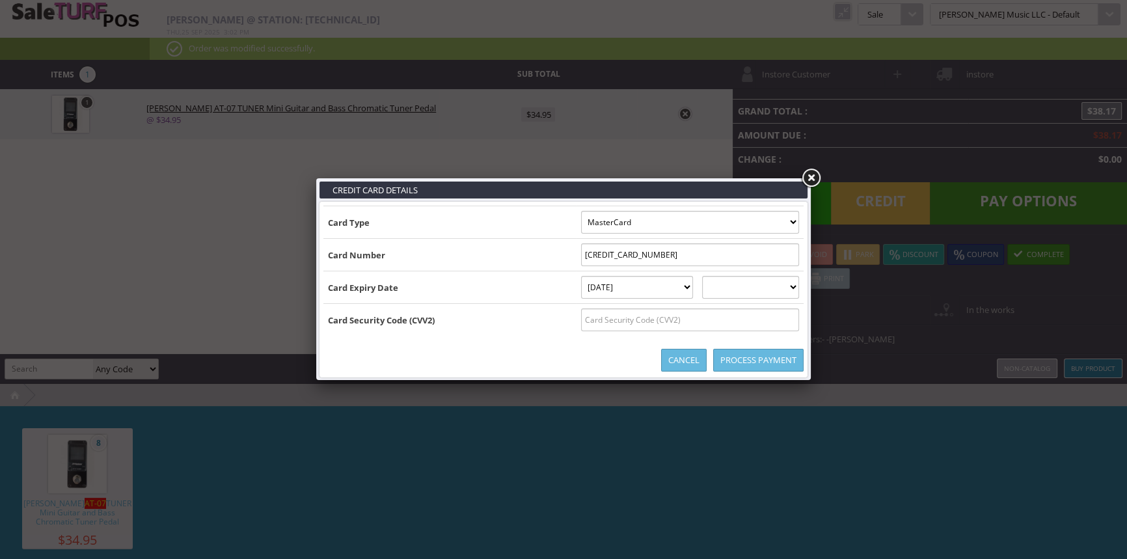
select select "2027"
click at [715, 276] on select "2025 2026 2027 2028 2029 2030 2031 2032 2033 2034 2035" at bounding box center [750, 287] width 97 height 23
click at [763, 315] on input "text" at bounding box center [690, 319] width 218 height 23
type input "463"
click at [748, 355] on link "Process Payment" at bounding box center [758, 360] width 90 height 23
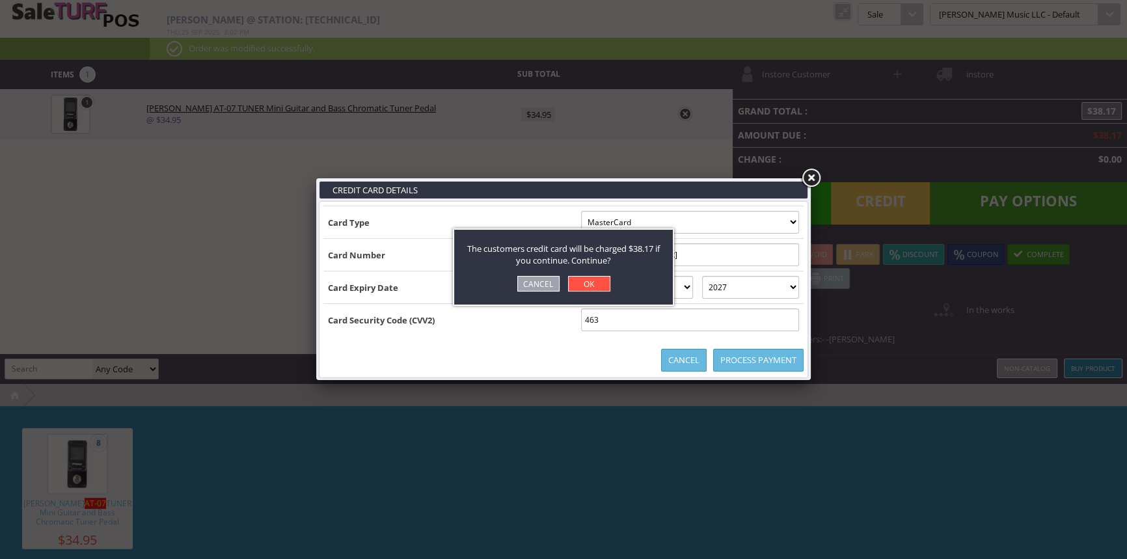
click at [590, 282] on link "OK" at bounding box center [589, 284] width 42 height 16
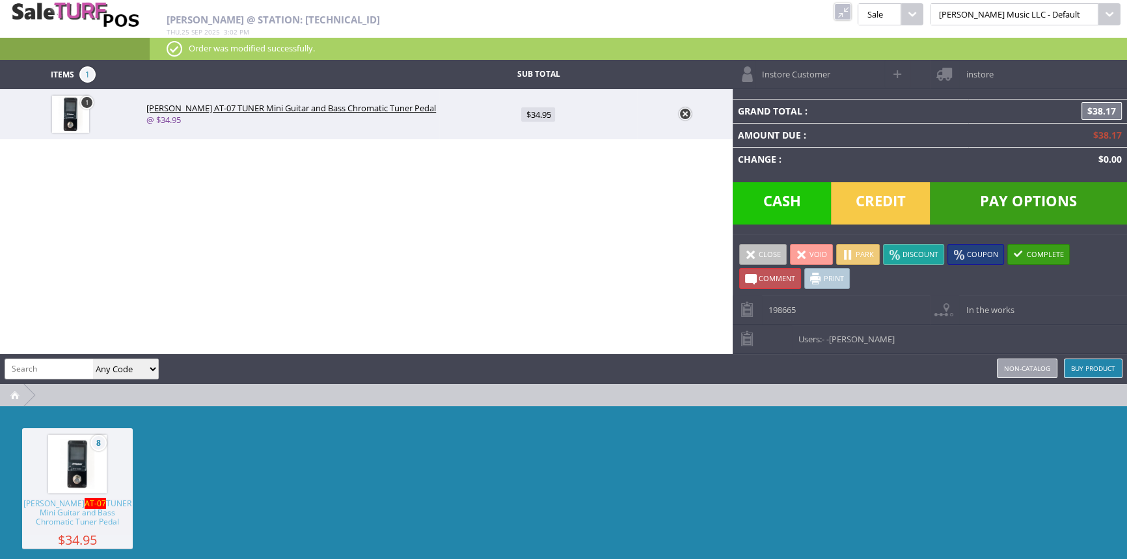
type input "0"
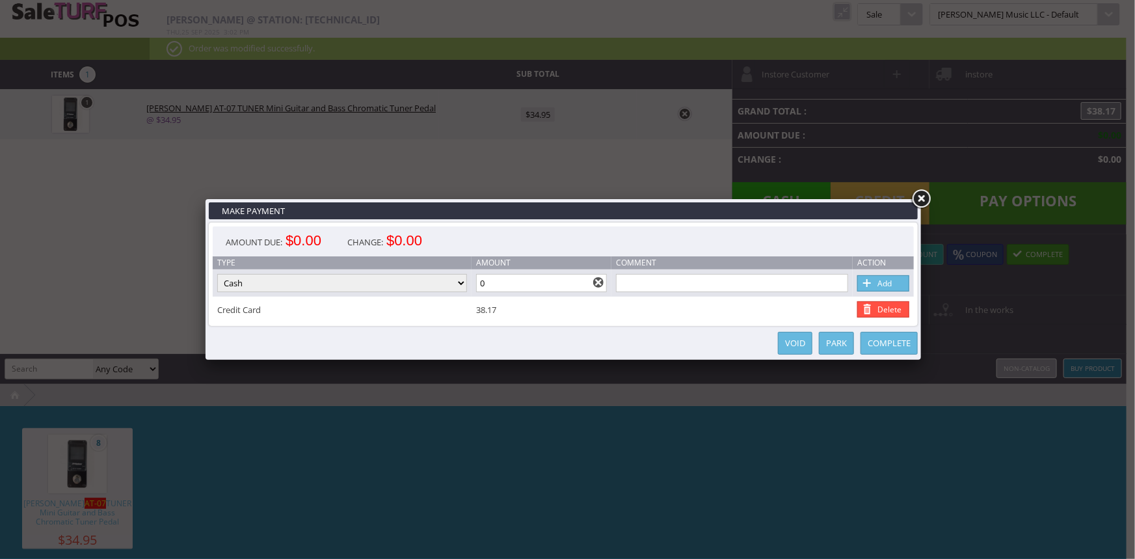
click at [888, 345] on link "Complete" at bounding box center [889, 343] width 57 height 23
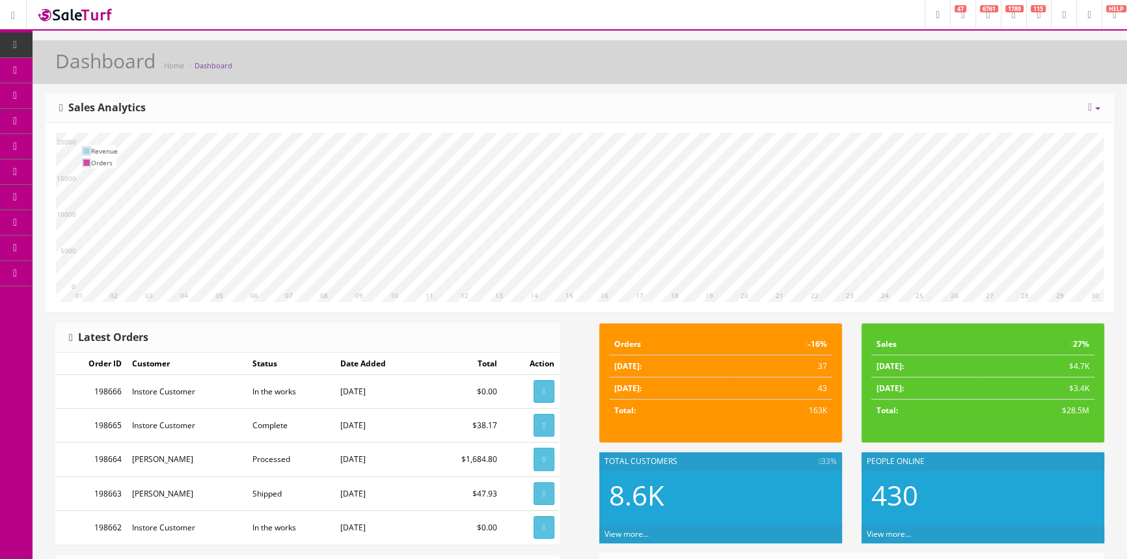
click at [66, 68] on link "Products" at bounding box center [101, 70] width 137 height 25
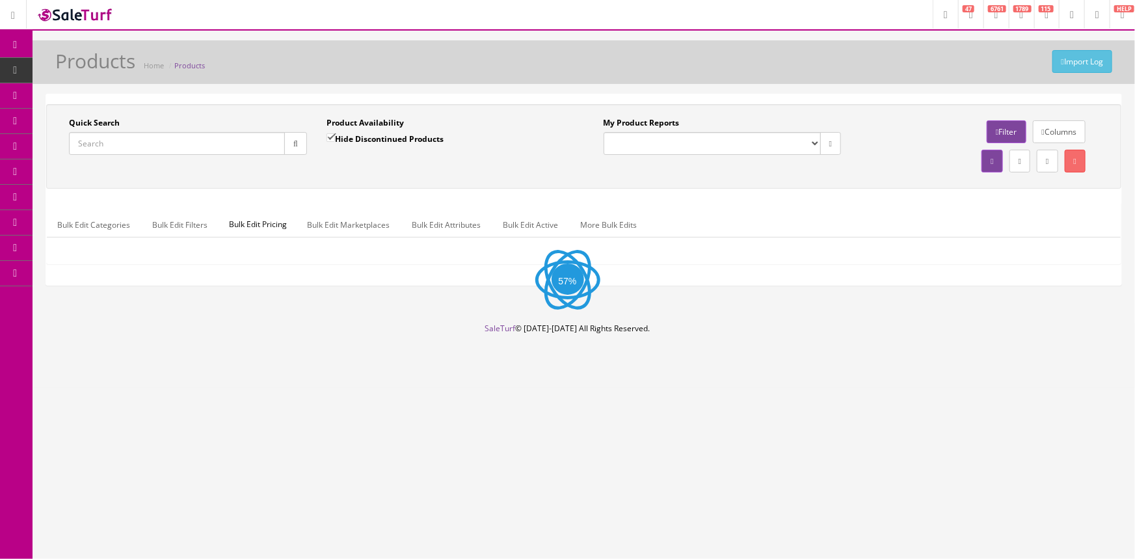
click at [125, 142] on input "Quick Search" at bounding box center [177, 143] width 216 height 23
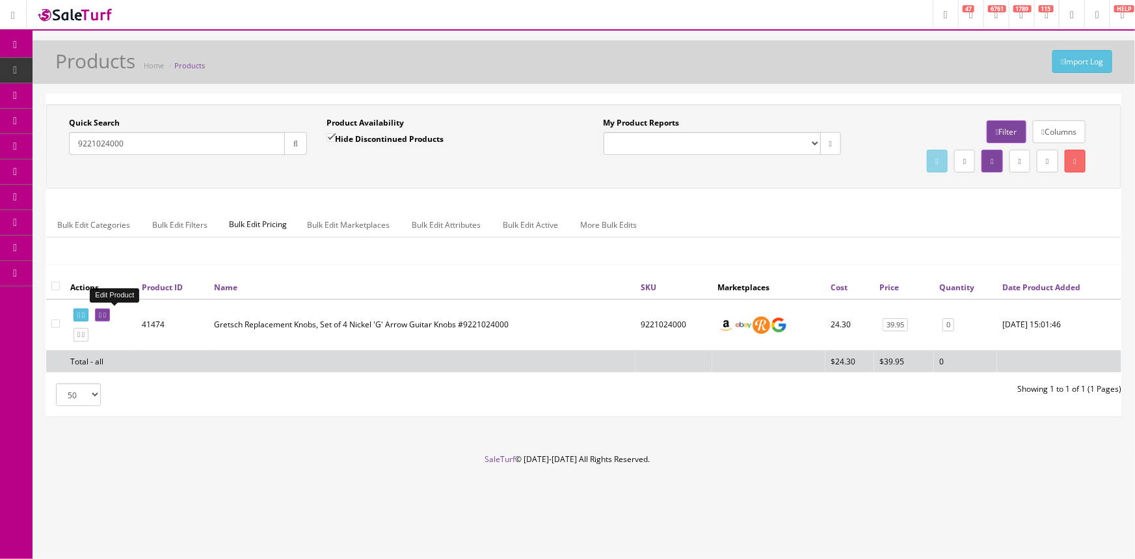
type input "9221024000"
click at [110, 309] on link at bounding box center [102, 315] width 15 height 14
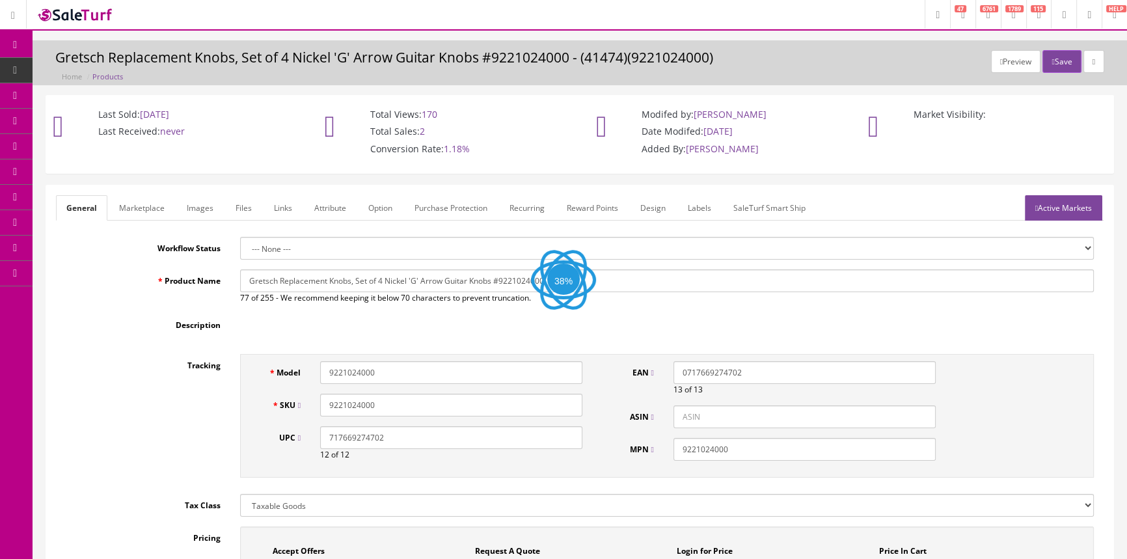
click at [201, 214] on link "Images" at bounding box center [199, 207] width 47 height 25
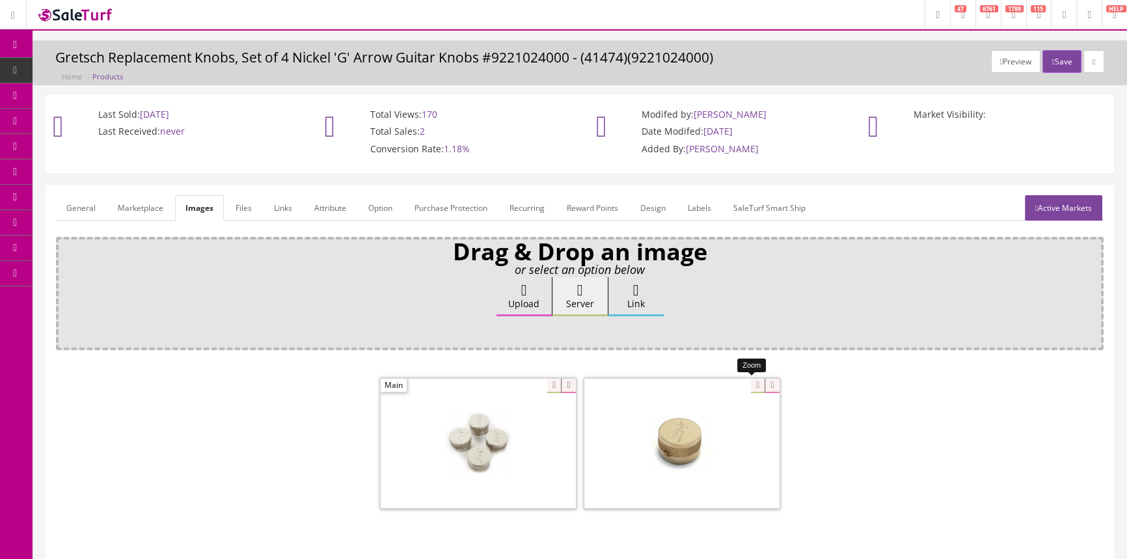
click at [748, 388] on div at bounding box center [681, 443] width 195 height 130
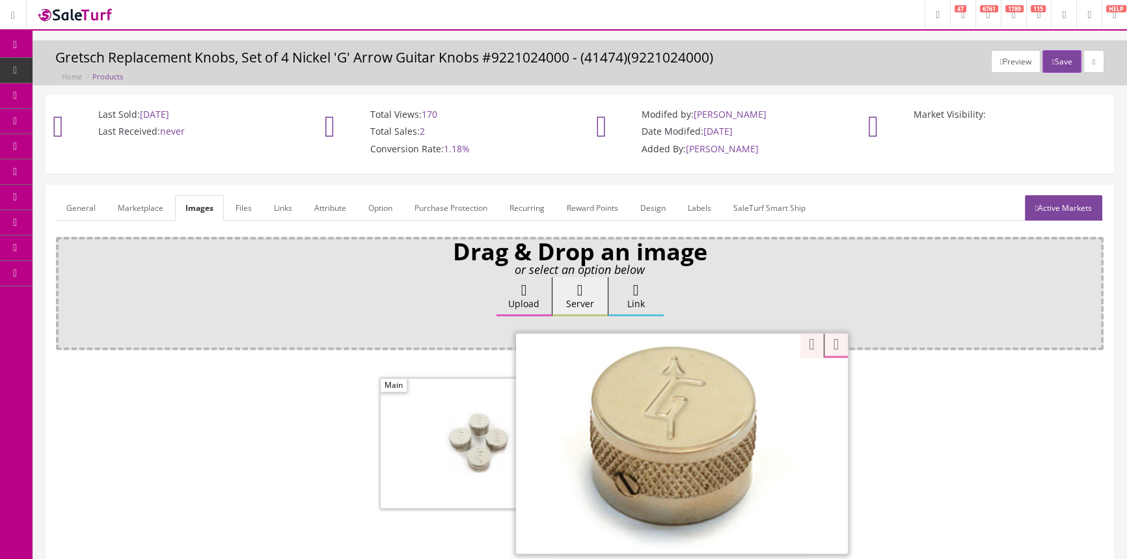
click at [892, 399] on div at bounding box center [579, 444] width 1047 height 137
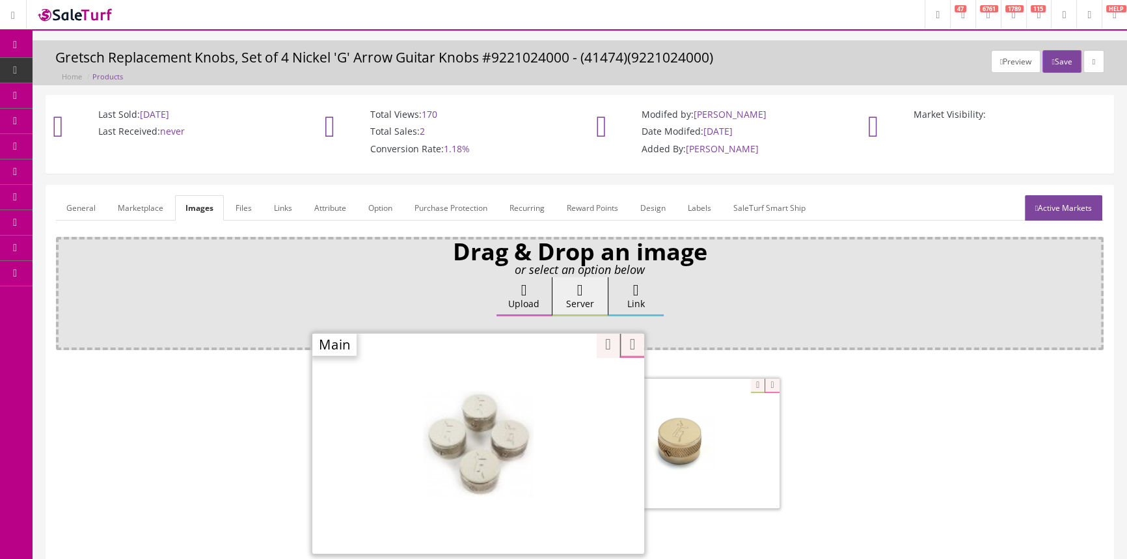
click at [550, 385] on div "Zoom" at bounding box center [478, 442] width 332 height 221
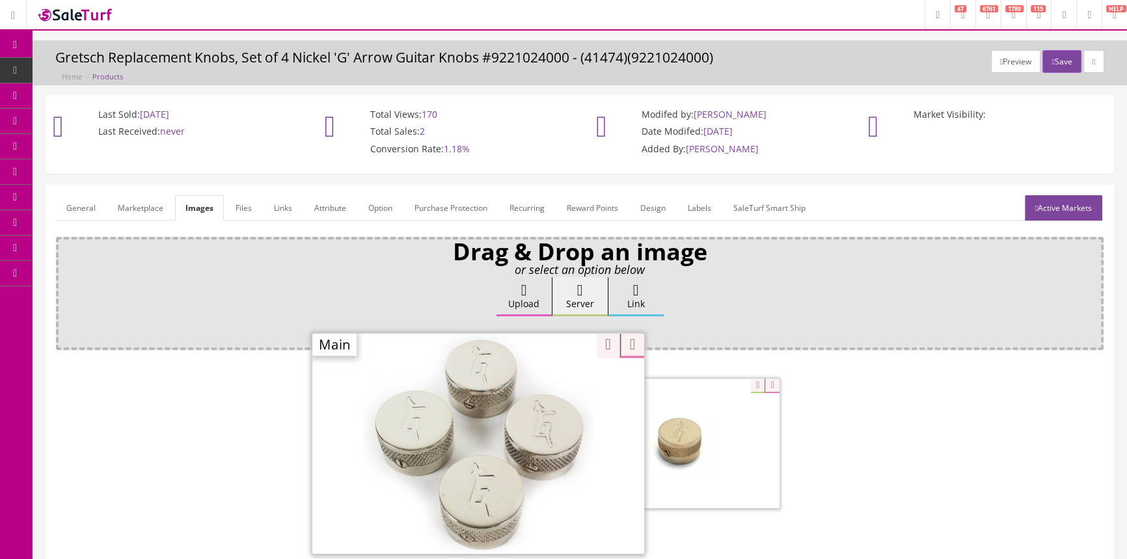
click at [876, 424] on div at bounding box center [579, 444] width 1047 height 137
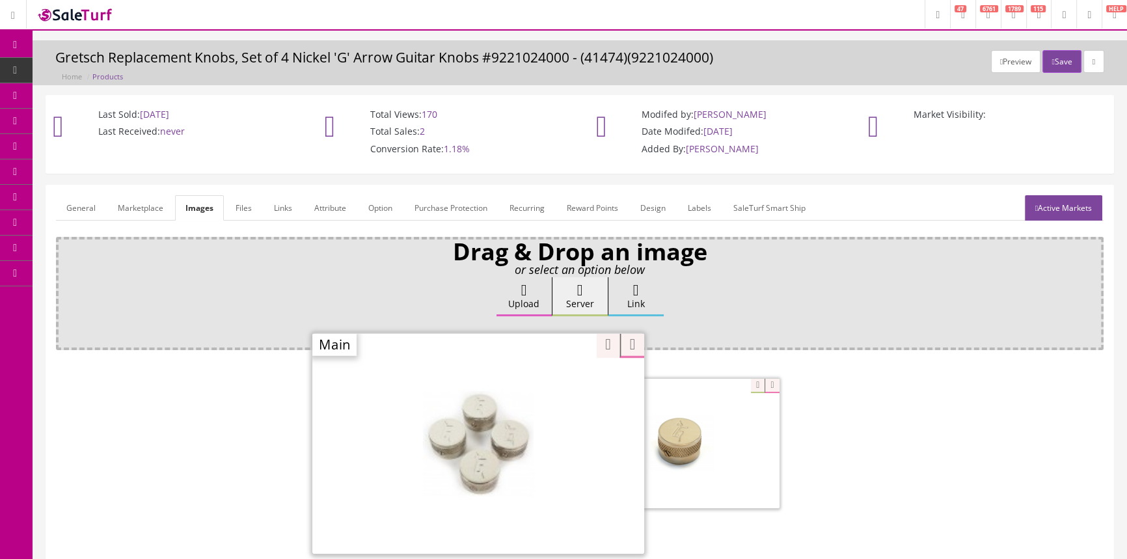
click at [544, 382] on div "Zoom" at bounding box center [478, 442] width 332 height 221
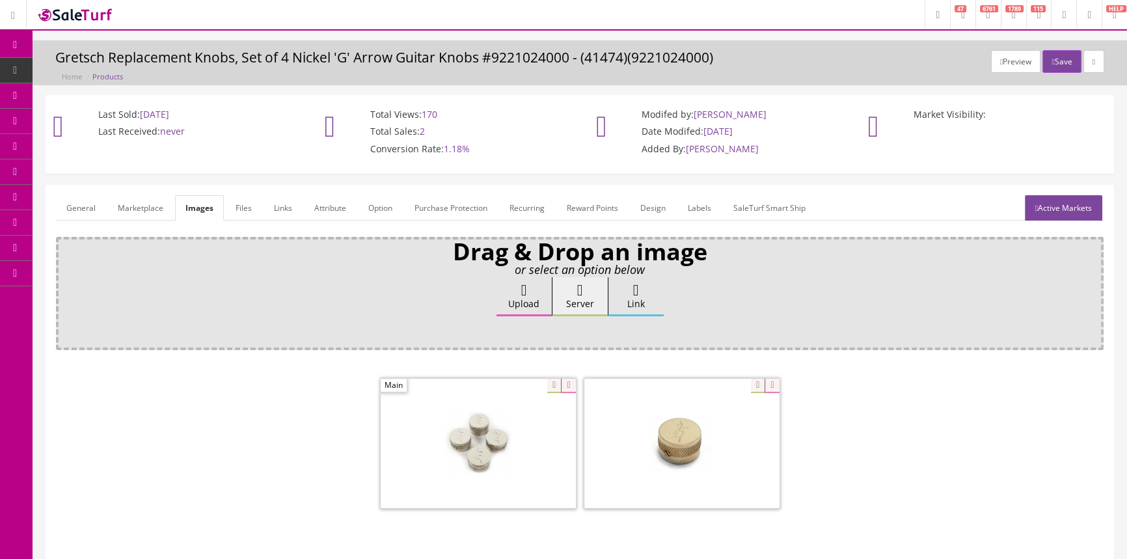
click at [77, 207] on link "General" at bounding box center [81, 207] width 50 height 25
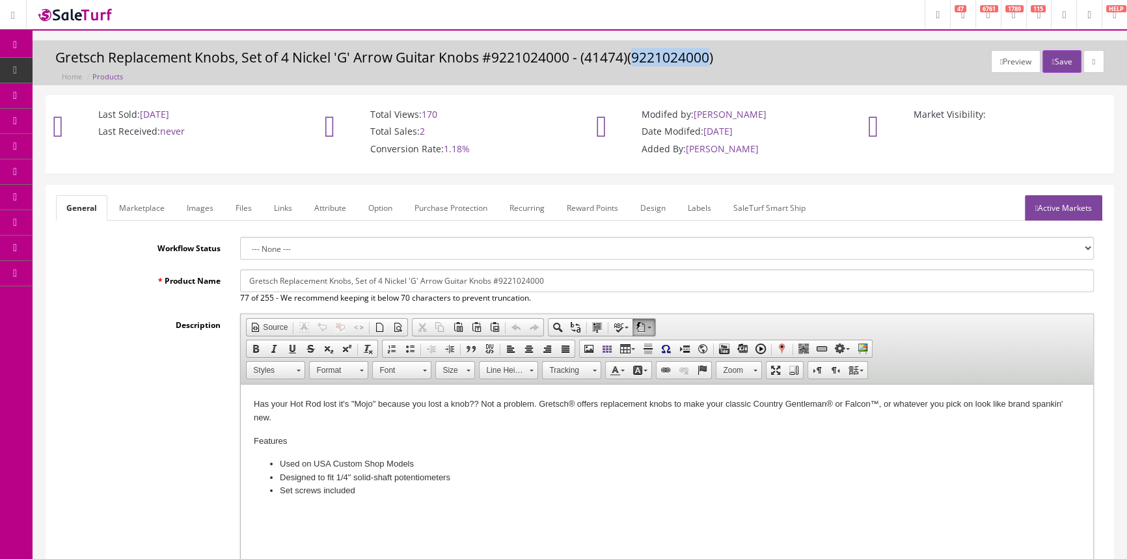
drag, startPoint x: 639, startPoint y: 60, endPoint x: 708, endPoint y: 59, distance: 69.0
click at [708, 59] on h3 "Gretsch Replacement Knobs, Set of 4 Nickel 'G' Arrow Guitar Knobs #9221024000 -…" at bounding box center [579, 57] width 1049 height 15
copy h3 "9221024000"
click at [196, 202] on link "Images" at bounding box center [199, 207] width 47 height 25
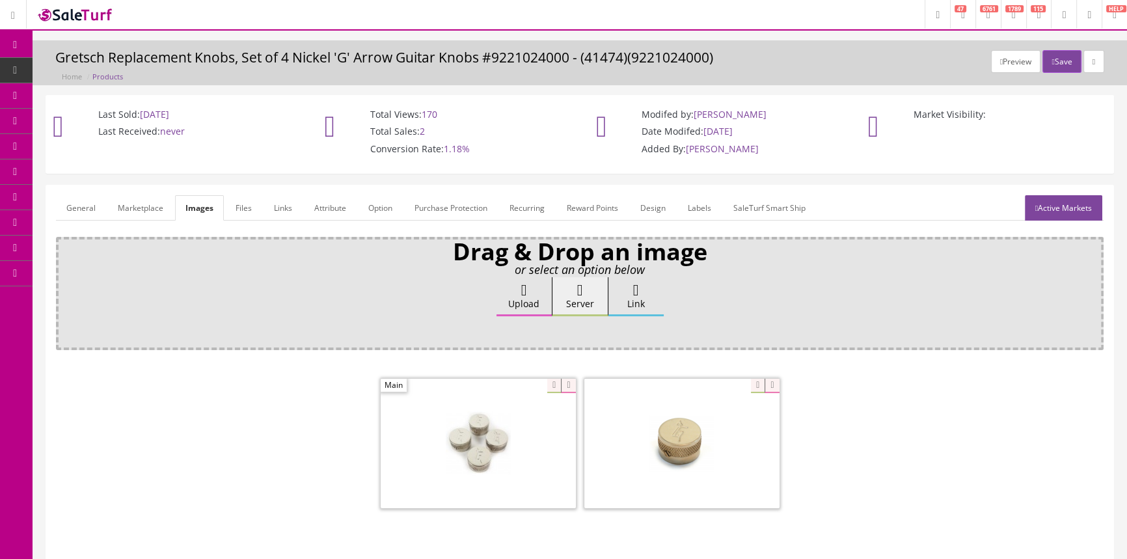
click at [82, 205] on link "General" at bounding box center [81, 207] width 50 height 25
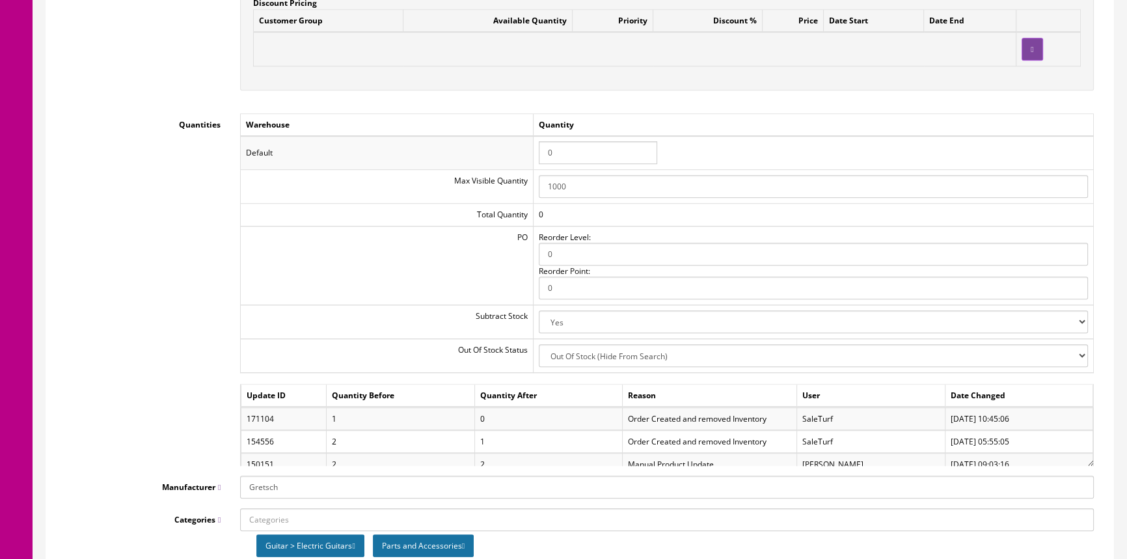
scroll to position [1419, 0]
